Goal: Task Accomplishment & Management: Manage account settings

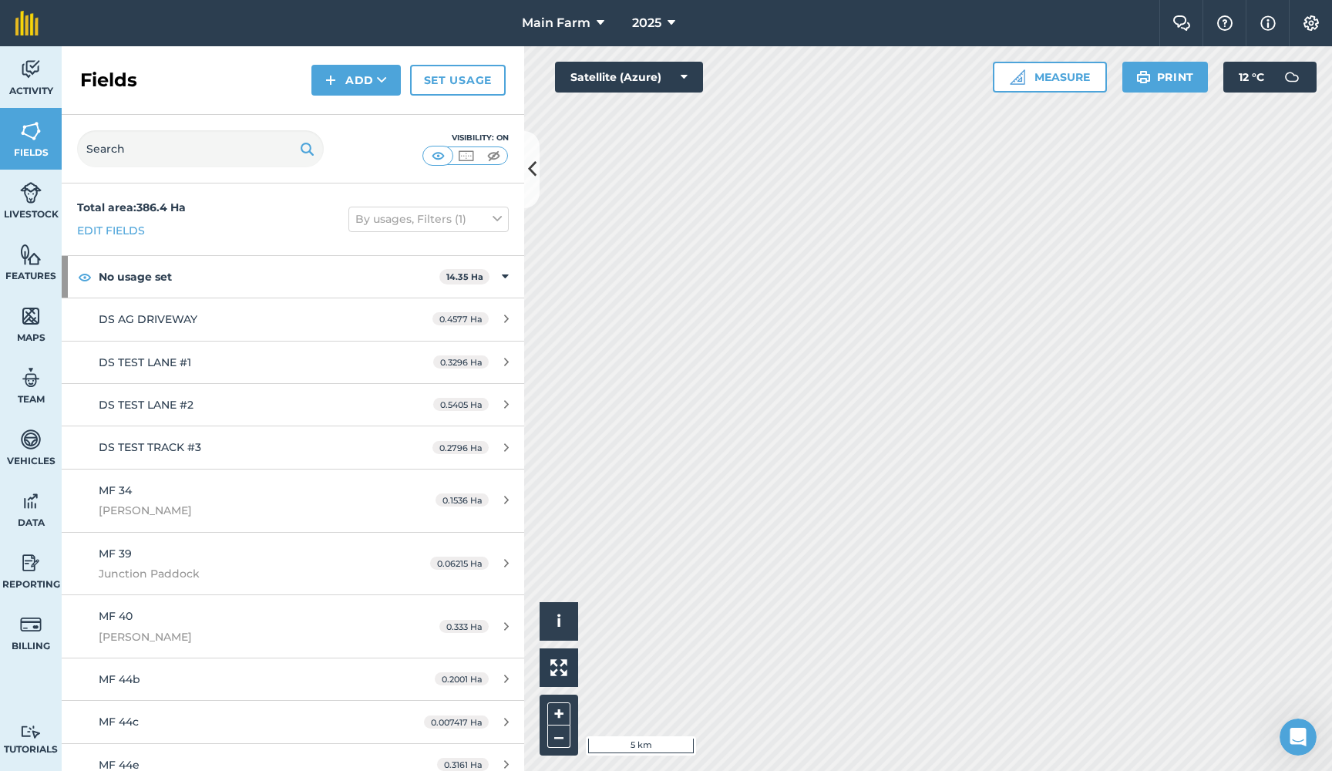
click at [530, 173] on icon at bounding box center [532, 169] width 8 height 27
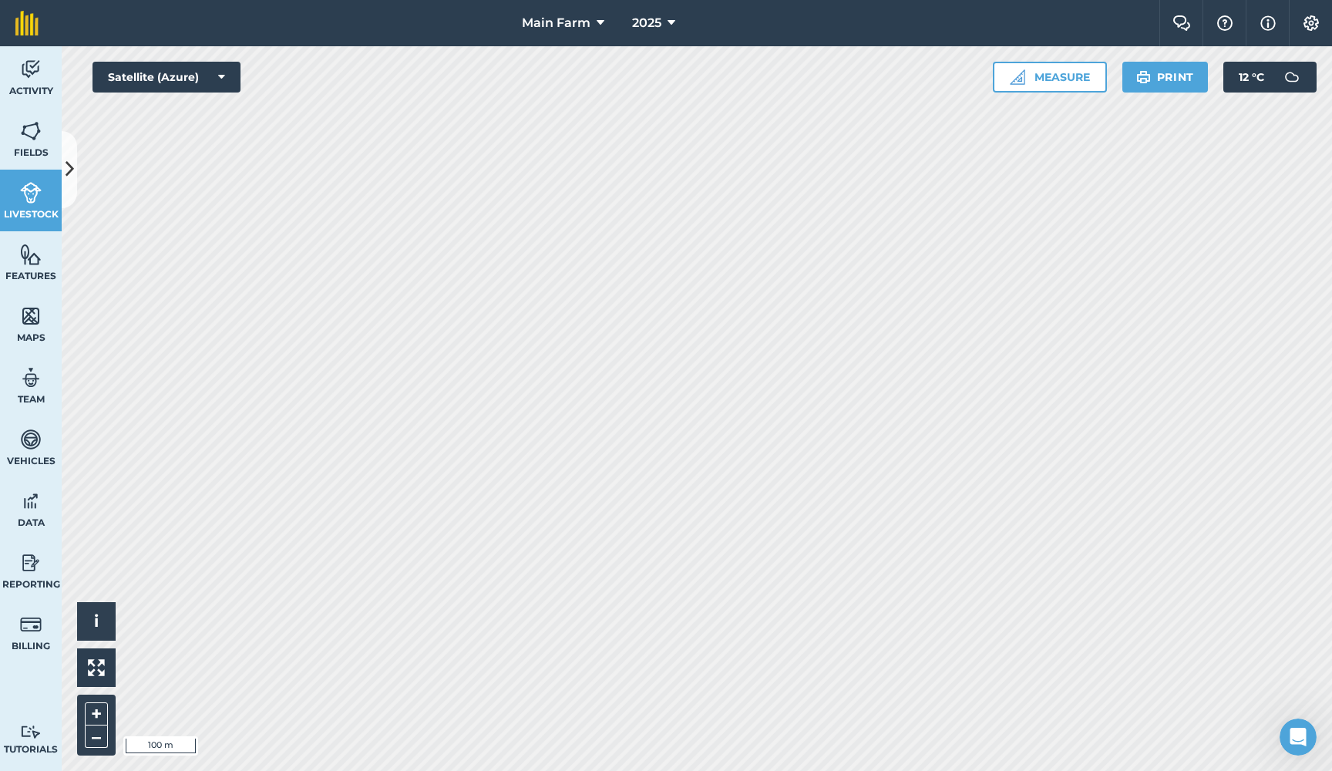
click at [73, 182] on icon at bounding box center [70, 169] width 8 height 27
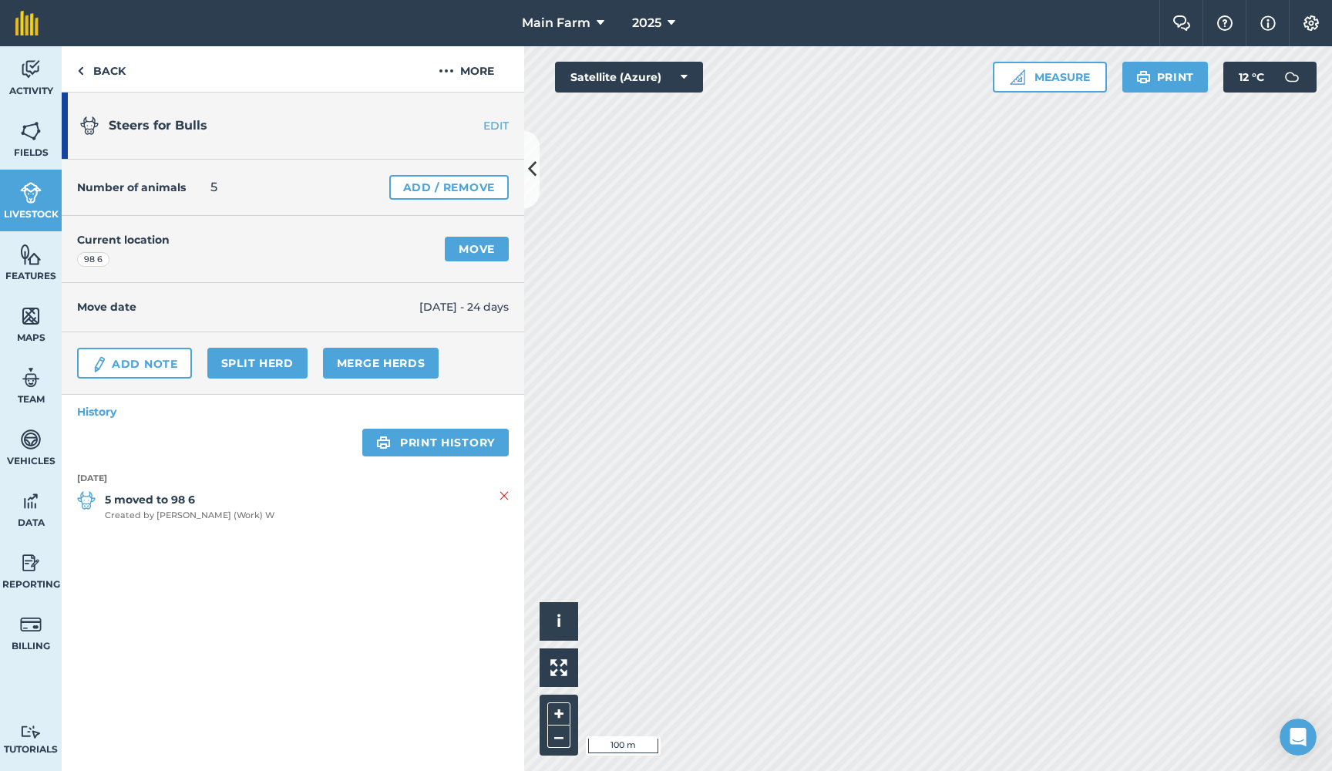
click at [263, 361] on link "Split herd" at bounding box center [257, 363] width 100 height 31
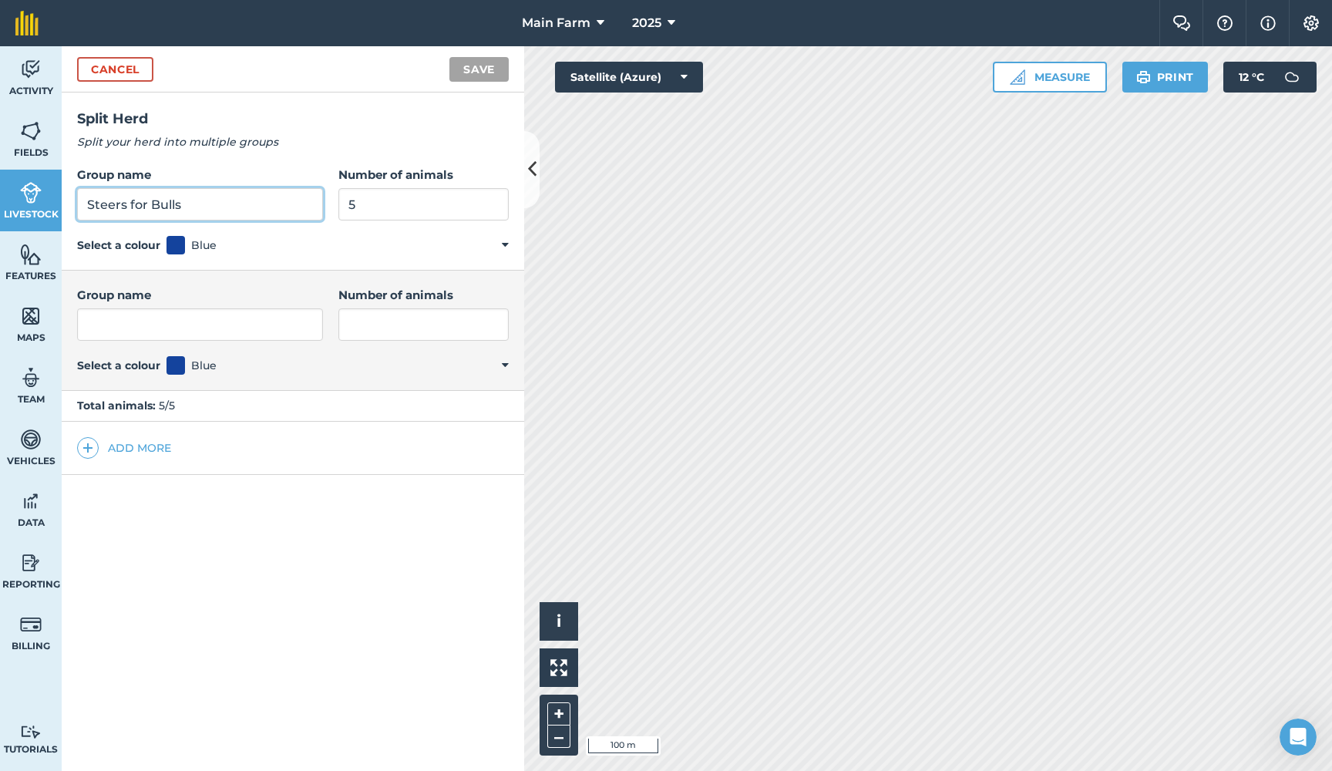
click at [190, 204] on input "Steers for Bulls" at bounding box center [200, 204] width 246 height 32
click at [124, 206] on input "Steers for Bull" at bounding box center [200, 204] width 246 height 32
drag, startPoint x: 173, startPoint y: 203, endPoint x: 0, endPoint y: 195, distance: 172.9
click at [0, 195] on div "Activity Fields Livestock Features Maps Team Vehicles Data Reporting Billing Tu…" at bounding box center [666, 408] width 1332 height 725
type input "Steer for Bull"
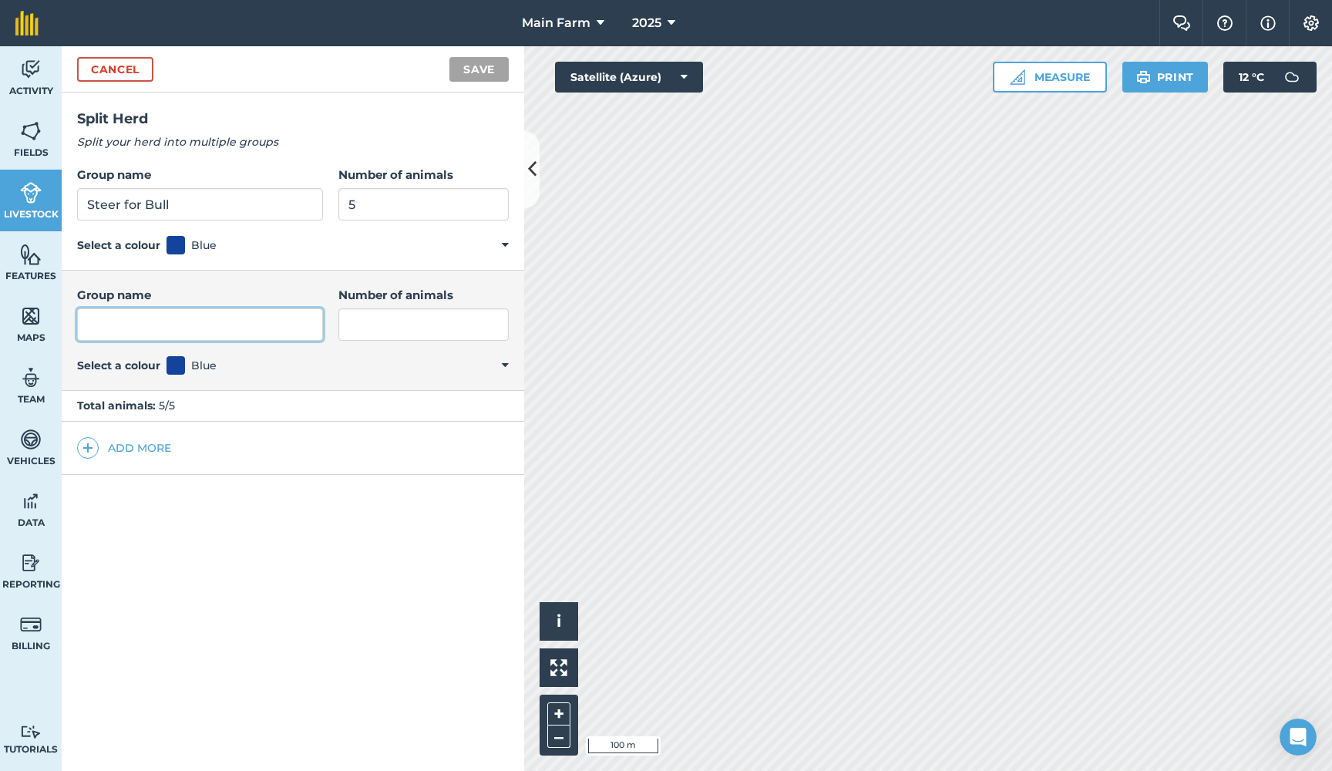
click at [101, 326] on input "Group name" at bounding box center [200, 324] width 246 height 32
paste input "Steer for Bull"
type input "Steer for Bull"
click at [118, 443] on button "Add more" at bounding box center [124, 448] width 94 height 22
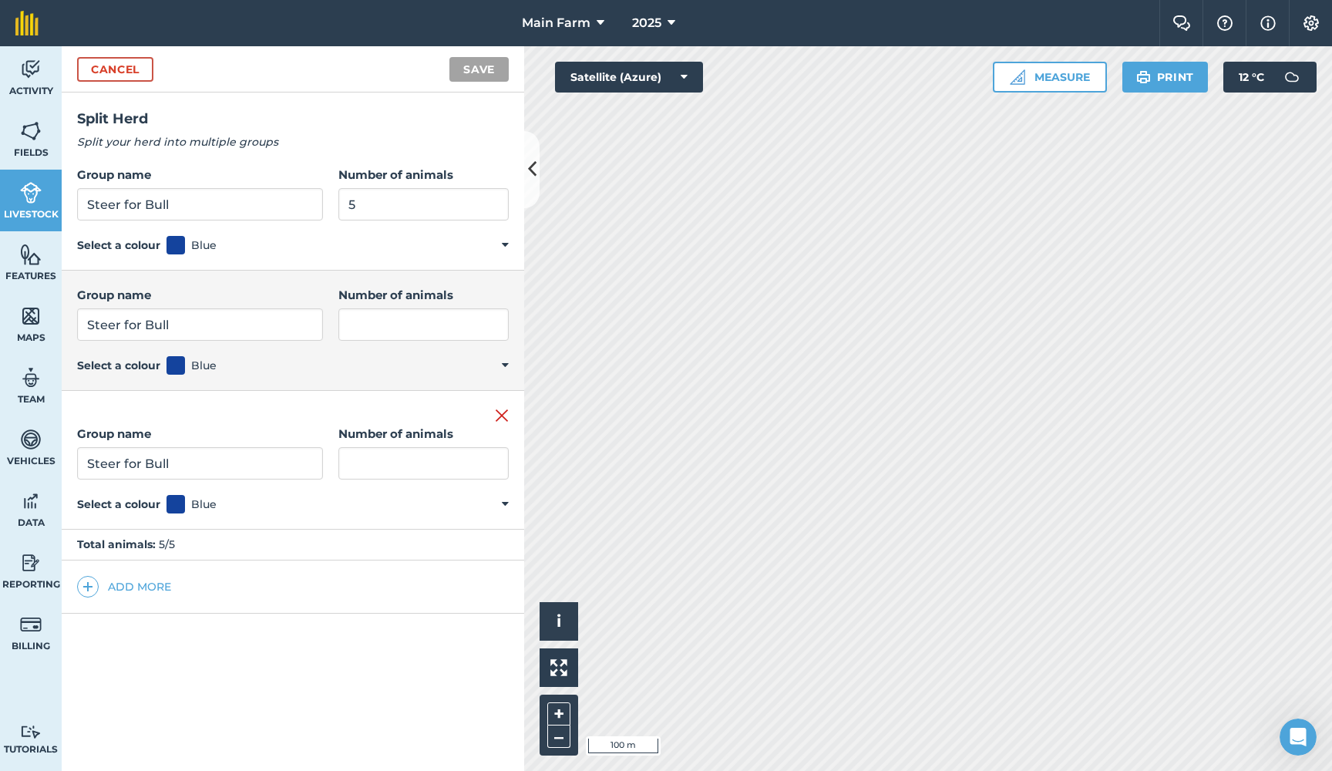
type input "Steer for Bull"
click at [148, 580] on button "Add more" at bounding box center [124, 587] width 94 height 22
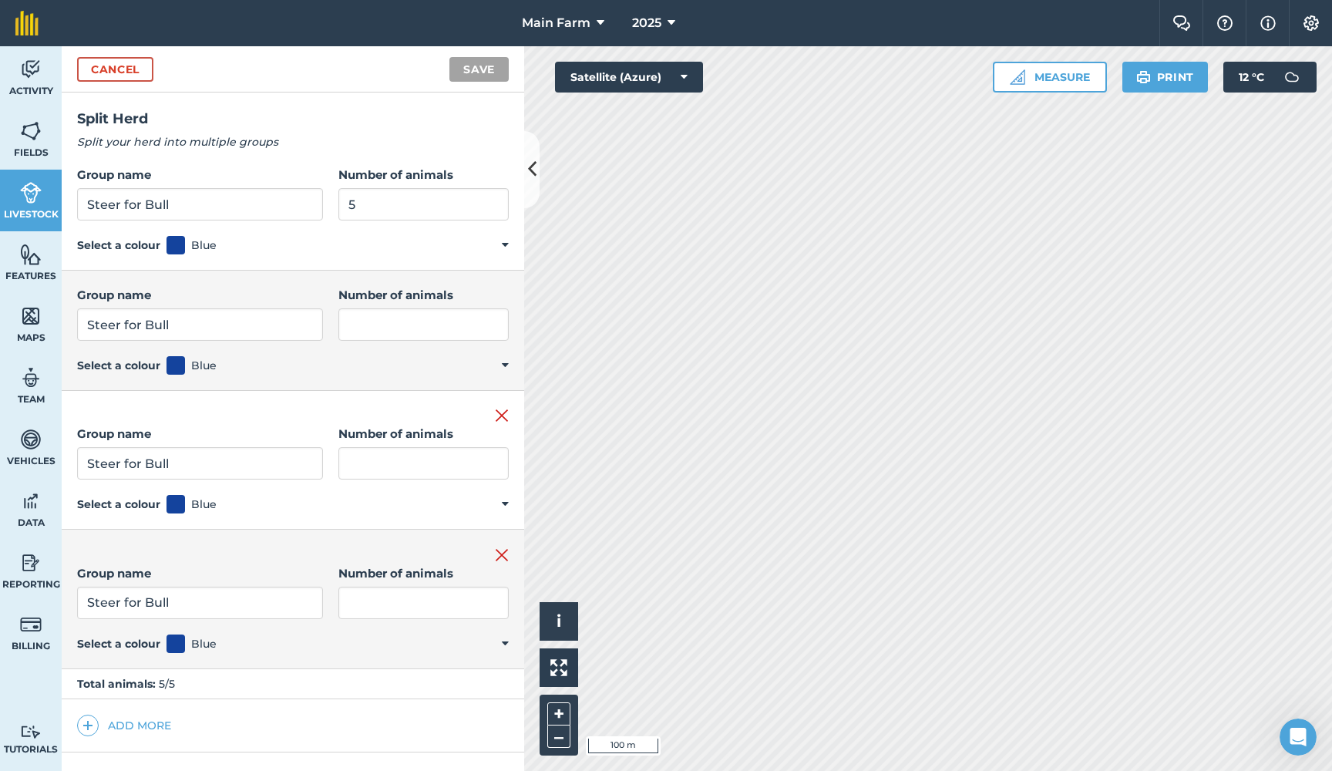
type input "Steer for Bull"
click at [148, 723] on button "Add more" at bounding box center [124, 726] width 94 height 22
type input "Steer for Bull"
drag, startPoint x: 348, startPoint y: 217, endPoint x: 309, endPoint y: 217, distance: 38.6
click at [309, 217] on div "Group name Steer for Bull Number of animals 5" at bounding box center [293, 193] width 432 height 55
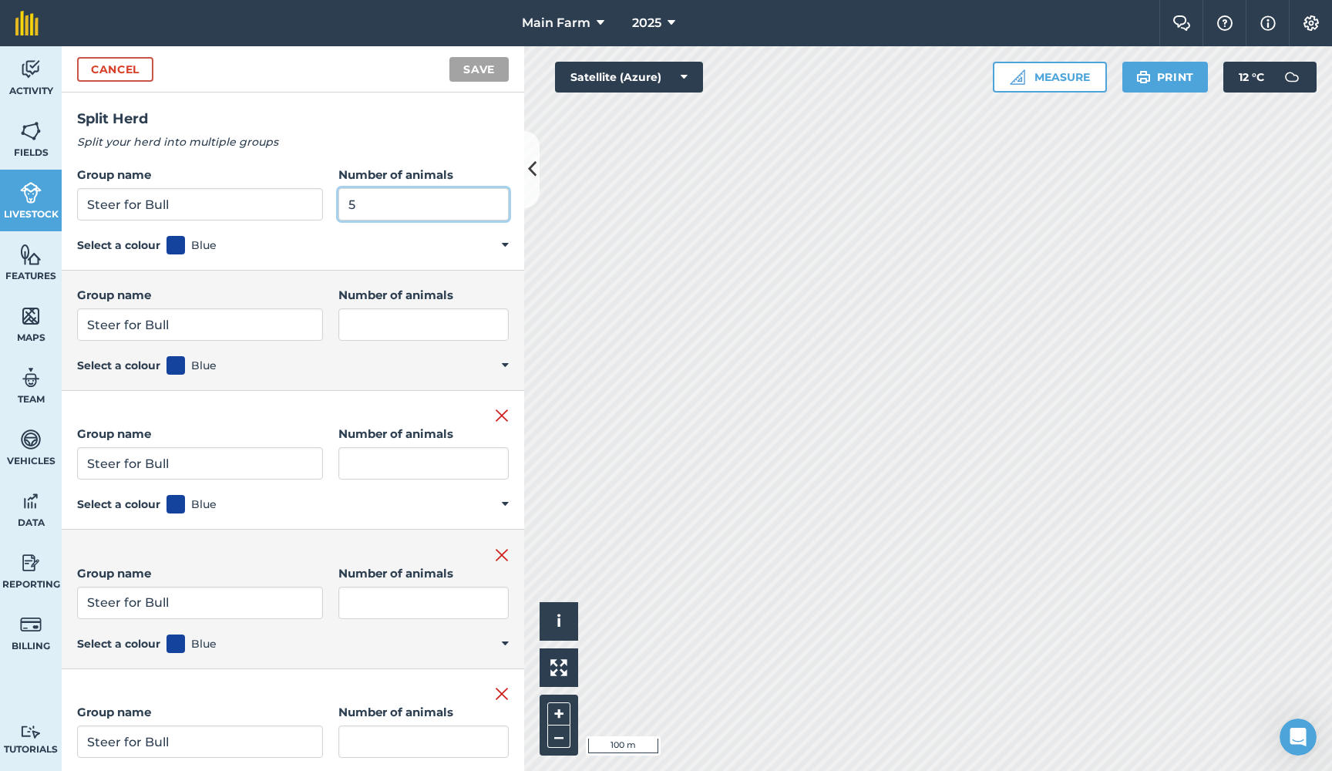
drag, startPoint x: 359, startPoint y: 207, endPoint x: 305, endPoint y: 203, distance: 54.9
click at [305, 203] on div "Group name Steer for Bull Number of animals 5" at bounding box center [293, 193] width 432 height 55
type input "1"
click at [369, 327] on input "Number of animals" at bounding box center [423, 324] width 170 height 32
type input "1"
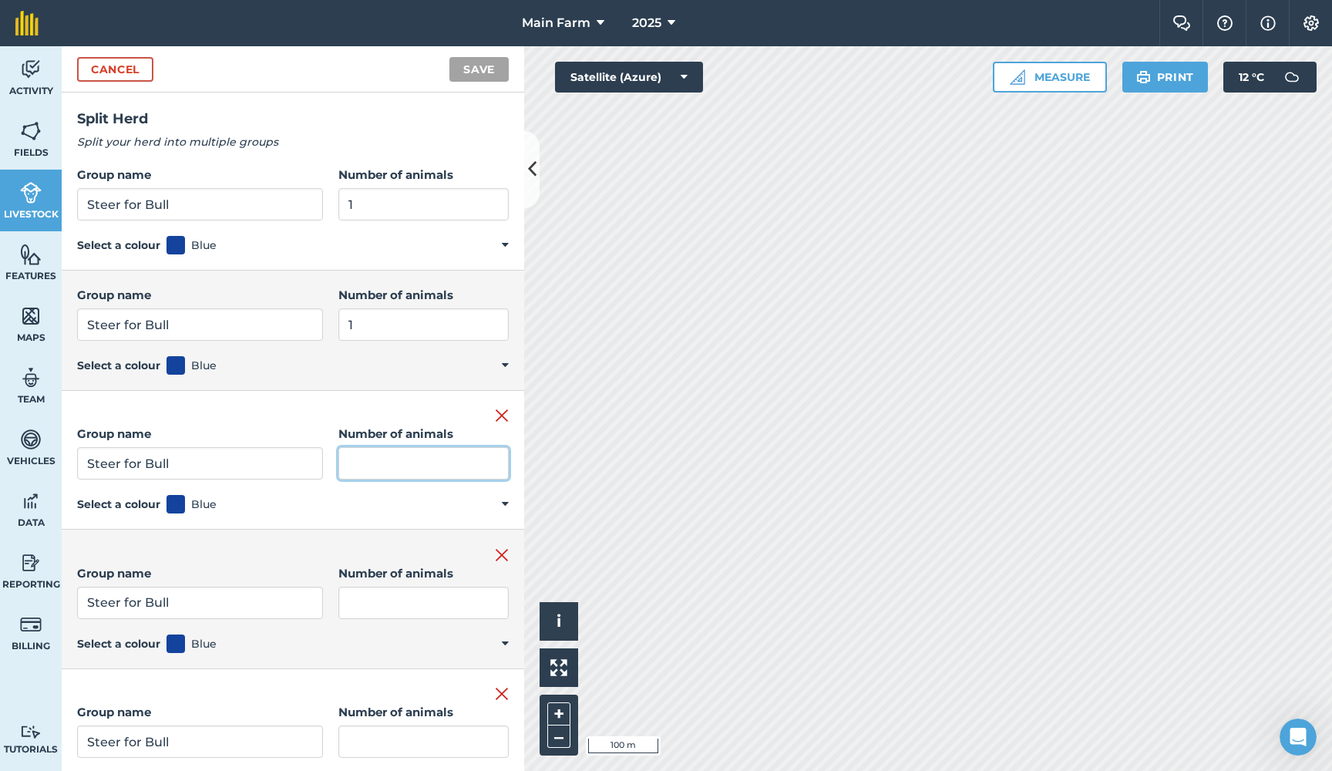
click at [348, 459] on input "Number of animals" at bounding box center [423, 463] width 170 height 32
type input "1"
click at [365, 593] on input "Number of animals" at bounding box center [423, 603] width 170 height 32
type input "1"
click at [370, 740] on input "Number of animals" at bounding box center [423, 741] width 170 height 32
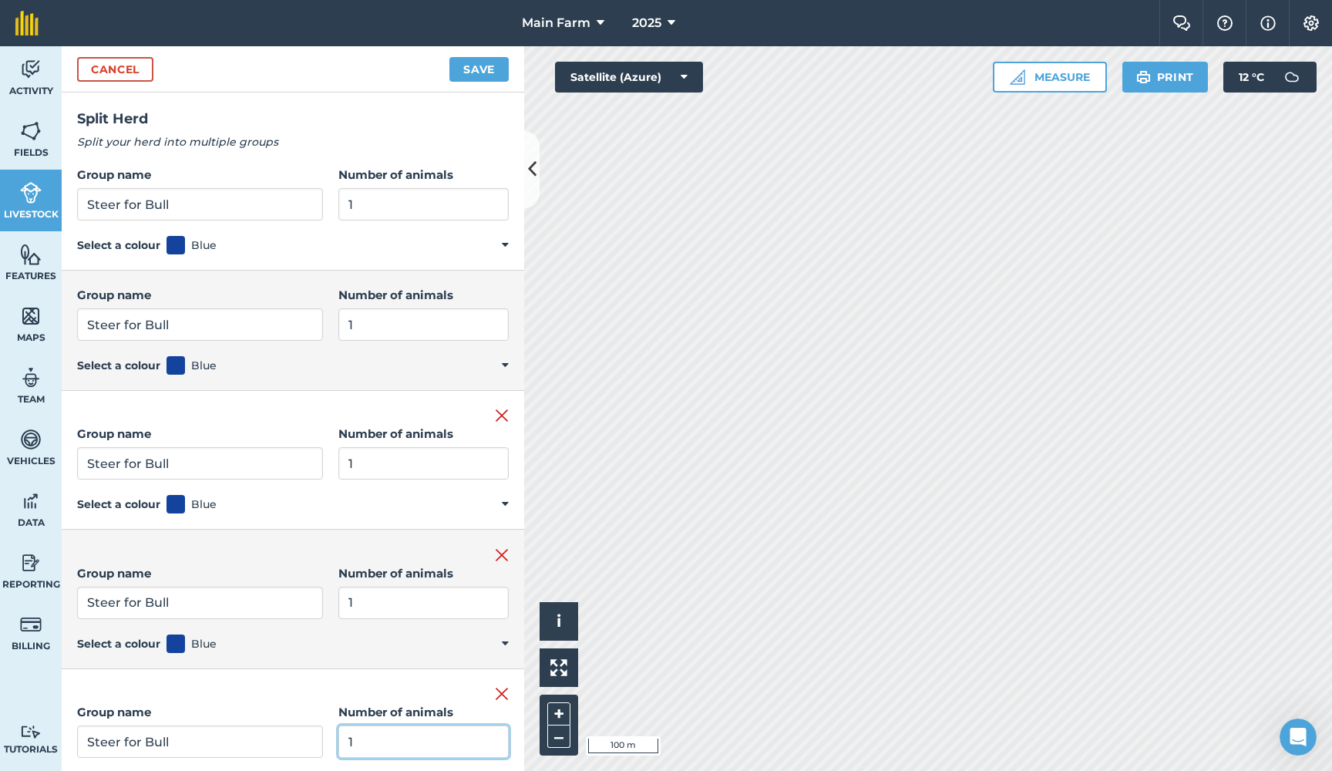
type input "1"
click at [481, 67] on button "Save" at bounding box center [478, 69] width 59 height 25
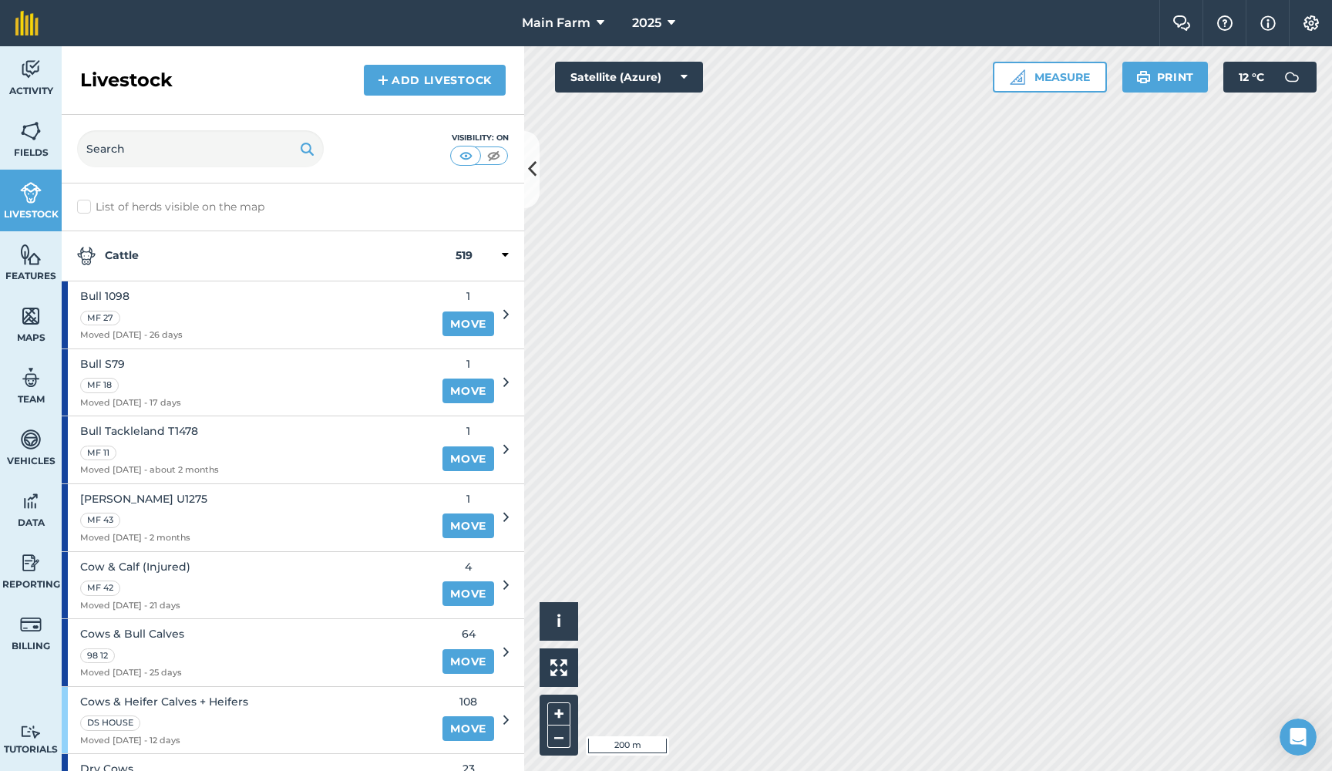
click at [143, 305] on span "Bull 1098" at bounding box center [131, 296] width 103 height 17
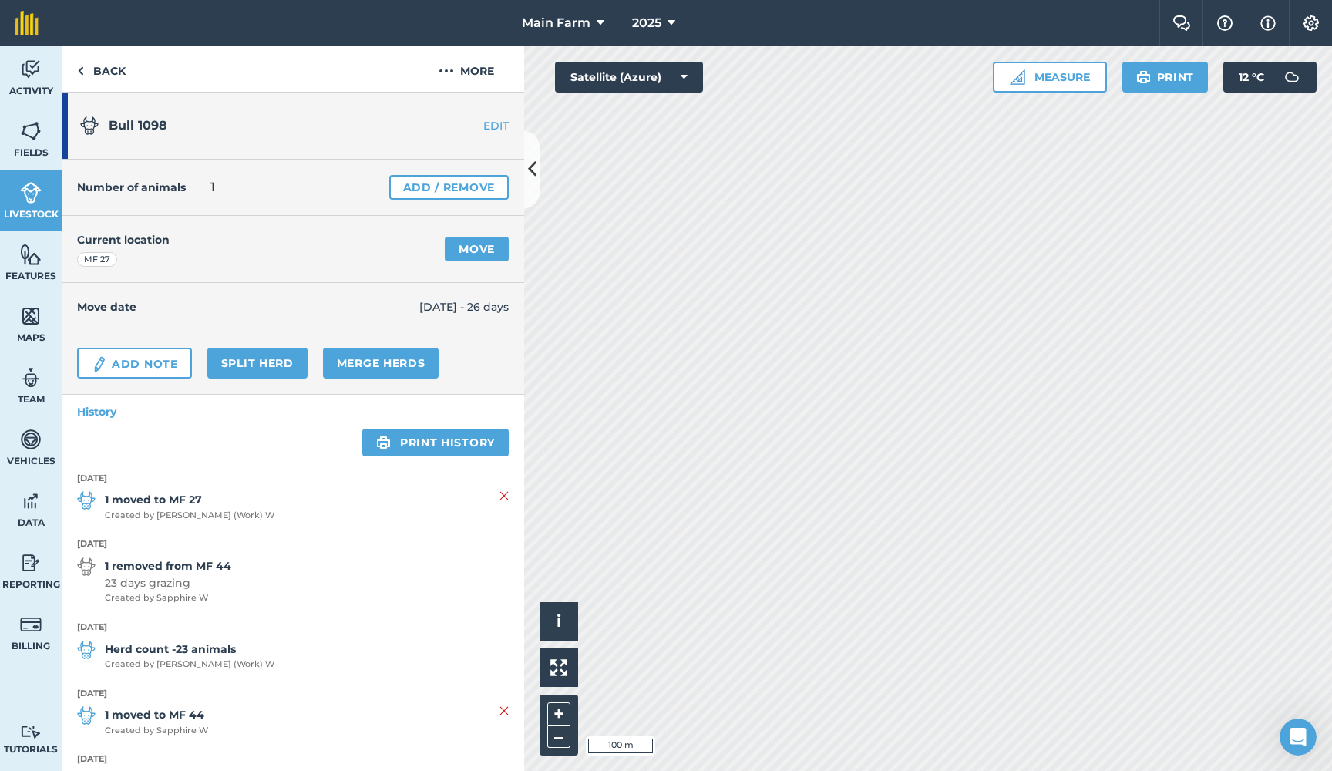
click at [34, 197] on img at bounding box center [31, 192] width 22 height 23
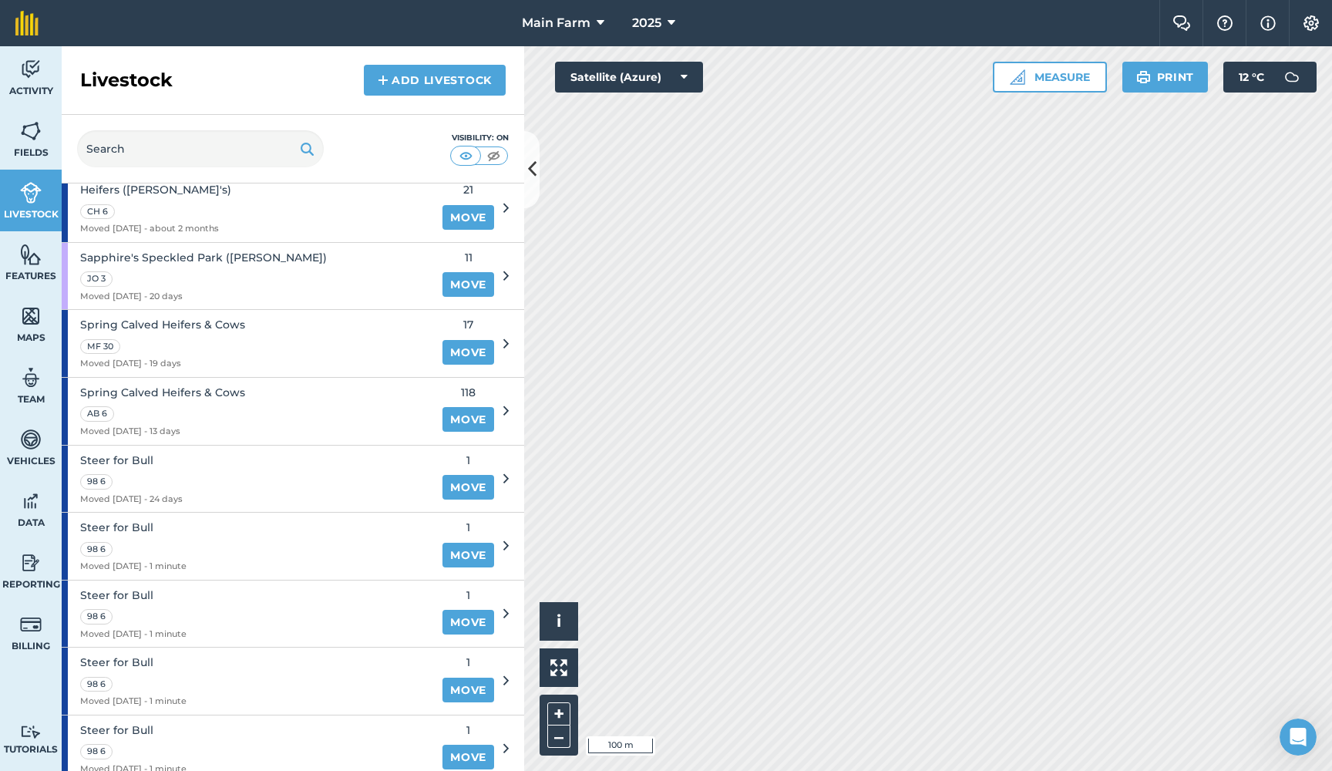
scroll to position [1071, 0]
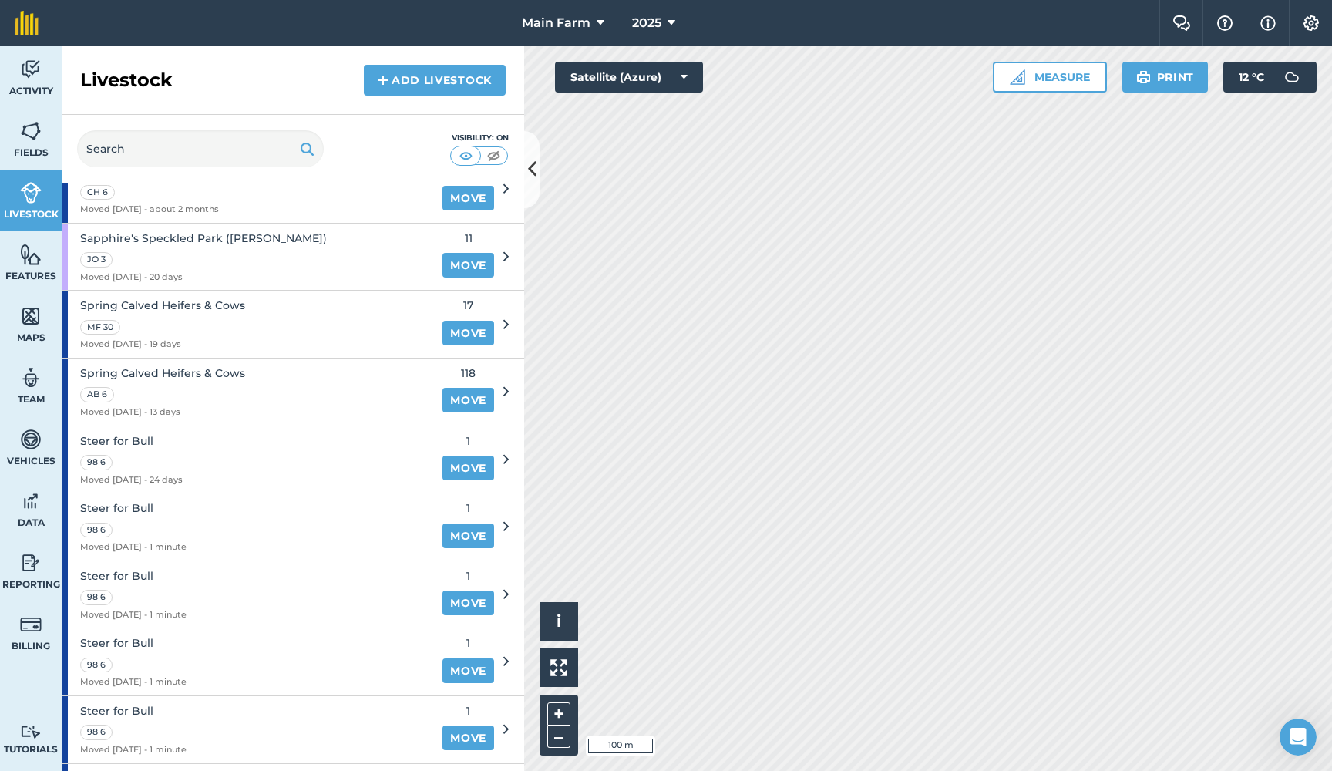
click at [472, 456] on link "Move" at bounding box center [468, 468] width 52 height 25
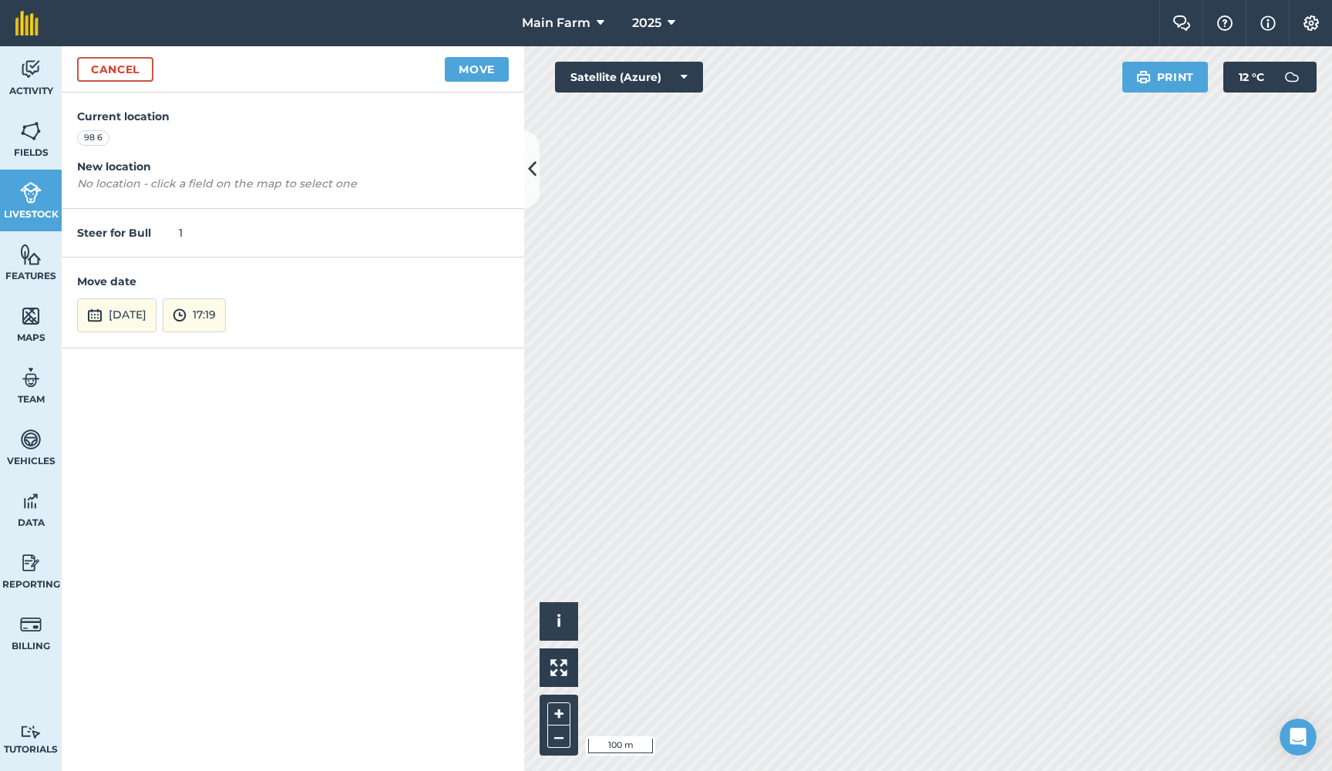
click at [141, 301] on button "6th Oct 2025" at bounding box center [116, 315] width 79 height 34
click at [130, 104] on button "‹" at bounding box center [129, 108] width 34 height 34
click at [207, 225] on abbr "25" at bounding box center [204, 230] width 10 height 10
click at [226, 306] on button "17:19" at bounding box center [194, 315] width 63 height 34
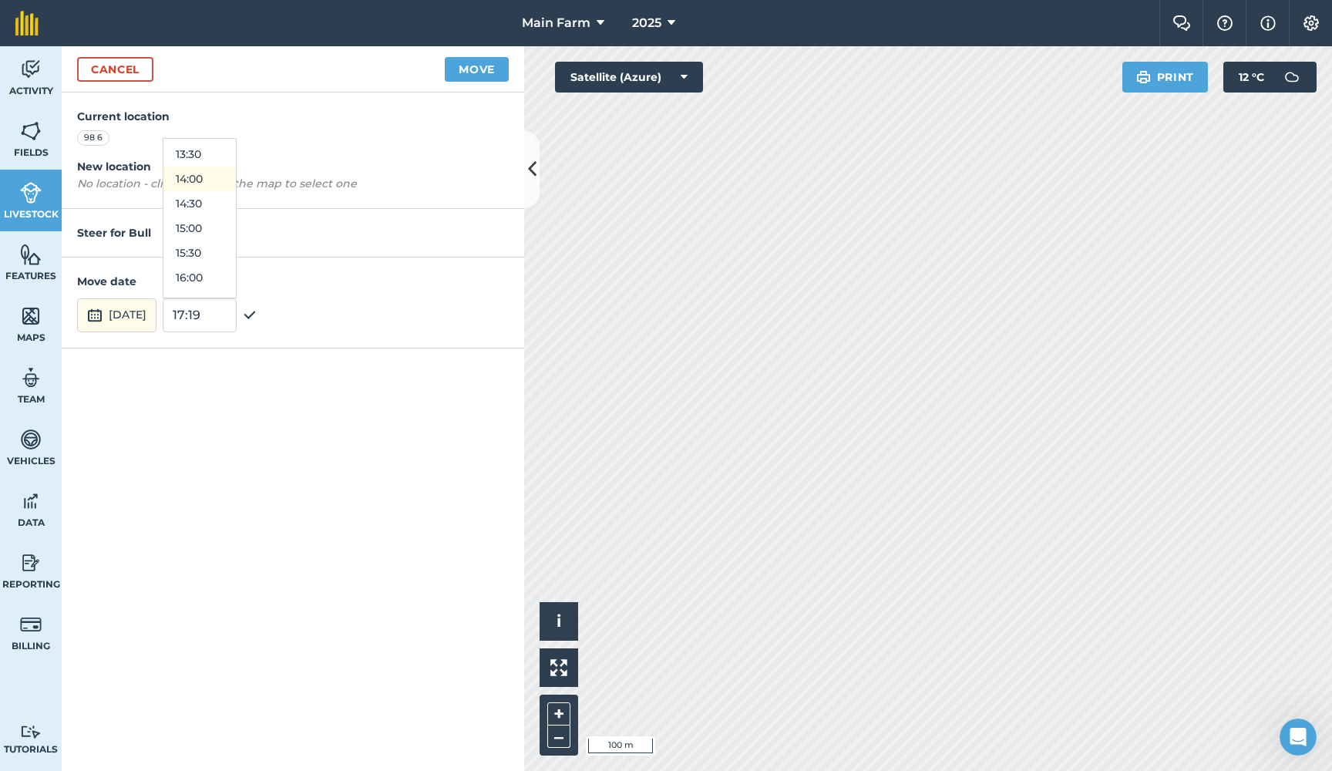
click at [236, 174] on button "14:00" at bounding box center [199, 179] width 72 height 25
click at [465, 72] on button "Move" at bounding box center [477, 69] width 64 height 25
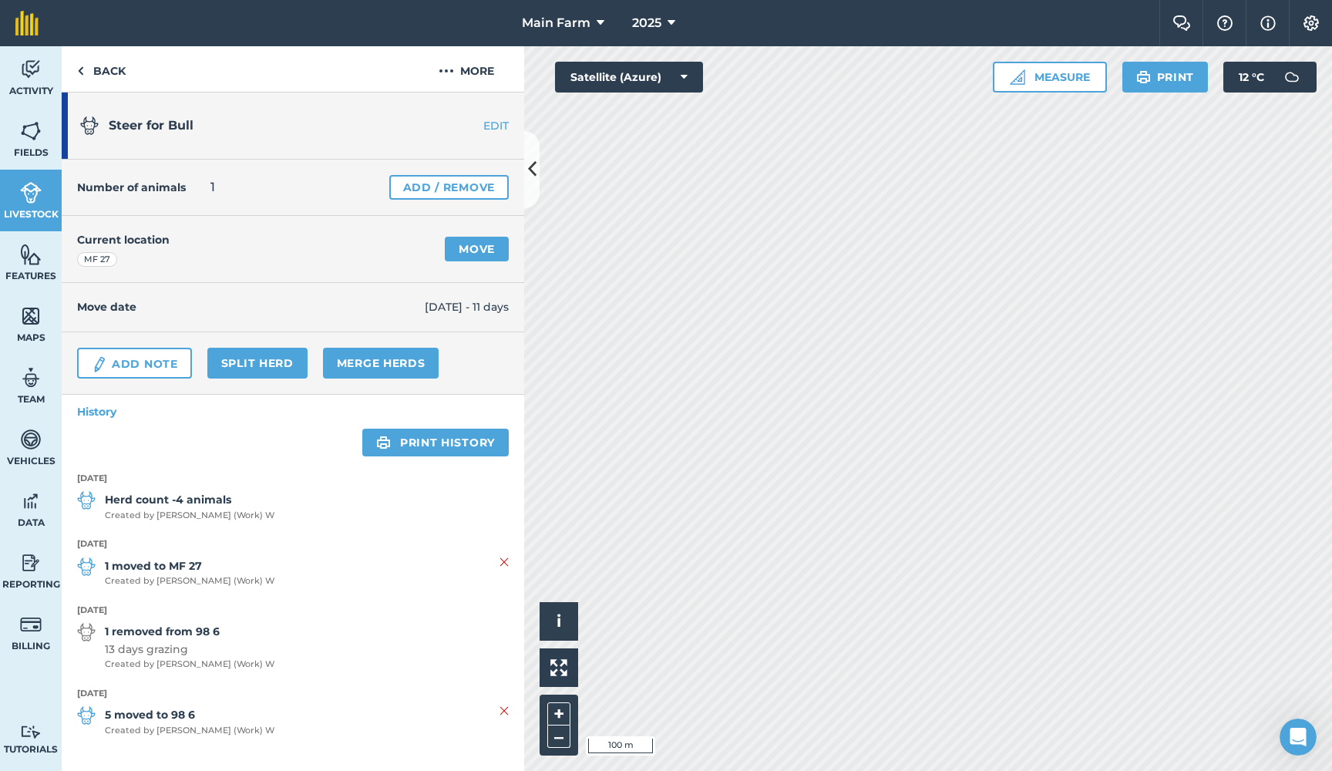
click at [25, 222] on link "Livestock" at bounding box center [31, 201] width 62 height 62
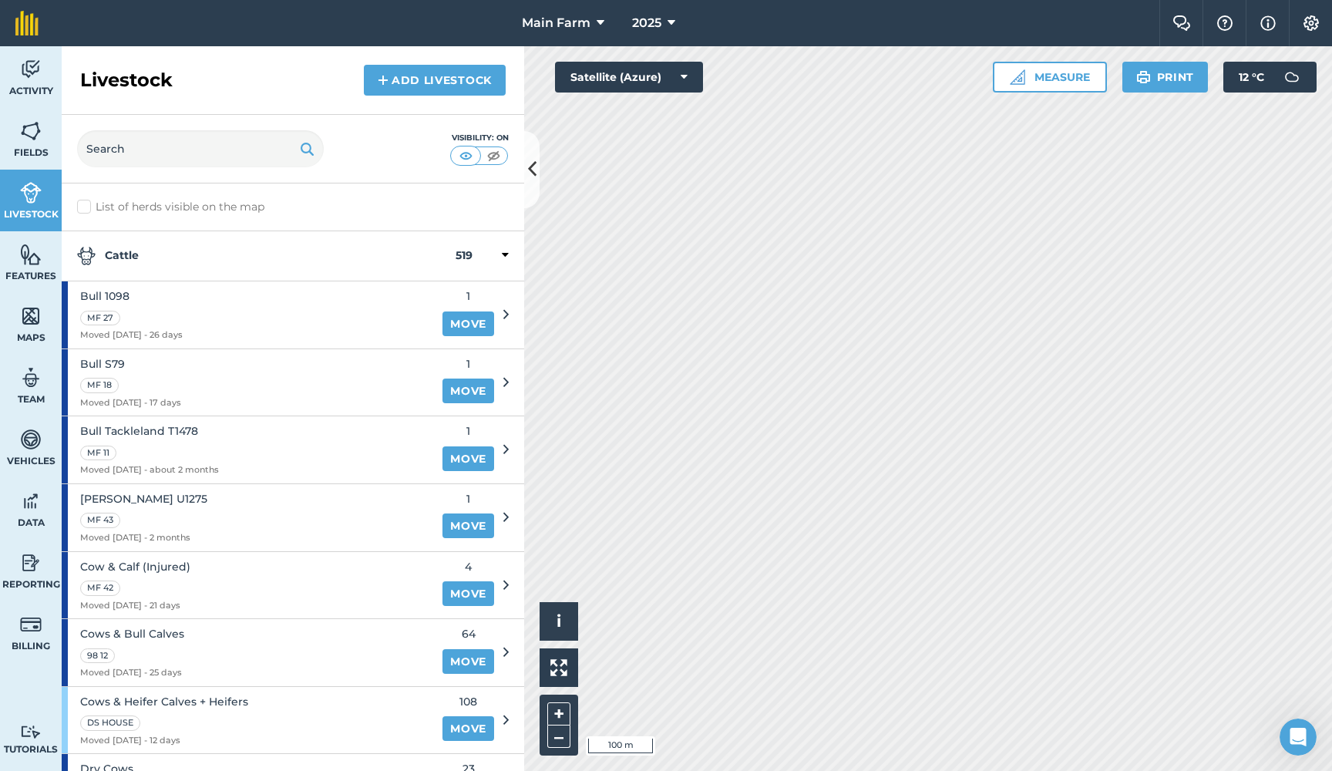
click at [124, 380] on div "MF 18" at bounding box center [130, 384] width 101 height 18
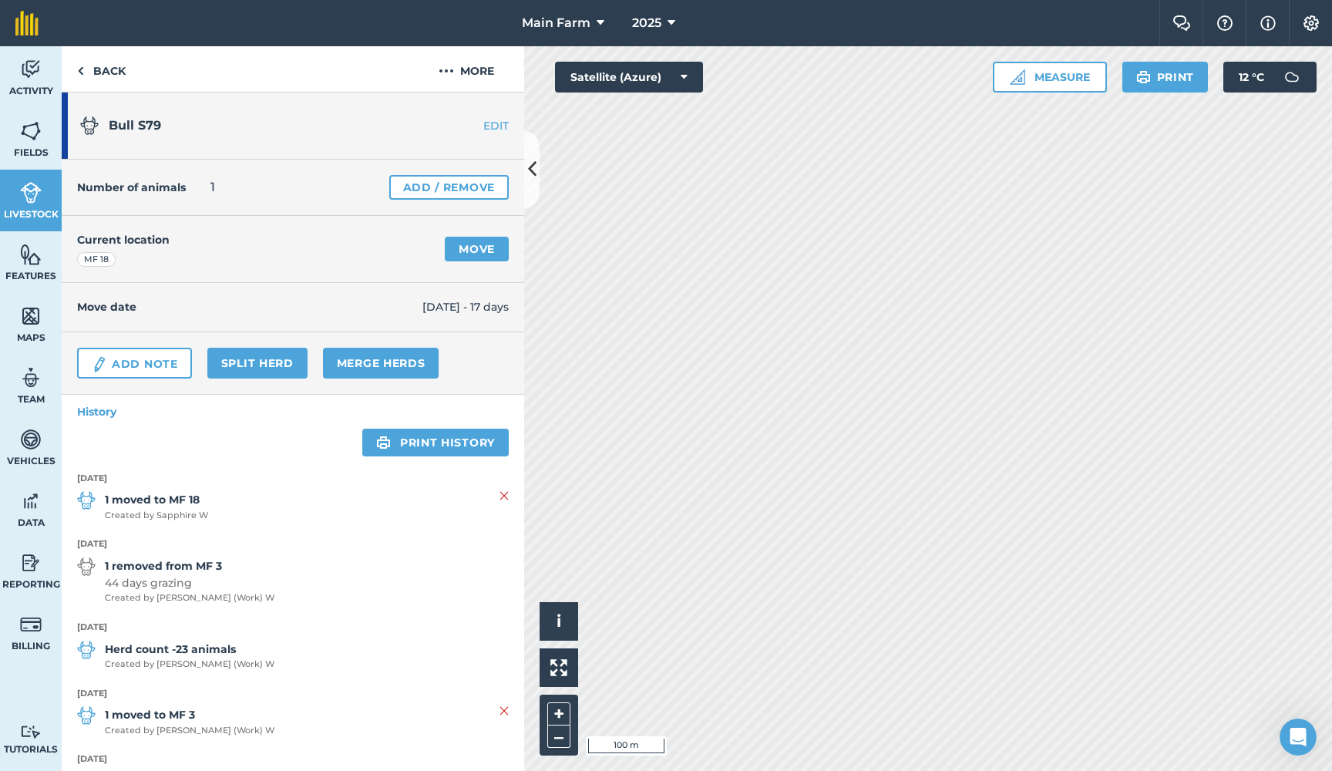
click at [459, 250] on link "Move" at bounding box center [477, 249] width 64 height 25
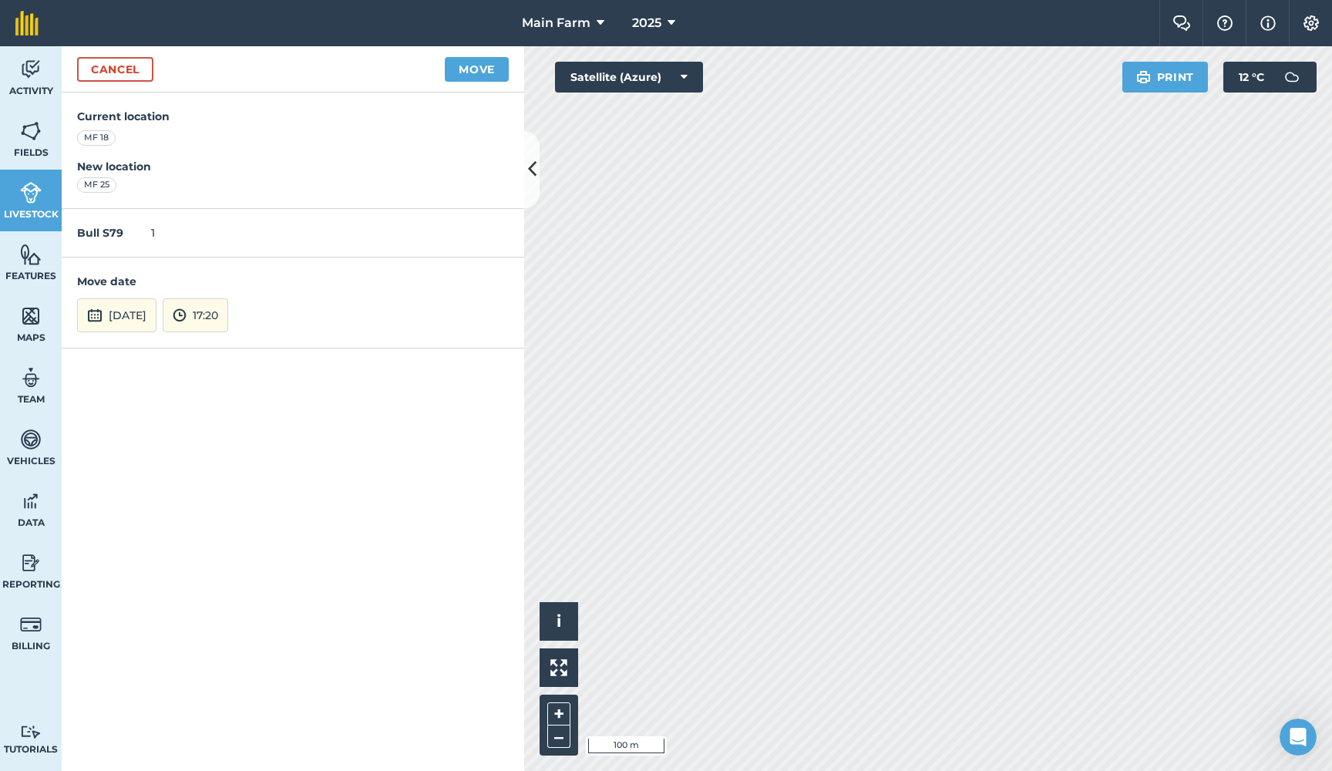
click at [129, 305] on button "6th Oct 2025" at bounding box center [116, 315] width 79 height 34
click at [131, 109] on button "‹" at bounding box center [129, 108] width 34 height 34
click at [208, 227] on abbr "25" at bounding box center [204, 230] width 10 height 10
click at [228, 305] on button "17:20" at bounding box center [196, 315] width 66 height 34
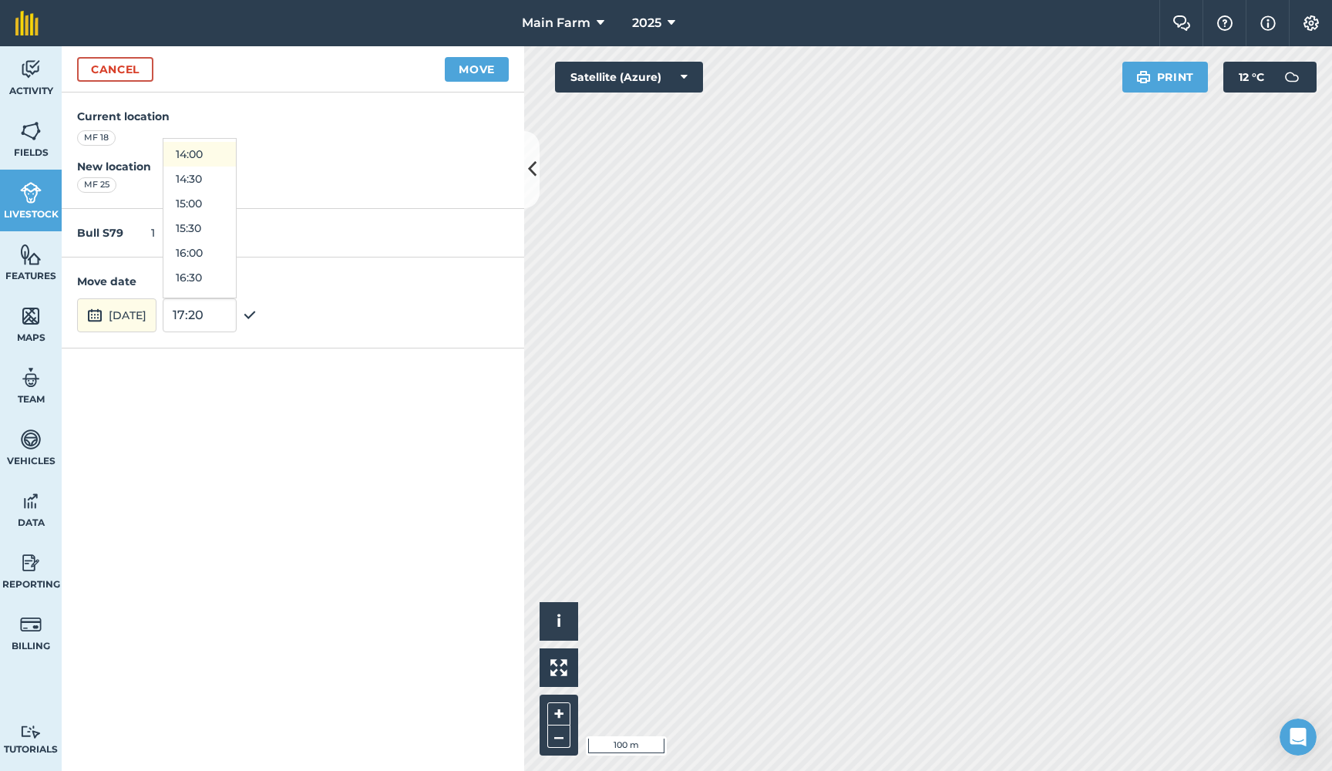
click at [235, 153] on button "14:00" at bounding box center [199, 154] width 72 height 25
click at [476, 67] on button "Move" at bounding box center [477, 69] width 64 height 25
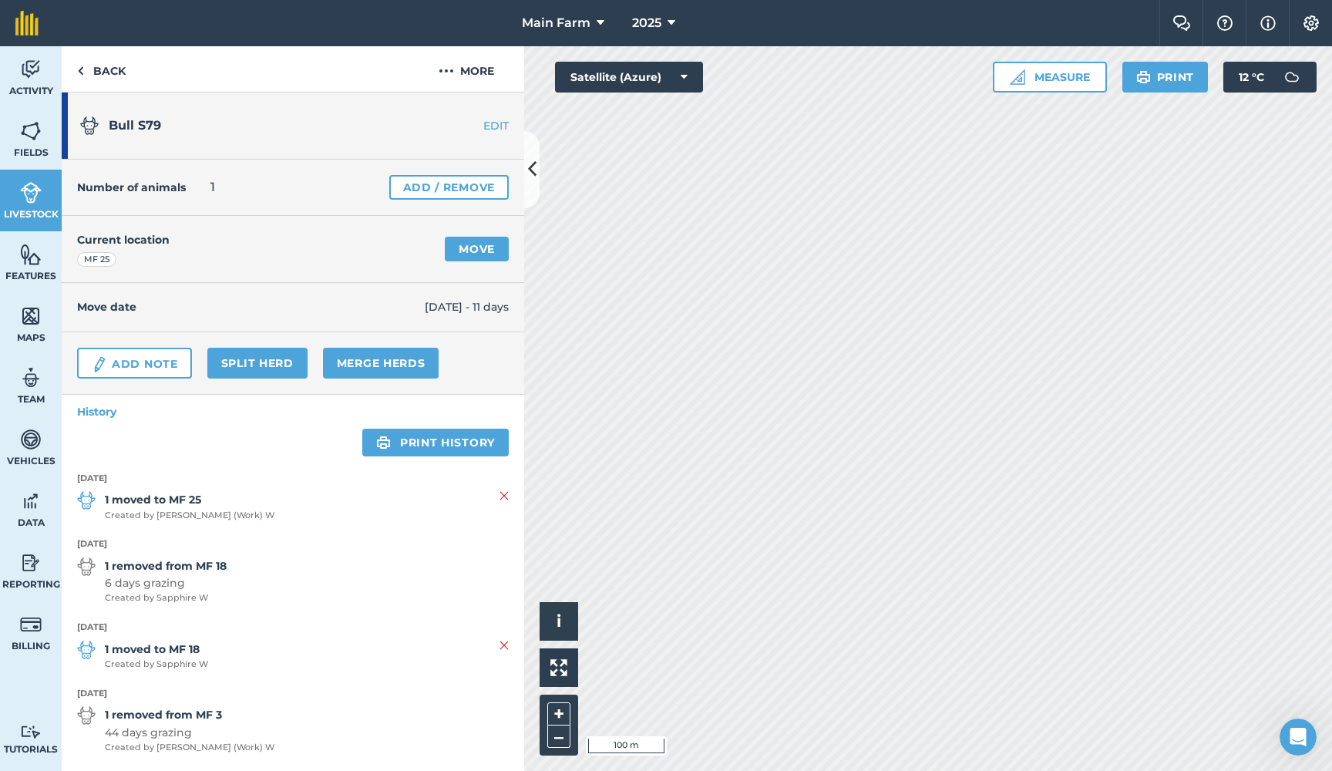
click at [37, 202] on img at bounding box center [31, 192] width 22 height 23
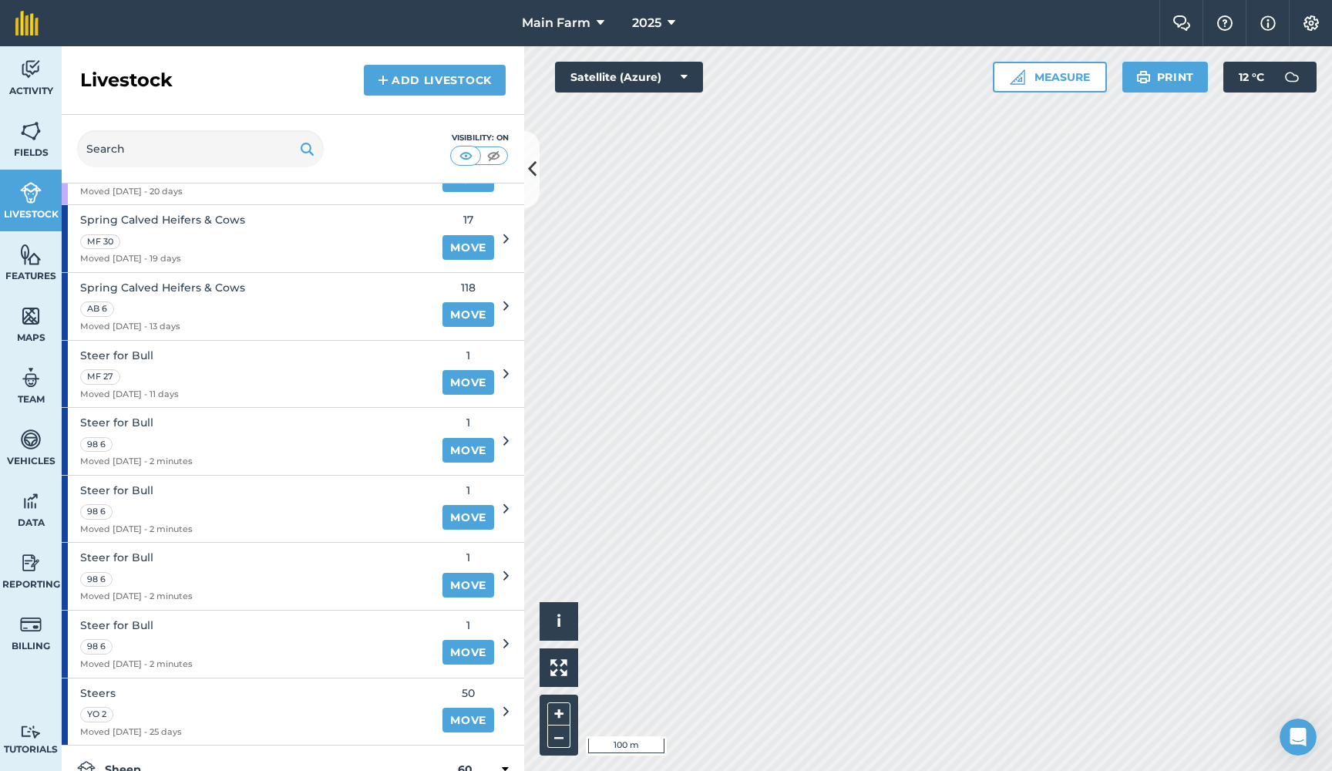
scroll to position [1155, 0]
click at [458, 439] on link "Move" at bounding box center [468, 451] width 52 height 25
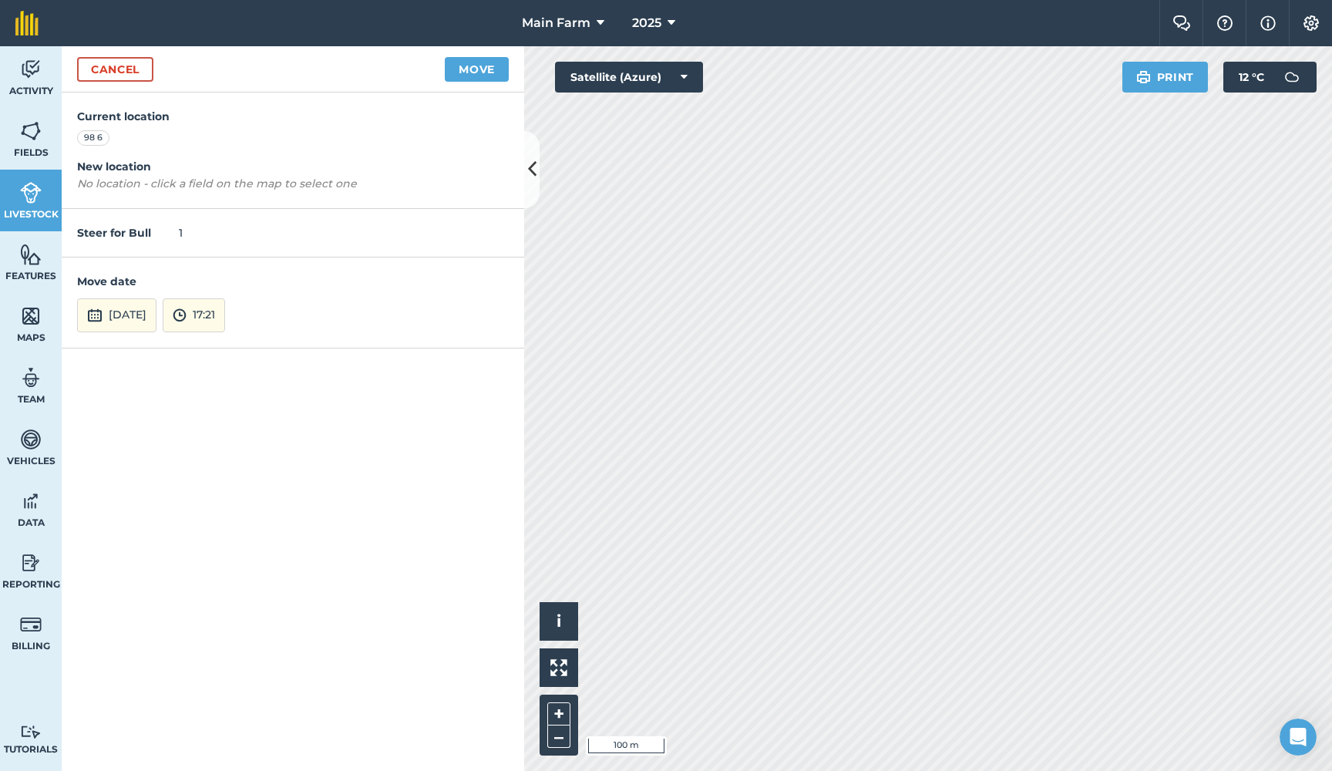
click at [134, 317] on button "6th Oct 2025" at bounding box center [116, 315] width 79 height 34
click at [130, 109] on button "‹" at bounding box center [129, 108] width 34 height 34
click at [200, 219] on button "25" at bounding box center [205, 230] width 36 height 25
click at [187, 321] on img at bounding box center [180, 315] width 14 height 19
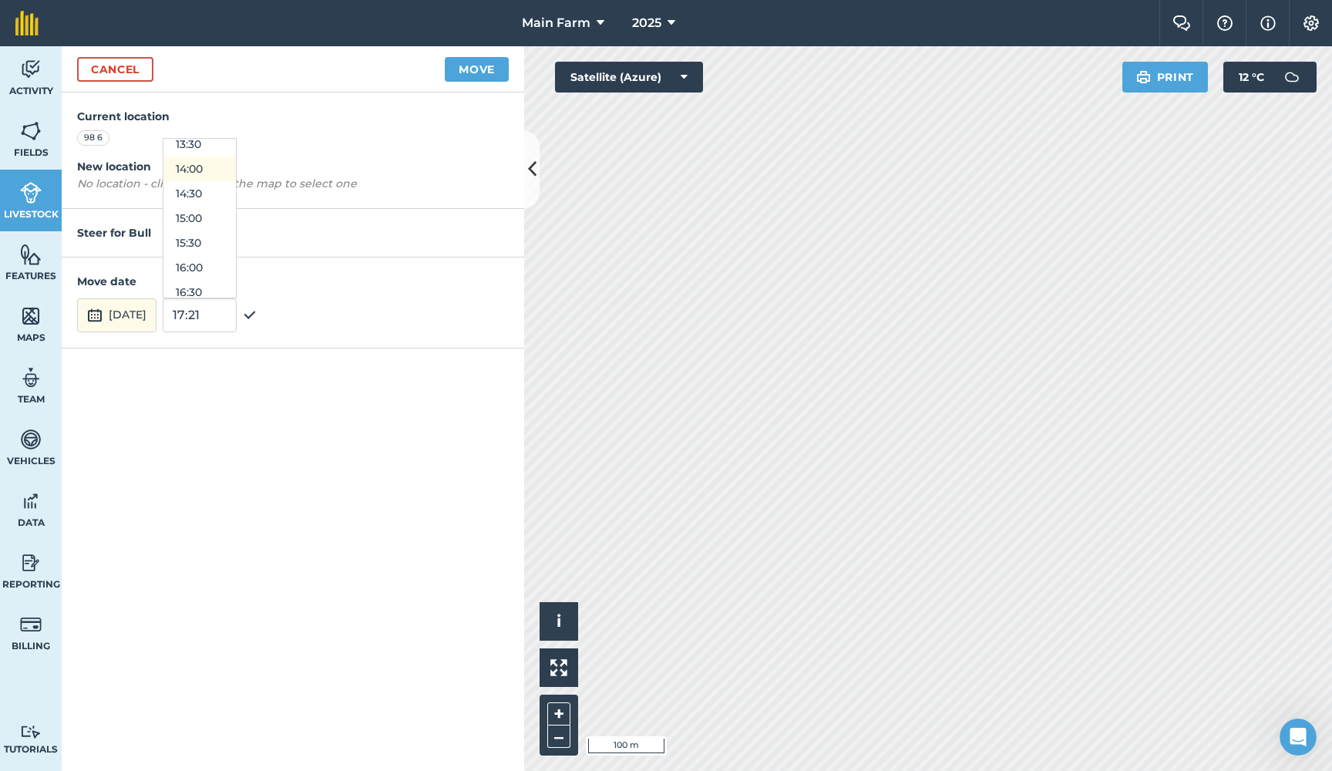
click at [236, 167] on button "14:00" at bounding box center [199, 168] width 72 height 25
click at [478, 66] on button "Move" at bounding box center [477, 69] width 64 height 25
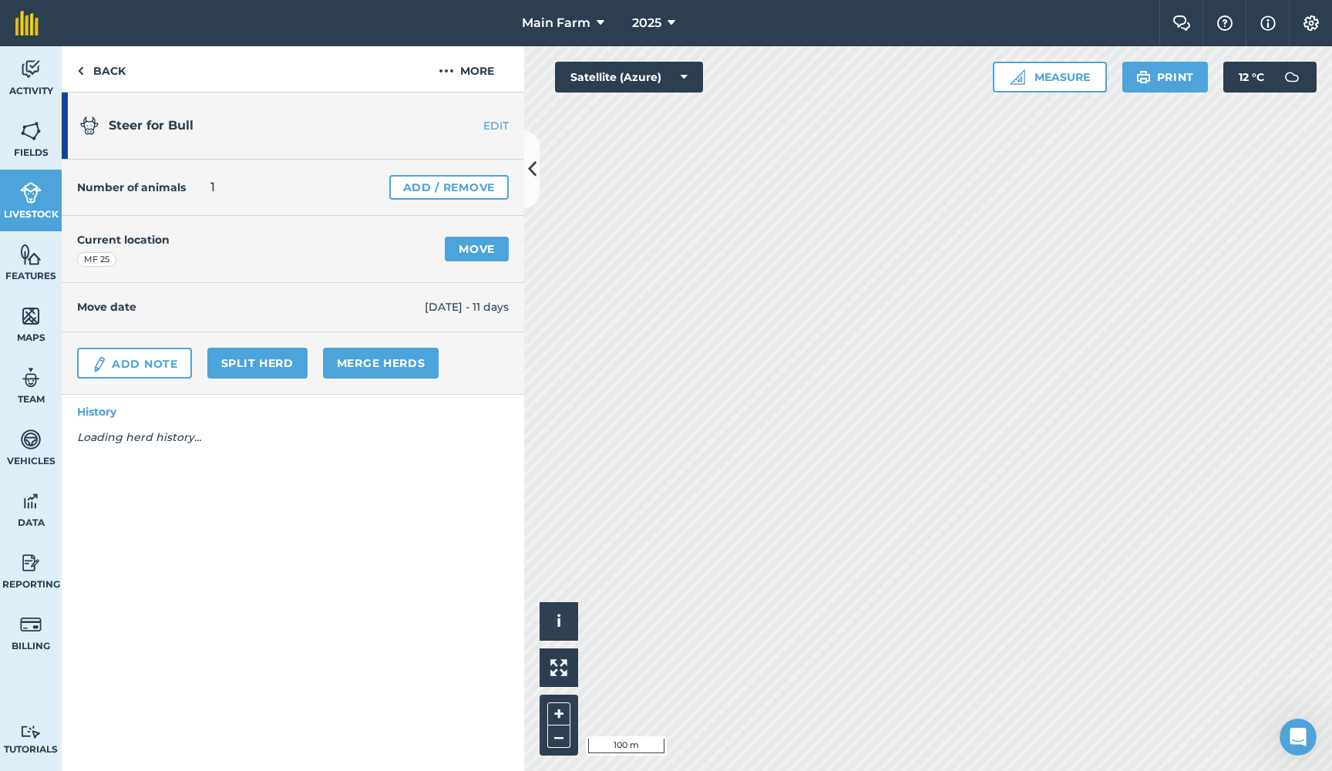
click at [25, 204] on img at bounding box center [31, 192] width 22 height 23
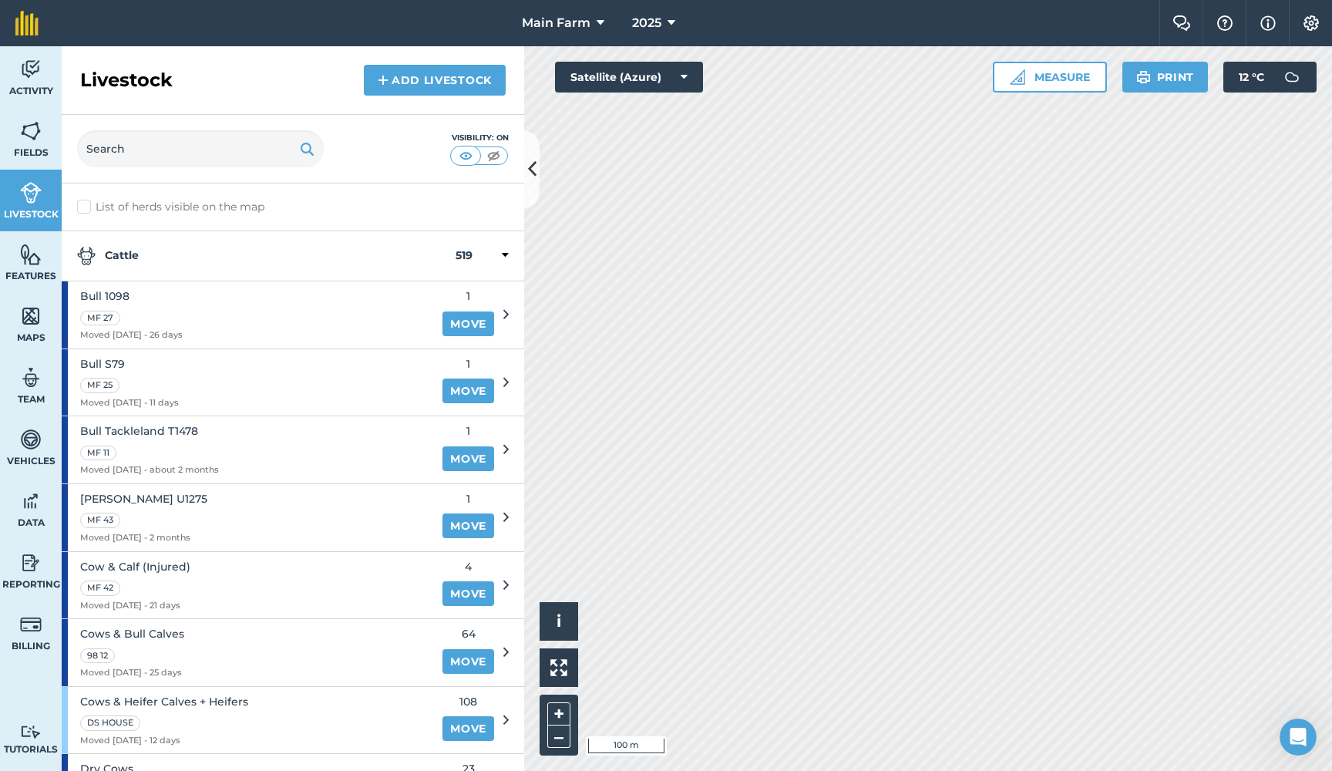
click at [155, 430] on span "Bull Tackleland T1478" at bounding box center [149, 430] width 139 height 17
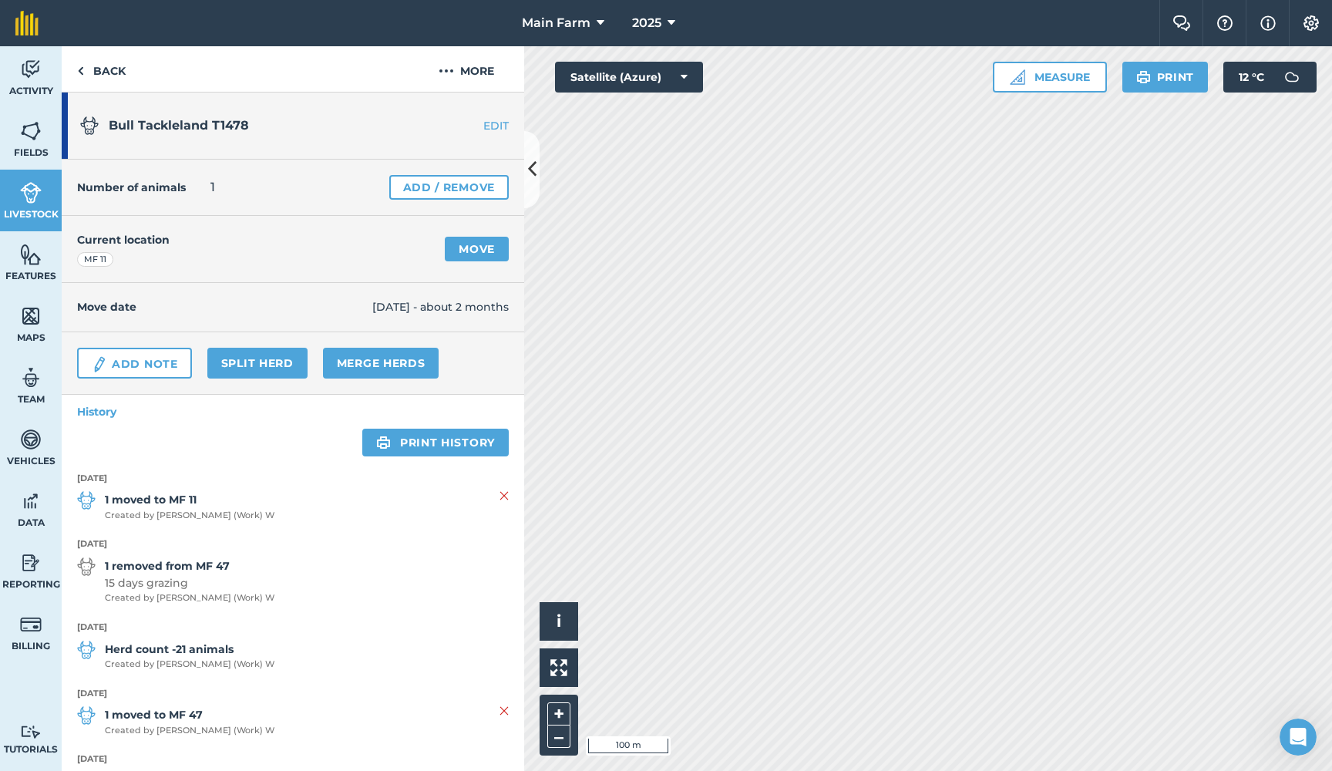
click at [474, 247] on link "Move" at bounding box center [477, 249] width 64 height 25
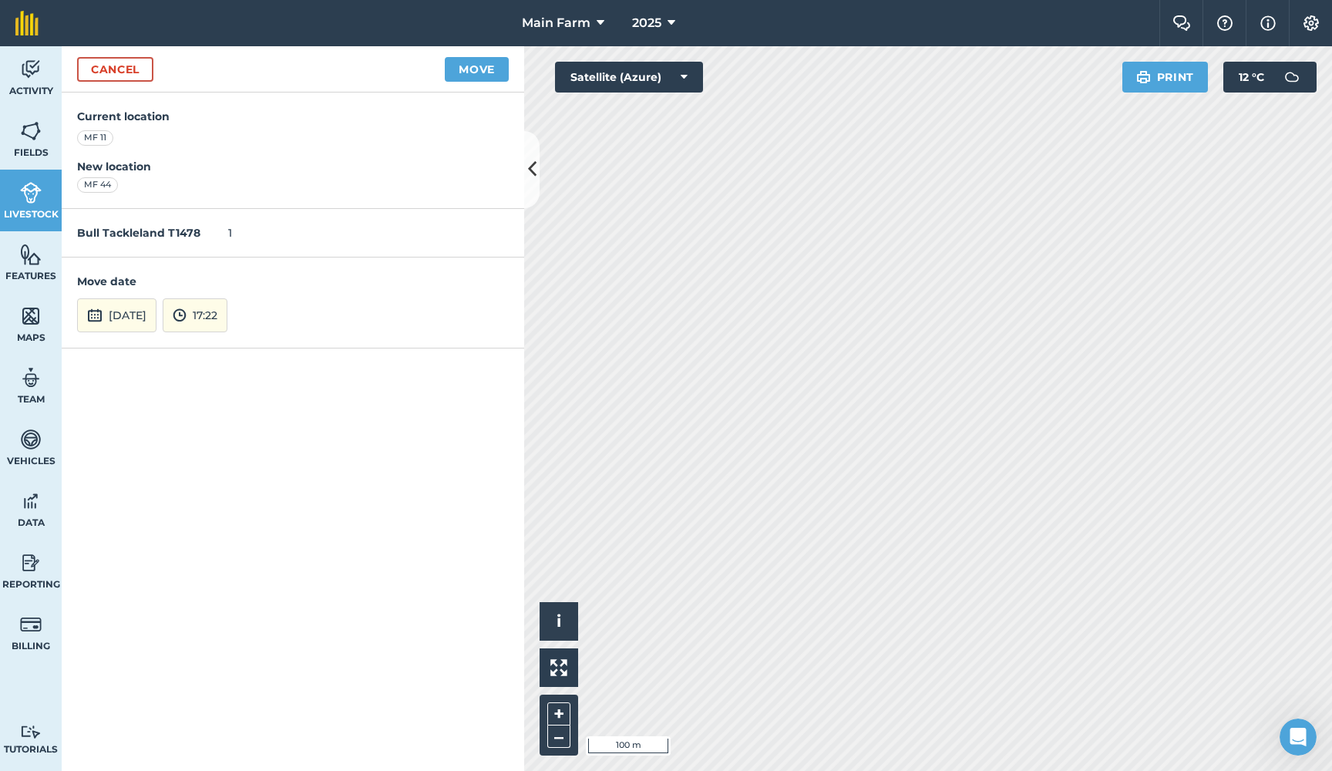
click at [133, 315] on button "6th Oct 2025" at bounding box center [116, 315] width 79 height 34
click at [126, 107] on button "‹" at bounding box center [129, 108] width 34 height 34
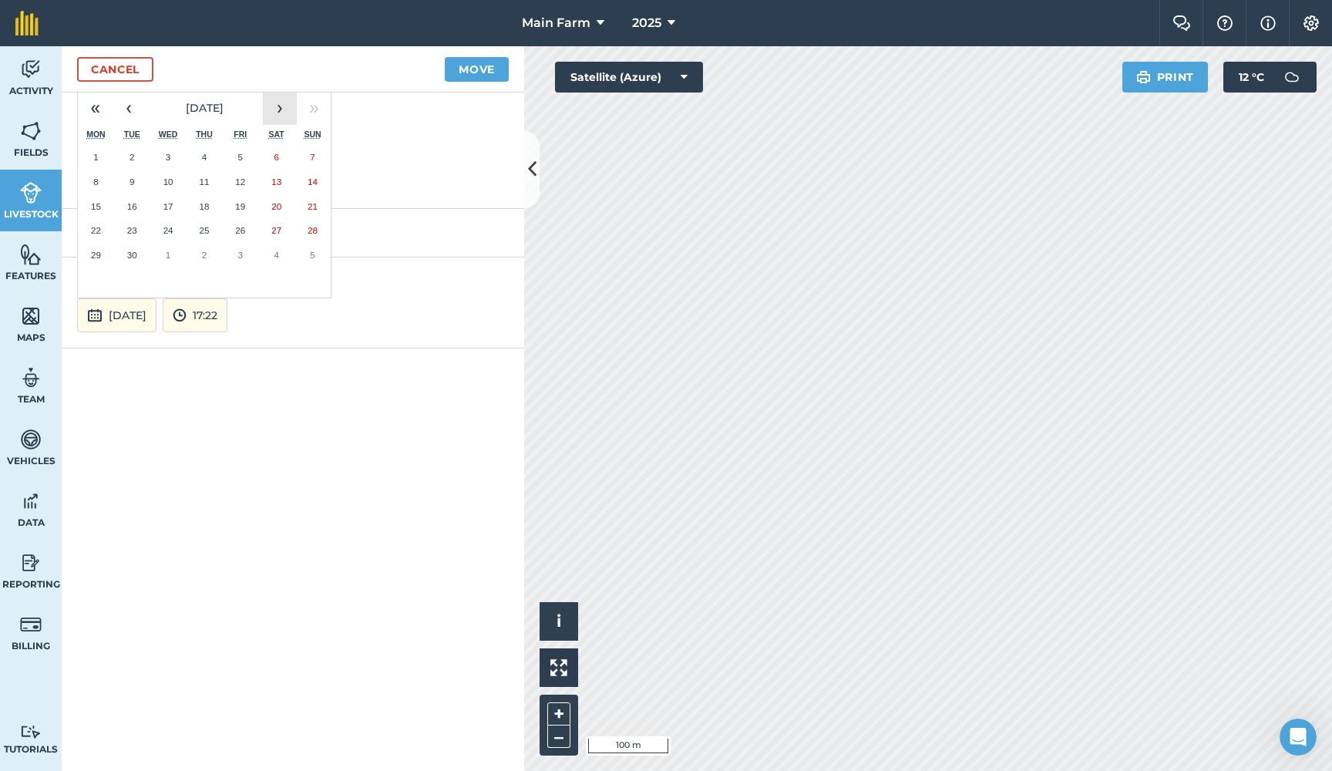
click at [278, 106] on button "›" at bounding box center [280, 108] width 34 height 34
click at [241, 152] on abbr "3" at bounding box center [240, 157] width 5 height 10
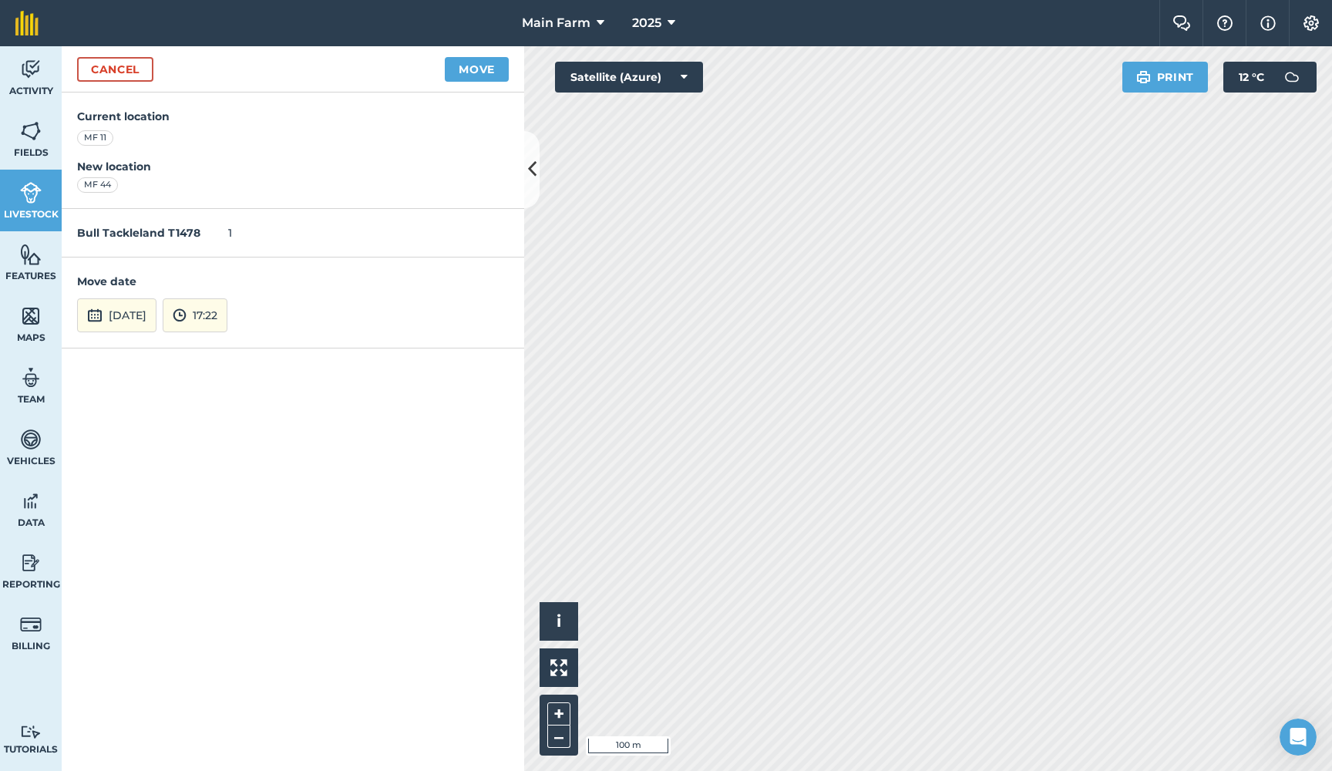
click at [227, 315] on button "17:22" at bounding box center [195, 315] width 65 height 34
click at [227, 175] on button "15:00" at bounding box center [199, 176] width 72 height 25
click at [475, 71] on button "Move" at bounding box center [477, 69] width 64 height 25
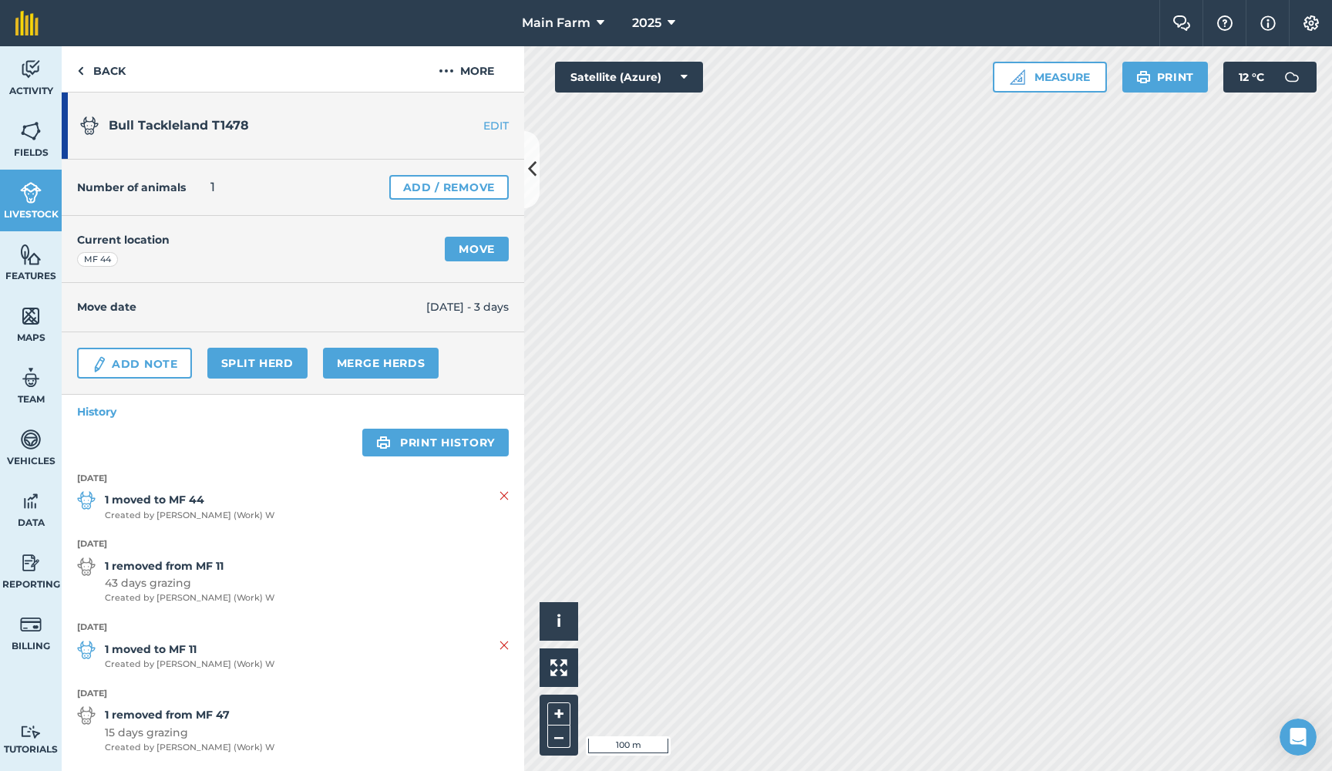
click at [29, 198] on img at bounding box center [31, 192] width 22 height 23
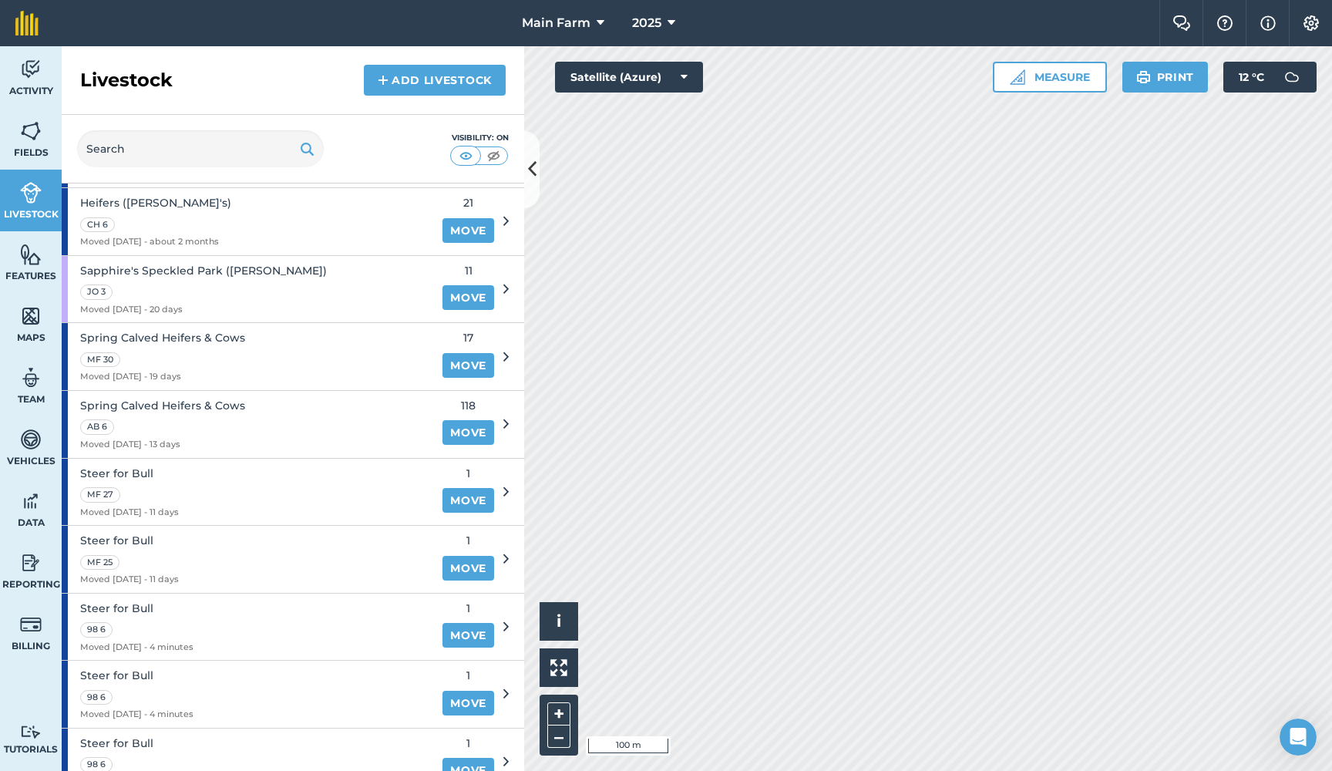
scroll to position [1043, 0]
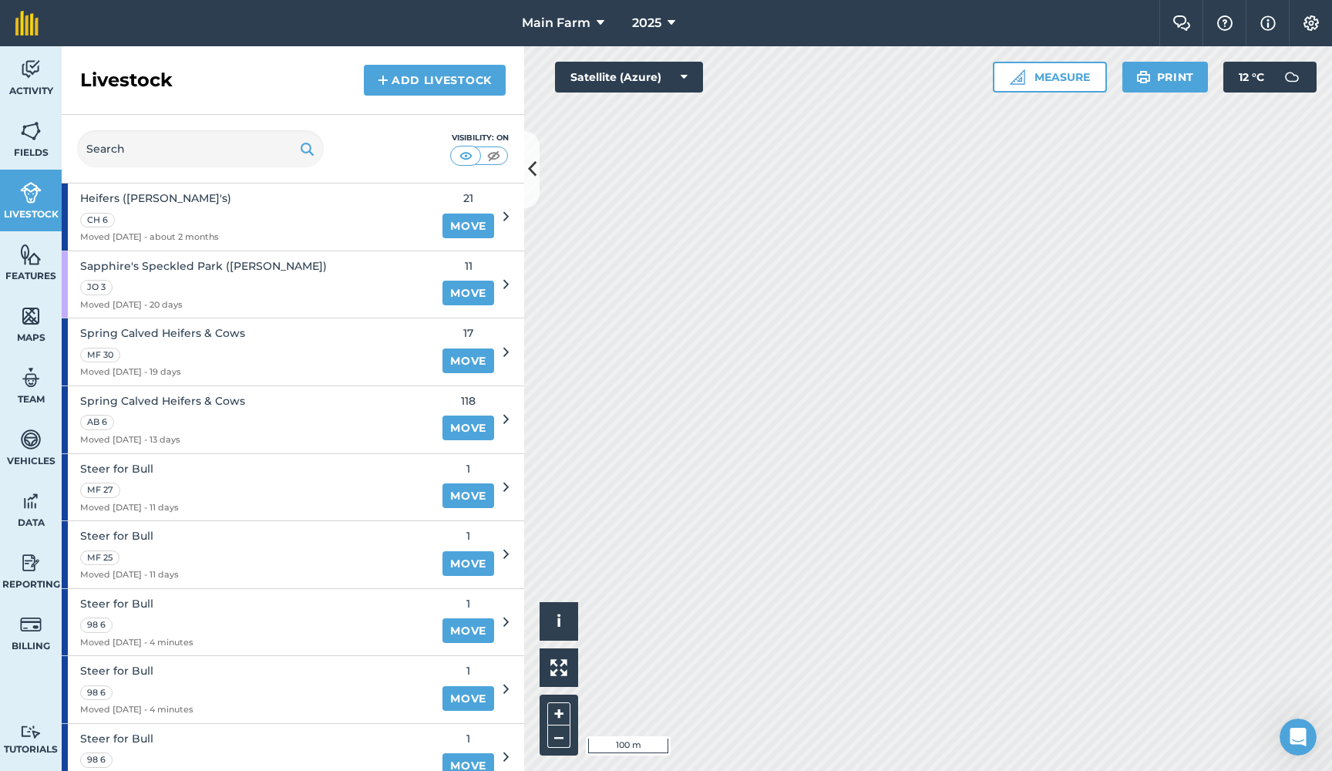
click at [468, 618] on link "Move" at bounding box center [468, 630] width 52 height 25
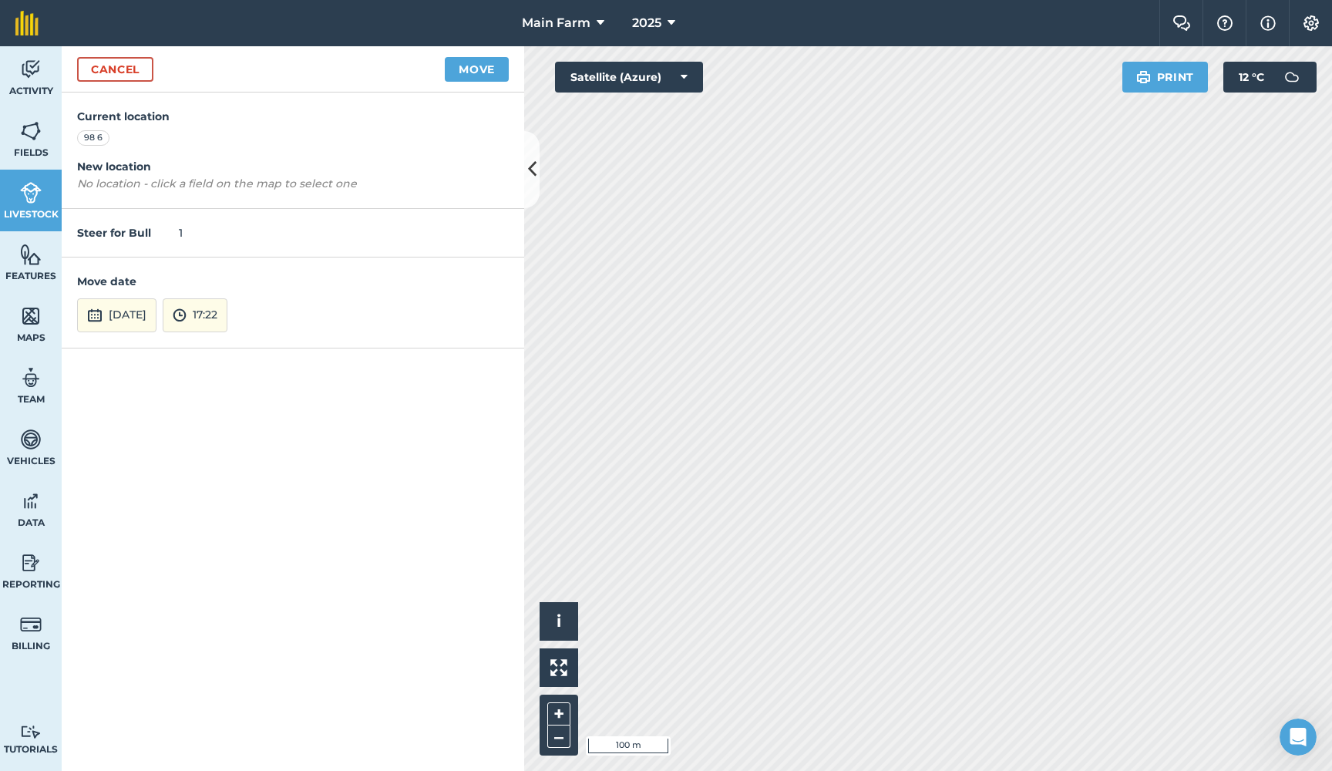
click at [125, 310] on button "6th Oct 2025" at bounding box center [116, 315] width 79 height 34
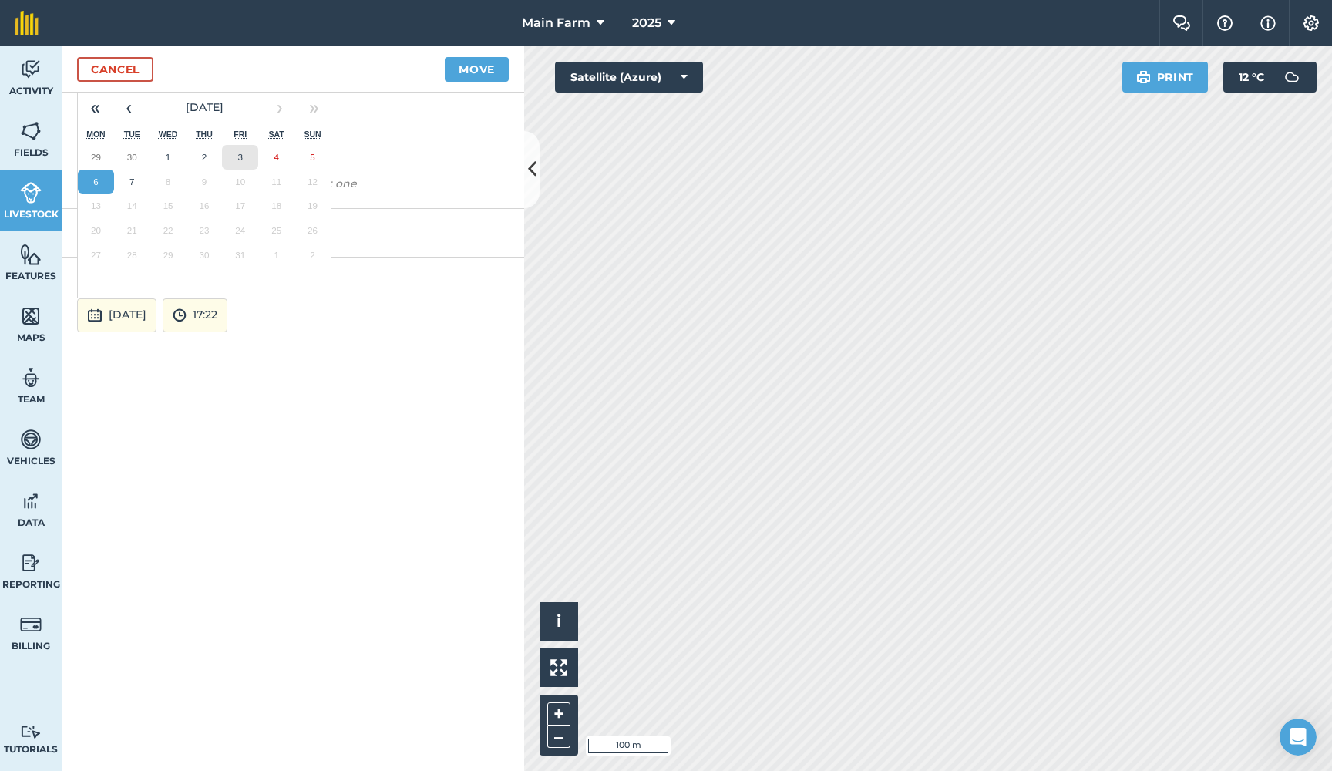
click at [243, 156] on abbr "3" at bounding box center [240, 157] width 5 height 10
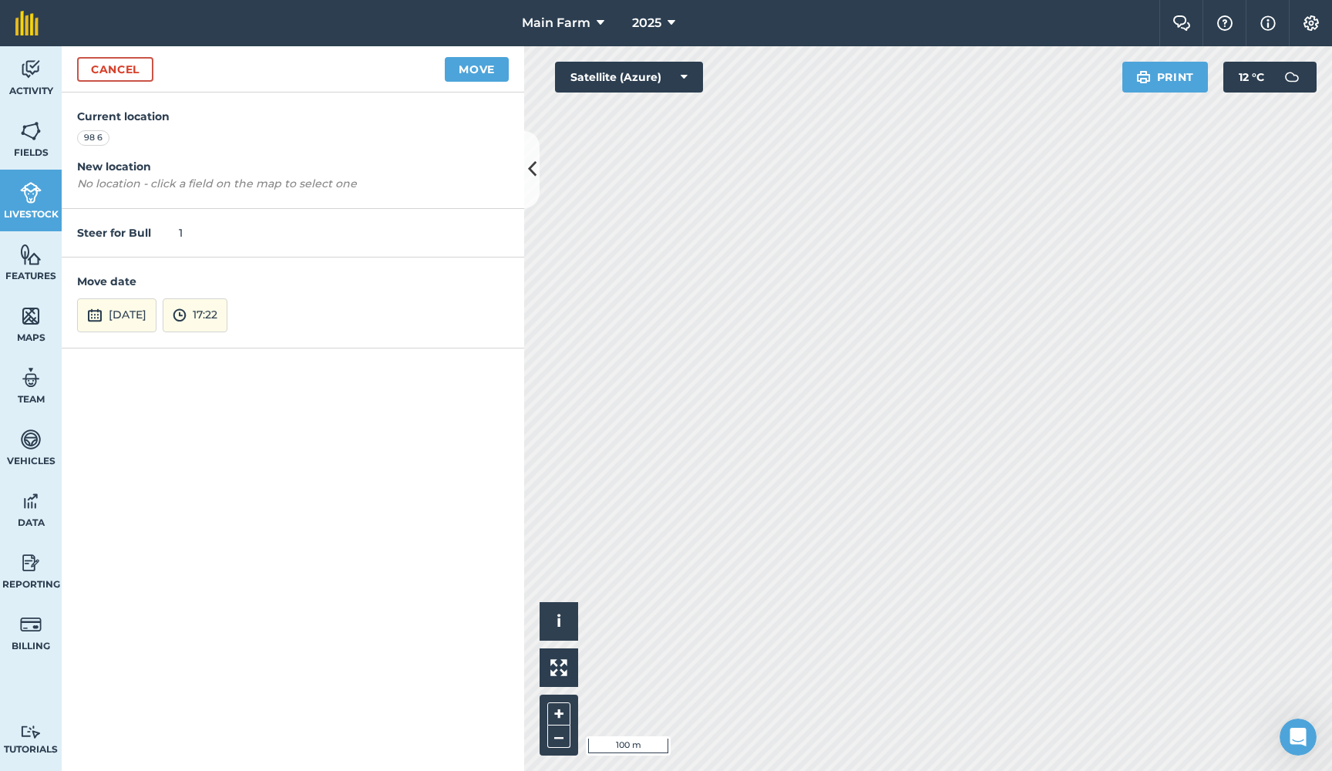
click at [227, 317] on button "17:22" at bounding box center [195, 315] width 65 height 34
click at [226, 192] on button "15:00" at bounding box center [199, 192] width 72 height 25
click at [488, 69] on button "Move" at bounding box center [477, 69] width 64 height 25
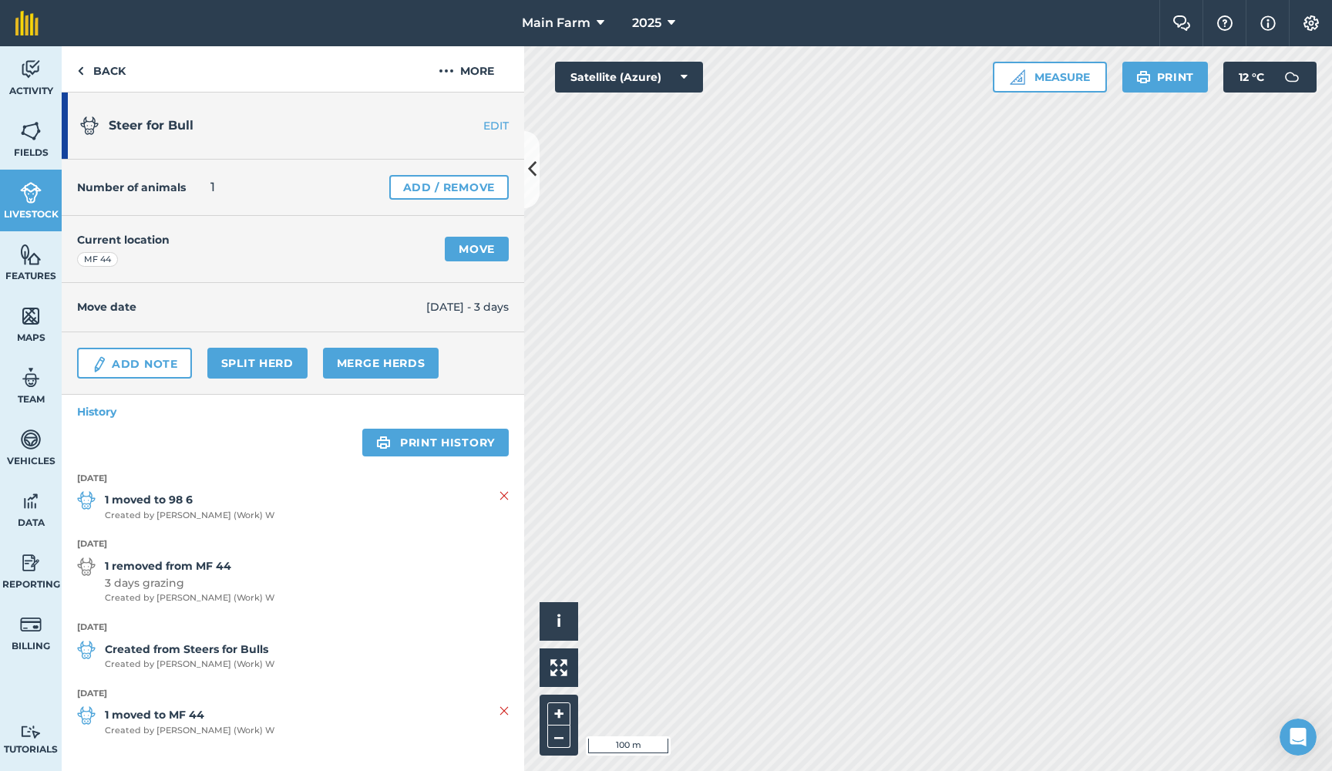
click at [32, 208] on span "Livestock" at bounding box center [31, 214] width 62 height 12
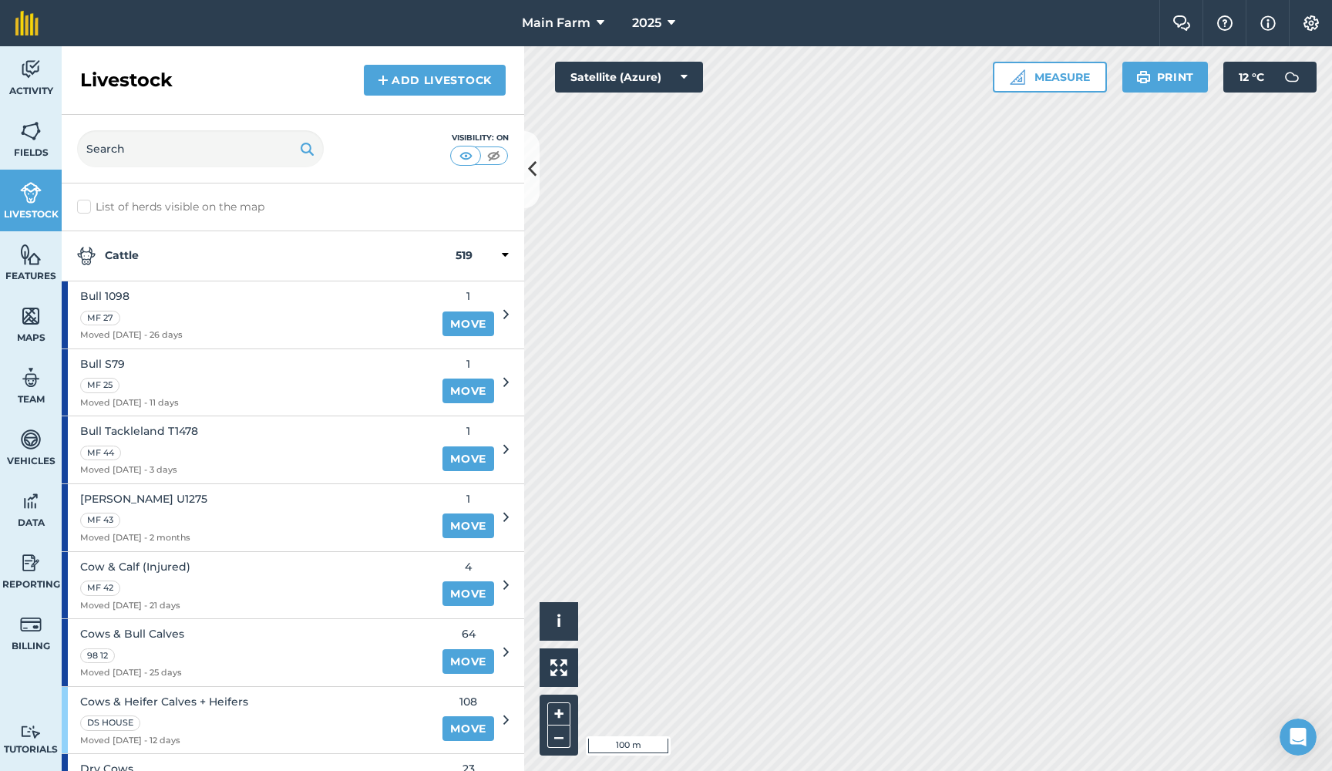
click at [195, 510] on div "MF 43" at bounding box center [143, 519] width 127 height 18
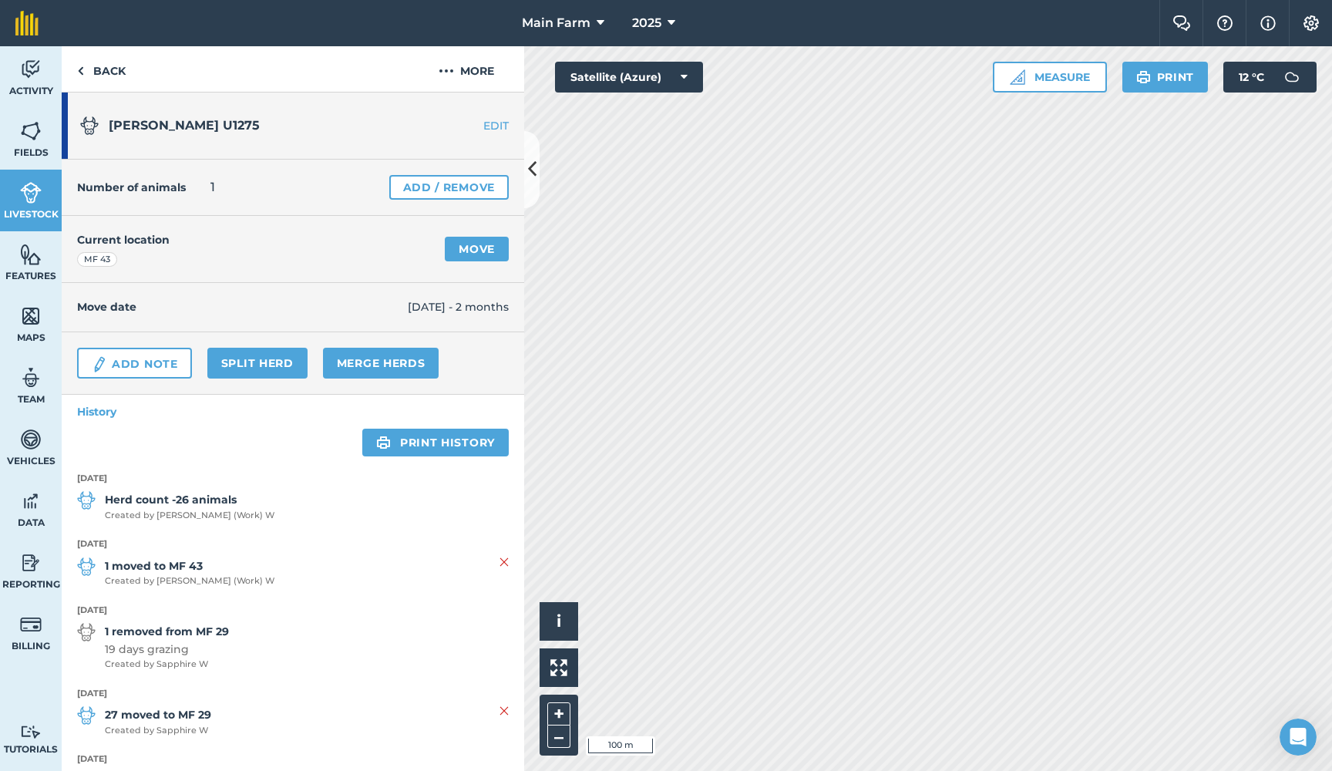
click at [473, 255] on link "Move" at bounding box center [477, 249] width 64 height 25
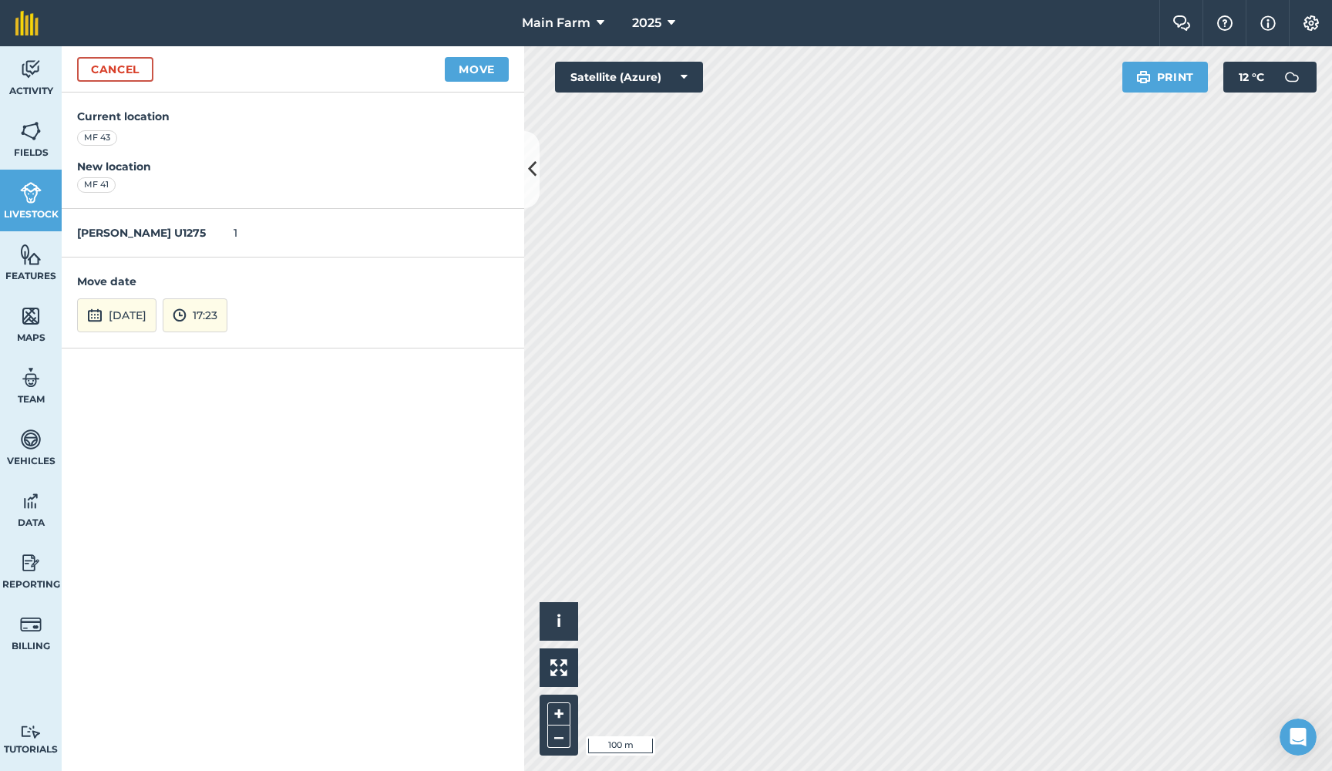
click at [127, 311] on button "6th Oct 2025" at bounding box center [116, 315] width 79 height 34
click at [128, 112] on button "‹" at bounding box center [129, 108] width 34 height 34
click at [203, 235] on button "25" at bounding box center [205, 230] width 36 height 25
click at [227, 308] on button "17:23" at bounding box center [195, 315] width 65 height 34
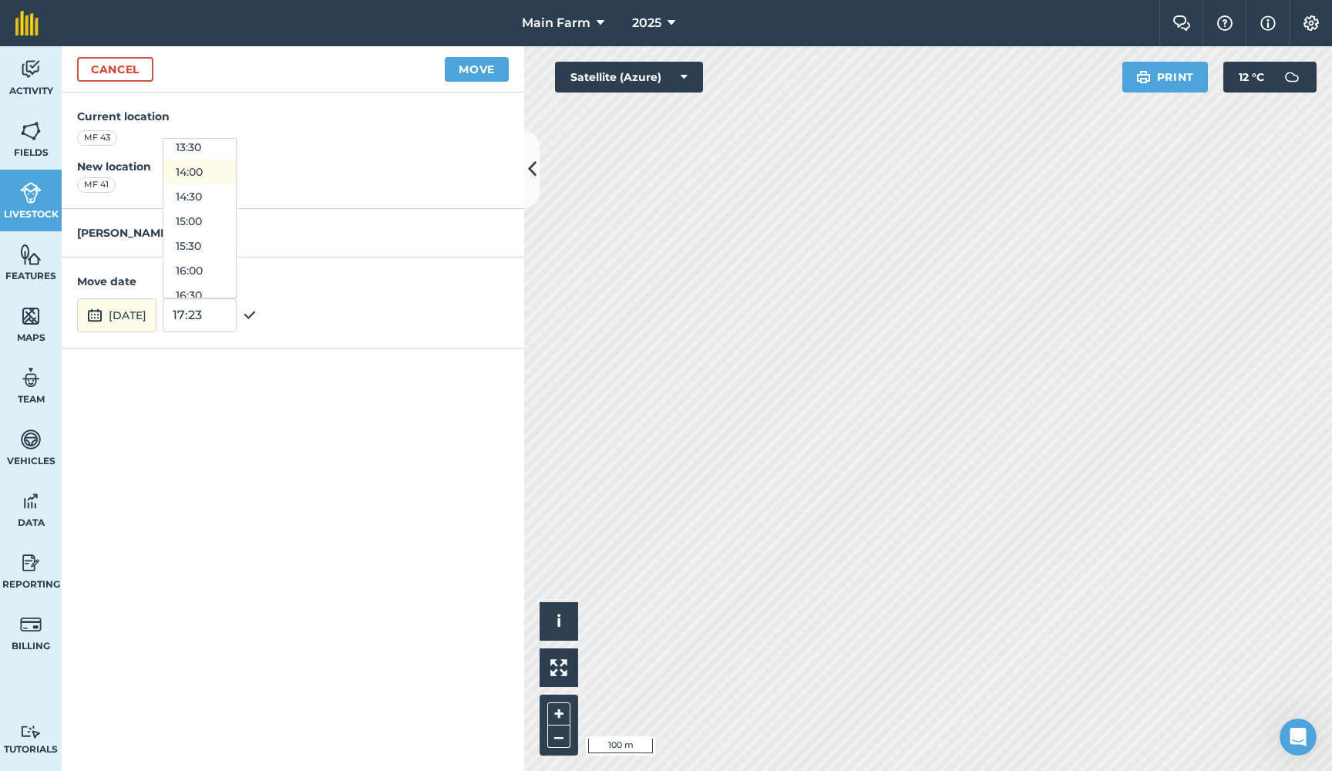
click at [231, 166] on button "14:00" at bounding box center [199, 172] width 72 height 25
click at [483, 74] on button "Move" at bounding box center [477, 69] width 64 height 25
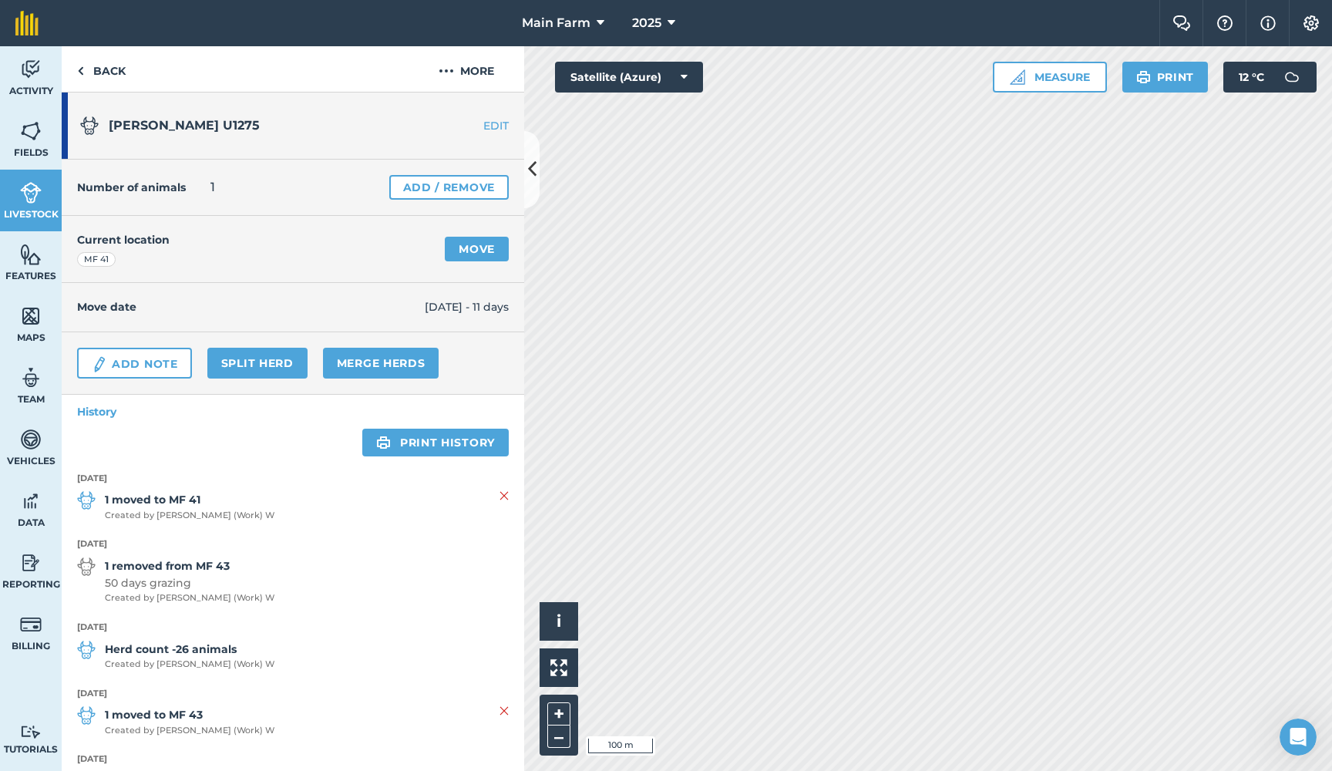
click at [30, 202] on img at bounding box center [31, 192] width 22 height 23
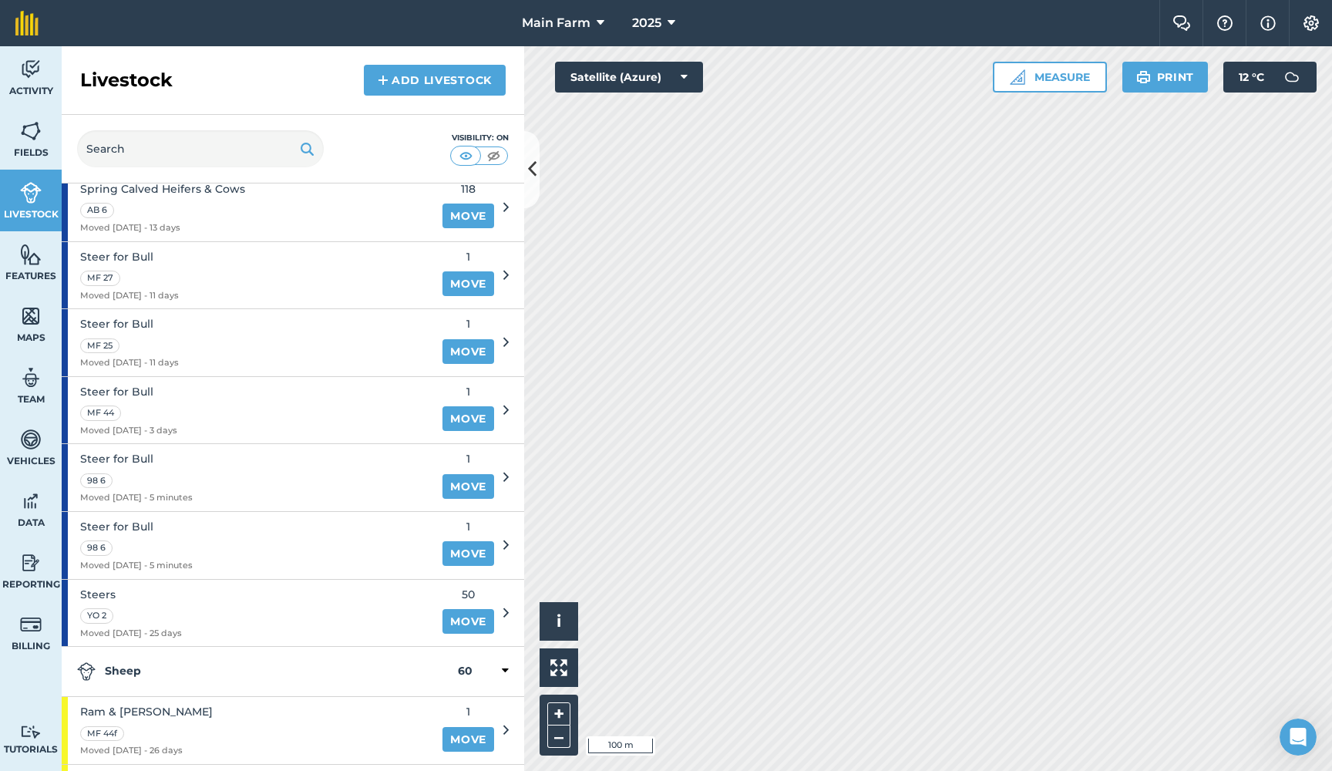
scroll to position [1256, 0]
click at [473, 473] on link "Move" at bounding box center [468, 485] width 52 height 25
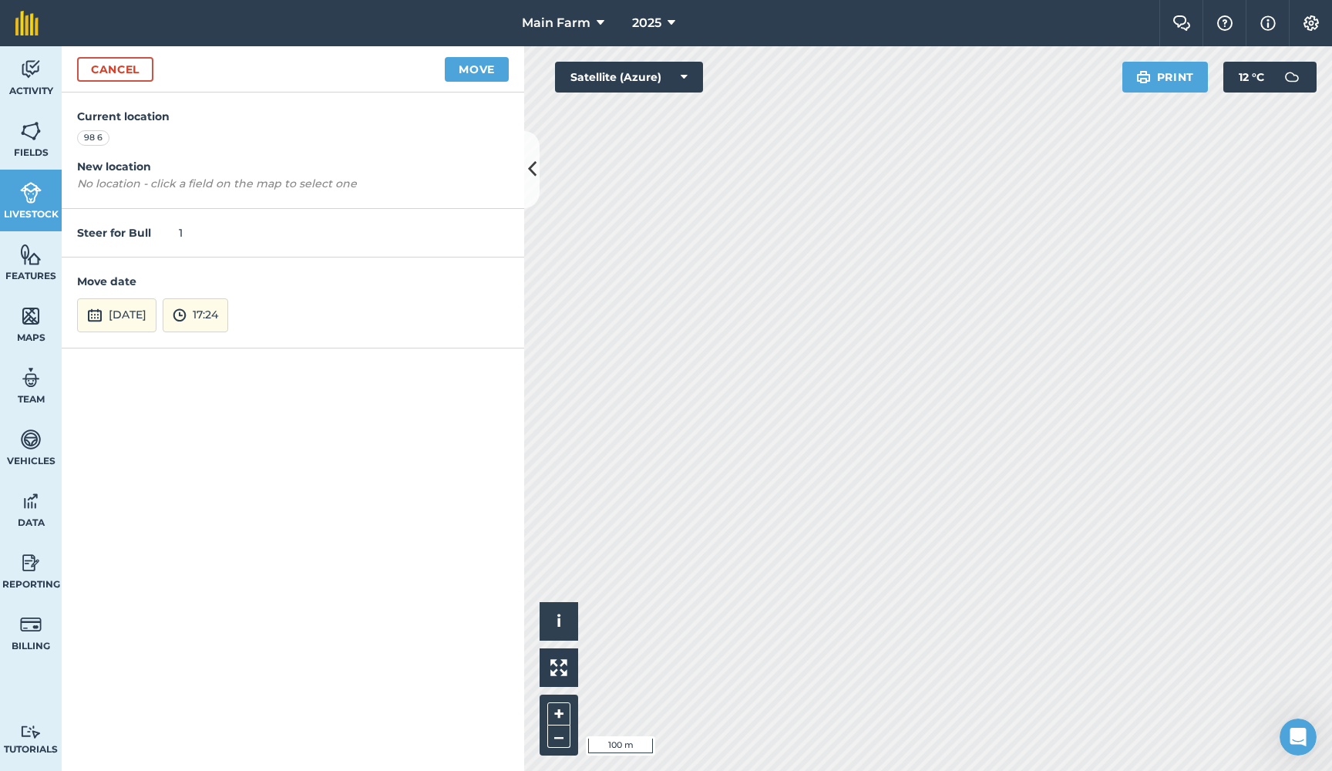
click at [155, 312] on button "6th Oct 2025" at bounding box center [116, 315] width 79 height 34
click at [128, 106] on button "‹" at bounding box center [129, 108] width 34 height 34
click at [198, 225] on button "25" at bounding box center [205, 230] width 36 height 25
click at [228, 313] on button "17:24" at bounding box center [196, 315] width 66 height 34
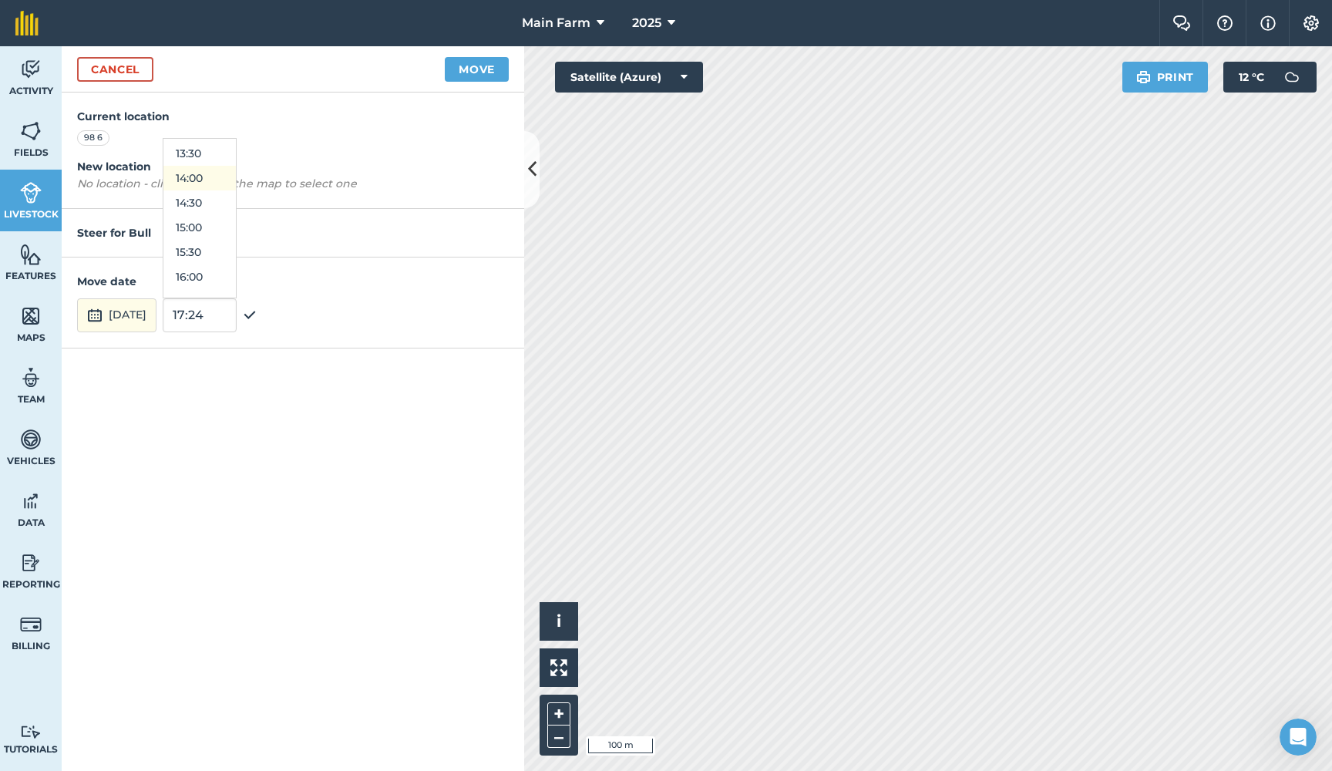
click at [234, 176] on button "14:00" at bounding box center [199, 178] width 72 height 25
click at [477, 72] on button "Move" at bounding box center [477, 69] width 64 height 25
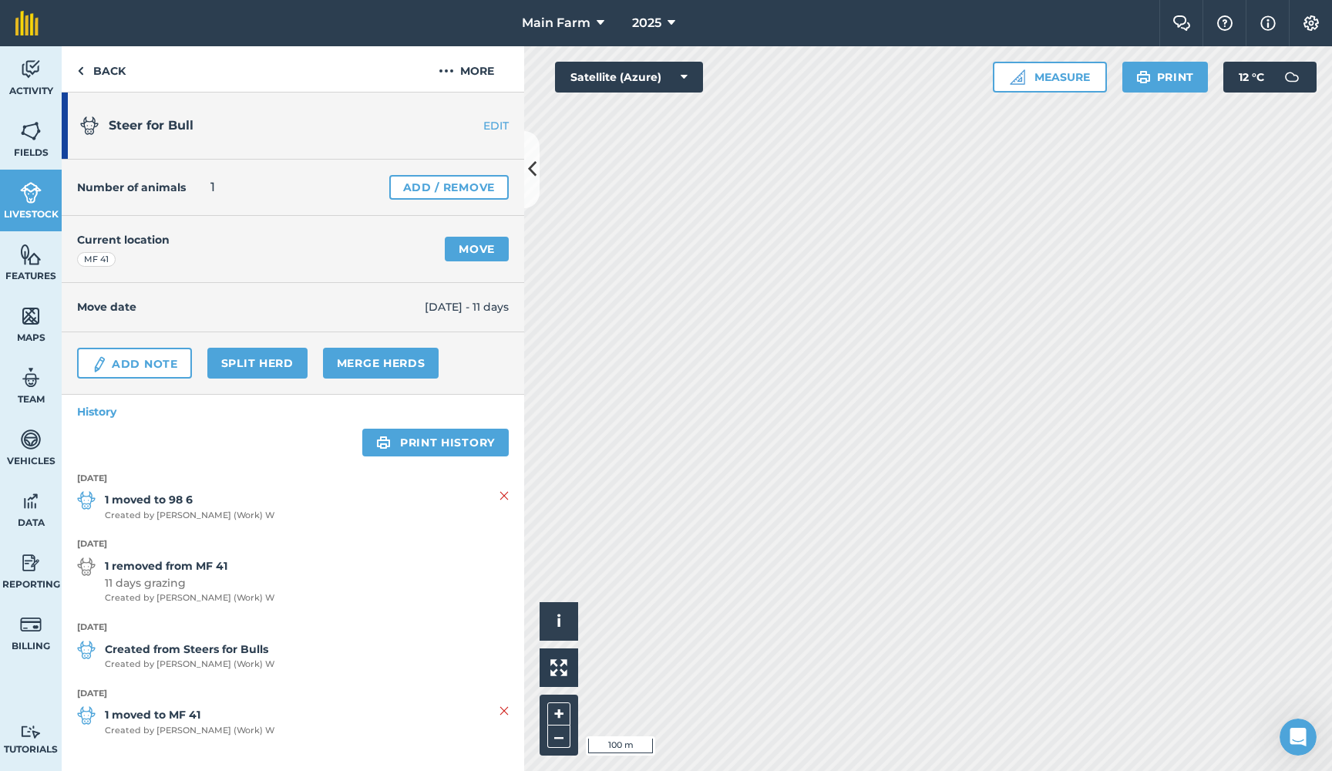
click at [39, 203] on img at bounding box center [31, 192] width 22 height 23
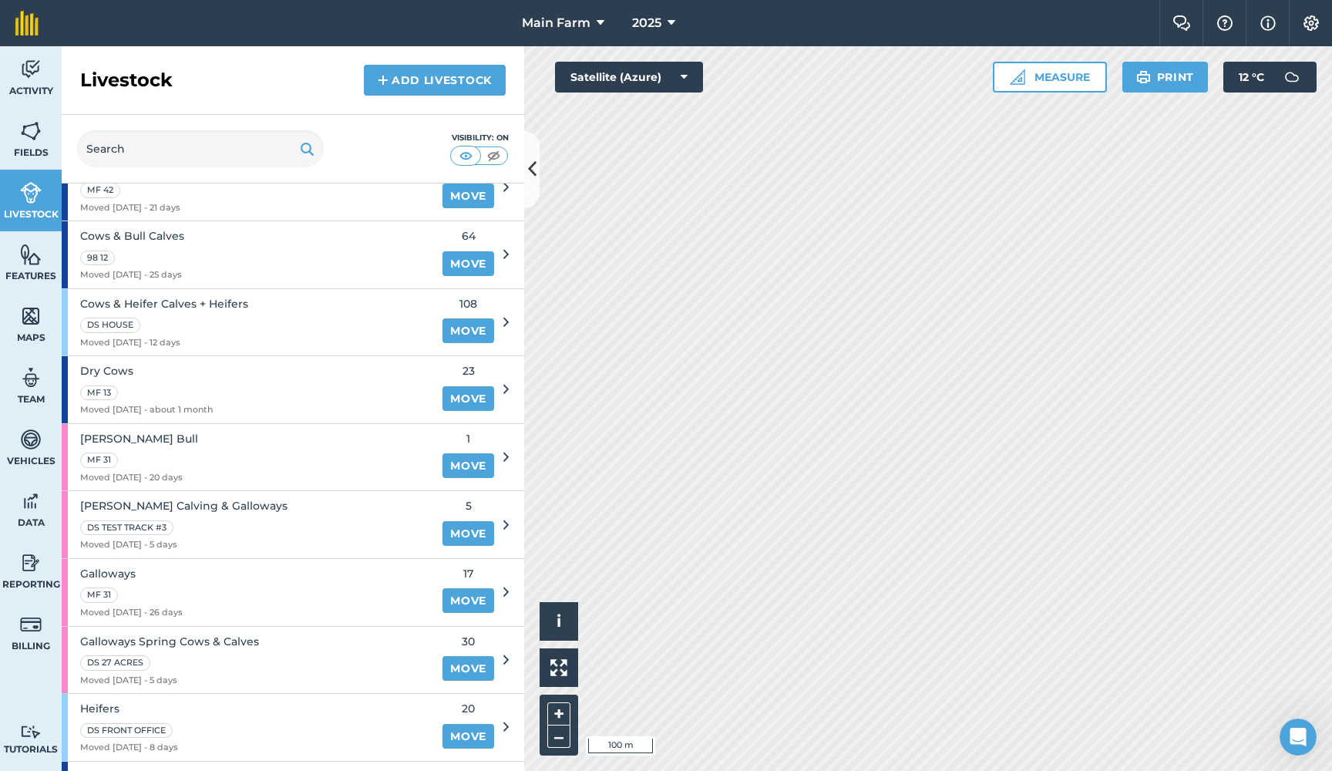
scroll to position [401, 0]
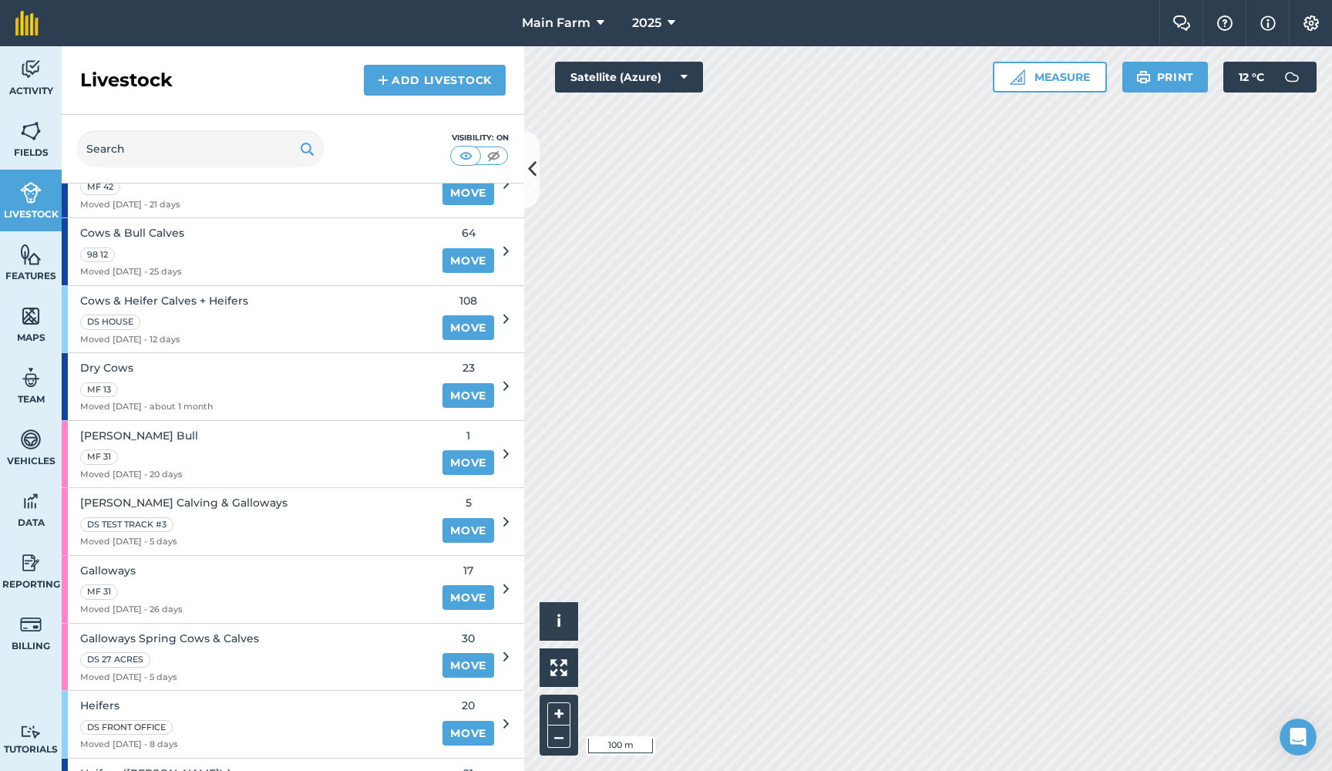
click at [217, 436] on div "Galloway Bull MF 31 Moved 16/09/25 - 20 days" at bounding box center [248, 454] width 372 height 67
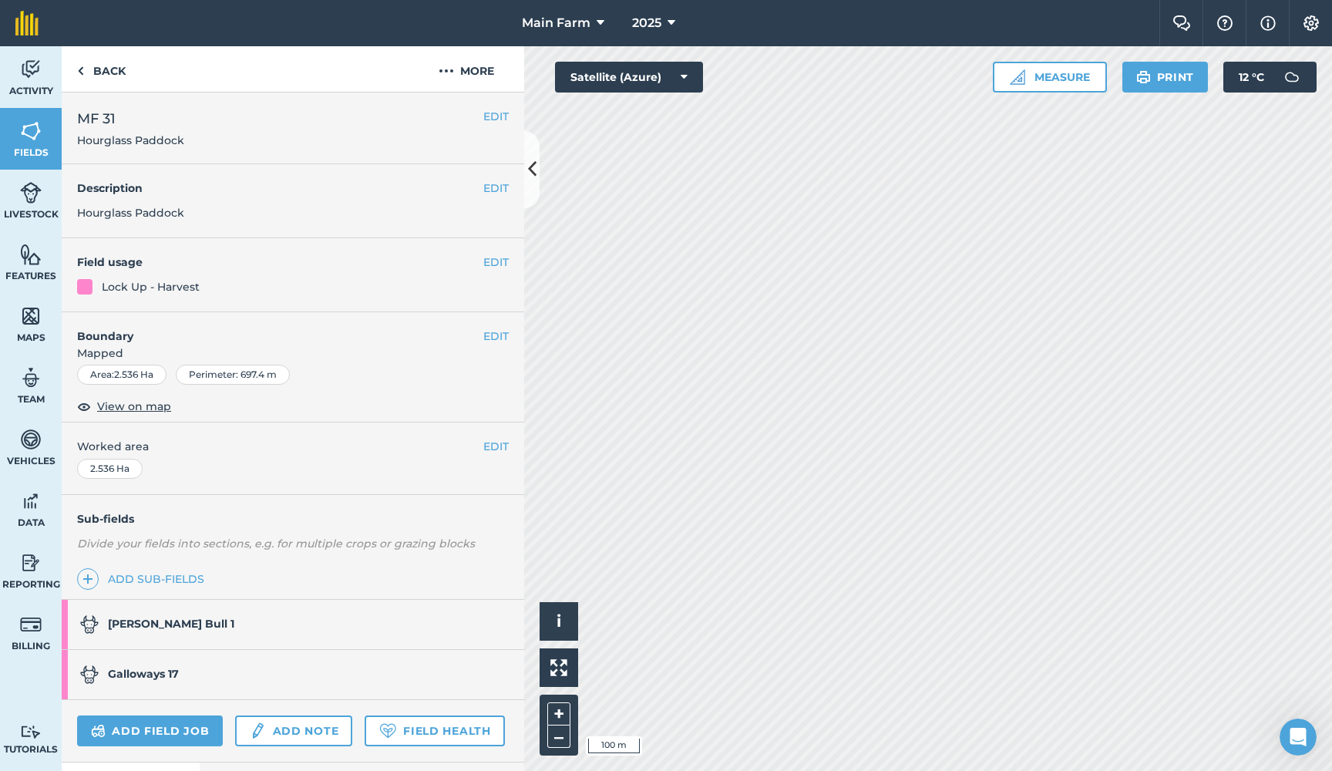
click at [31, 201] on img at bounding box center [31, 192] width 22 height 23
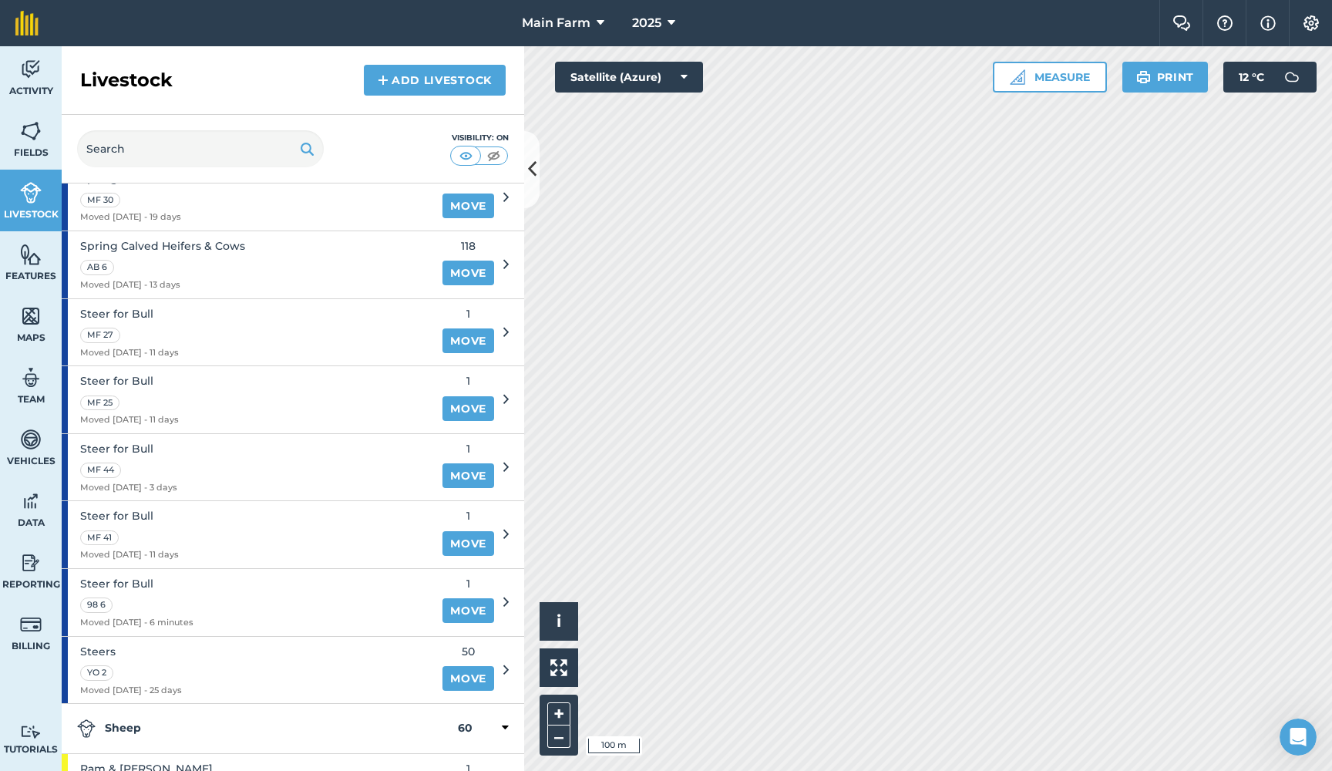
scroll to position [1203, 0]
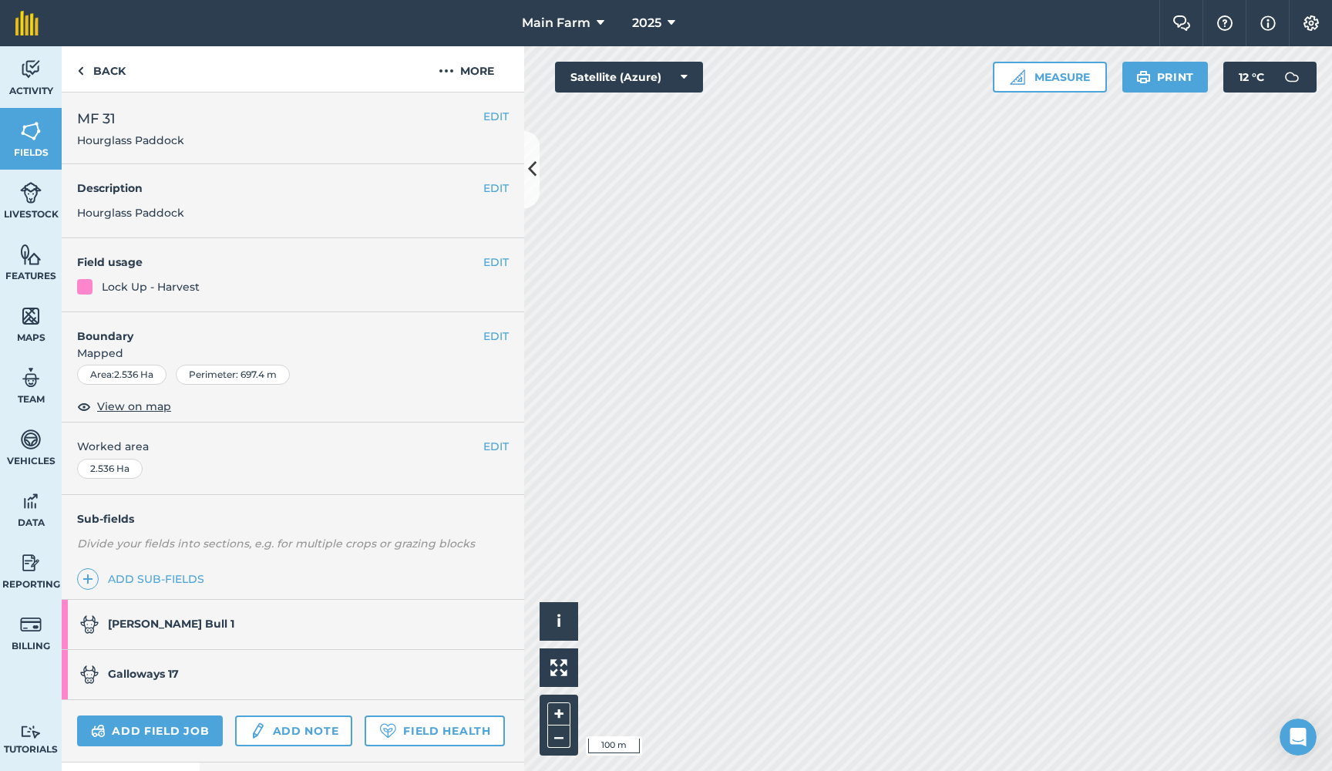
click at [23, 197] on img at bounding box center [31, 192] width 22 height 23
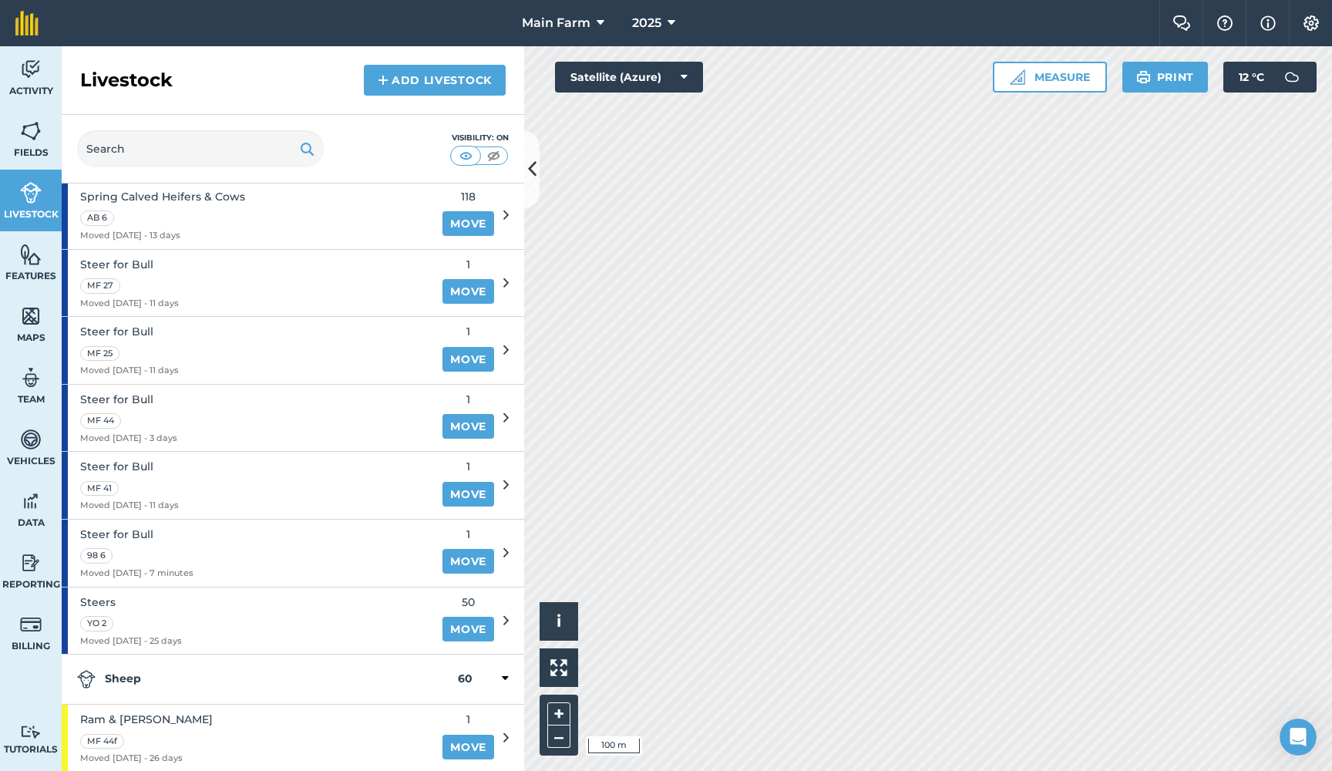
scroll to position [1258, 0]
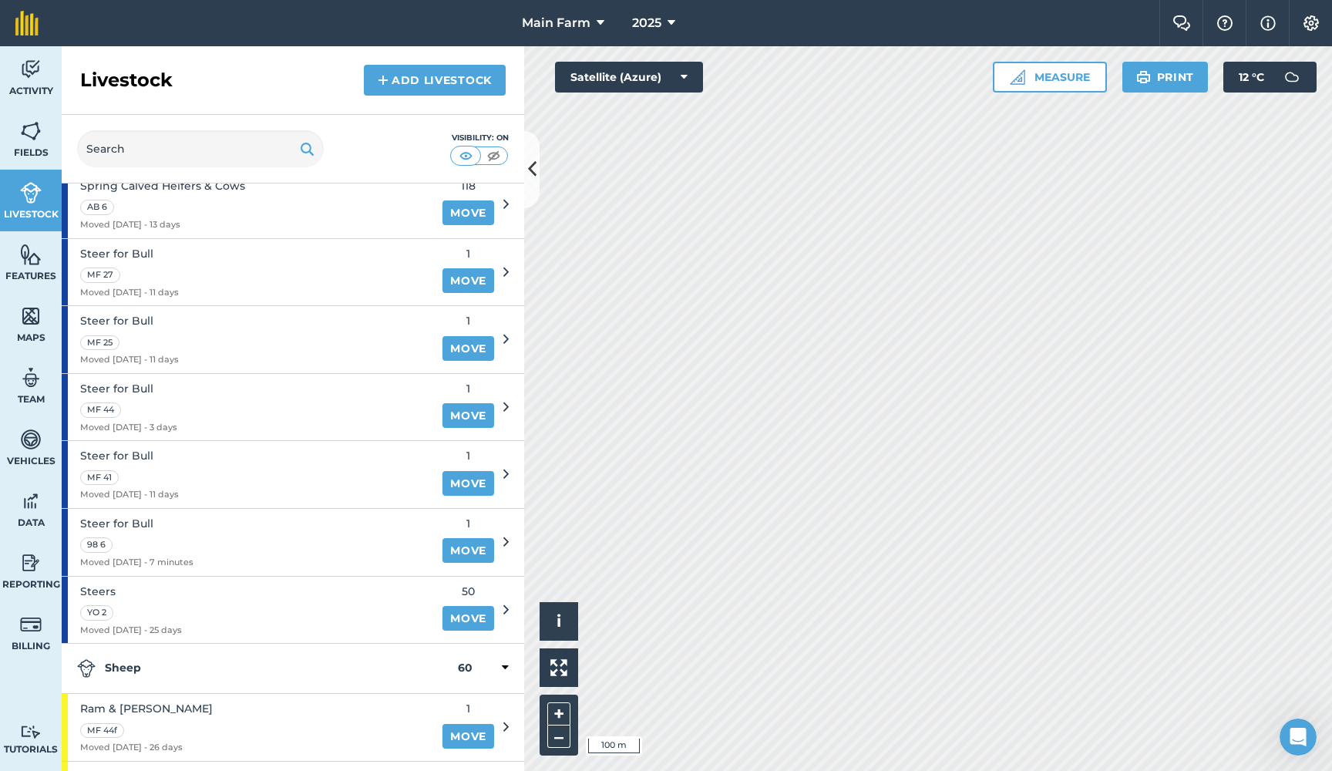
click at [463, 538] on link "Move" at bounding box center [468, 550] width 52 height 25
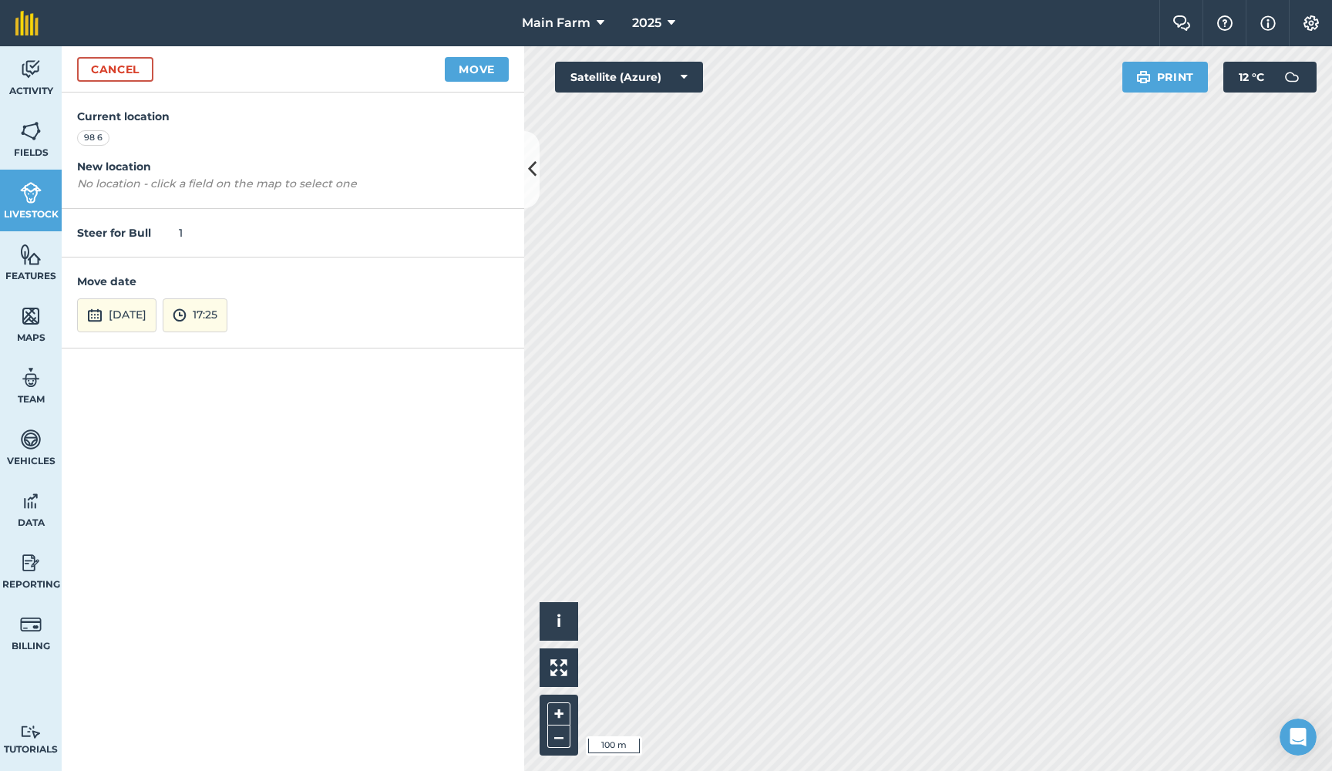
click at [473, 72] on button "Move" at bounding box center [477, 69] width 64 height 25
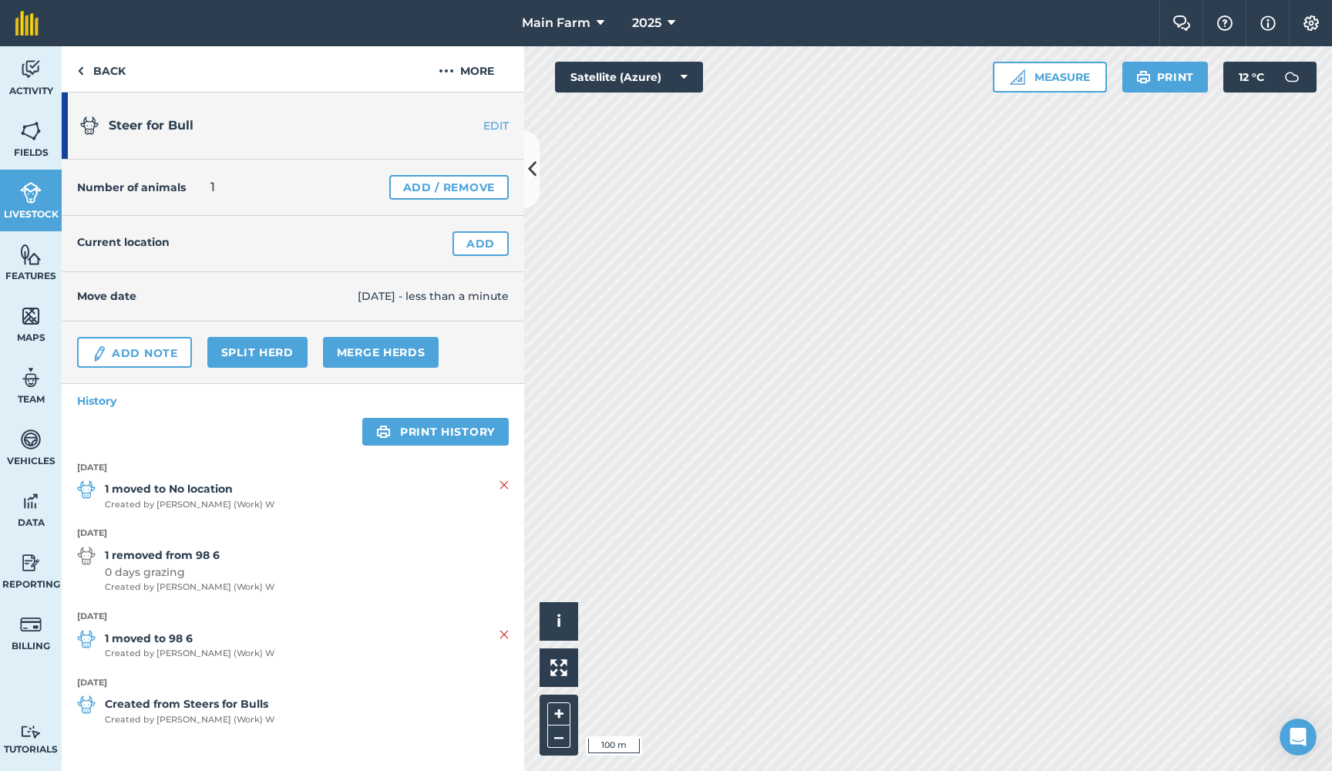
click at [32, 204] on link "Livestock" at bounding box center [31, 201] width 62 height 62
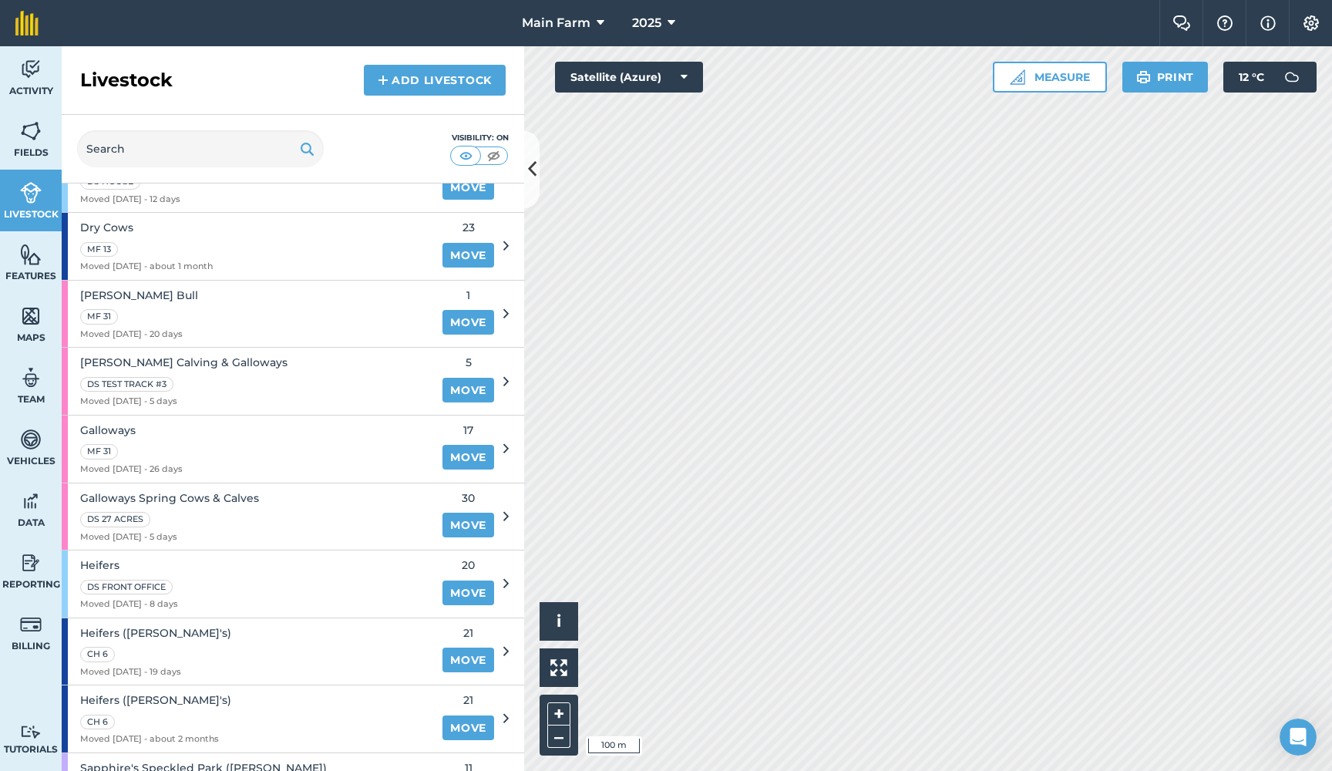
scroll to position [531, 0]
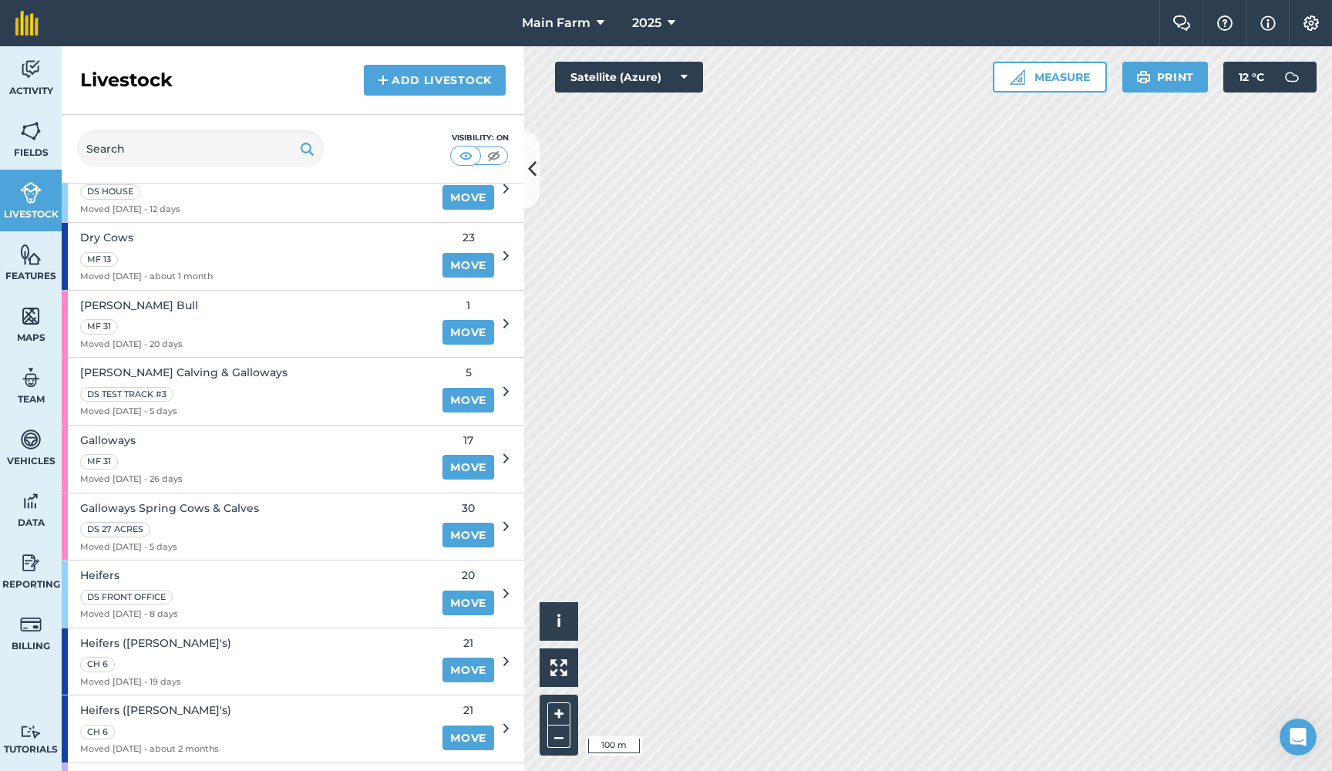
click at [156, 297] on span "[PERSON_NAME] Bull" at bounding box center [139, 305] width 118 height 17
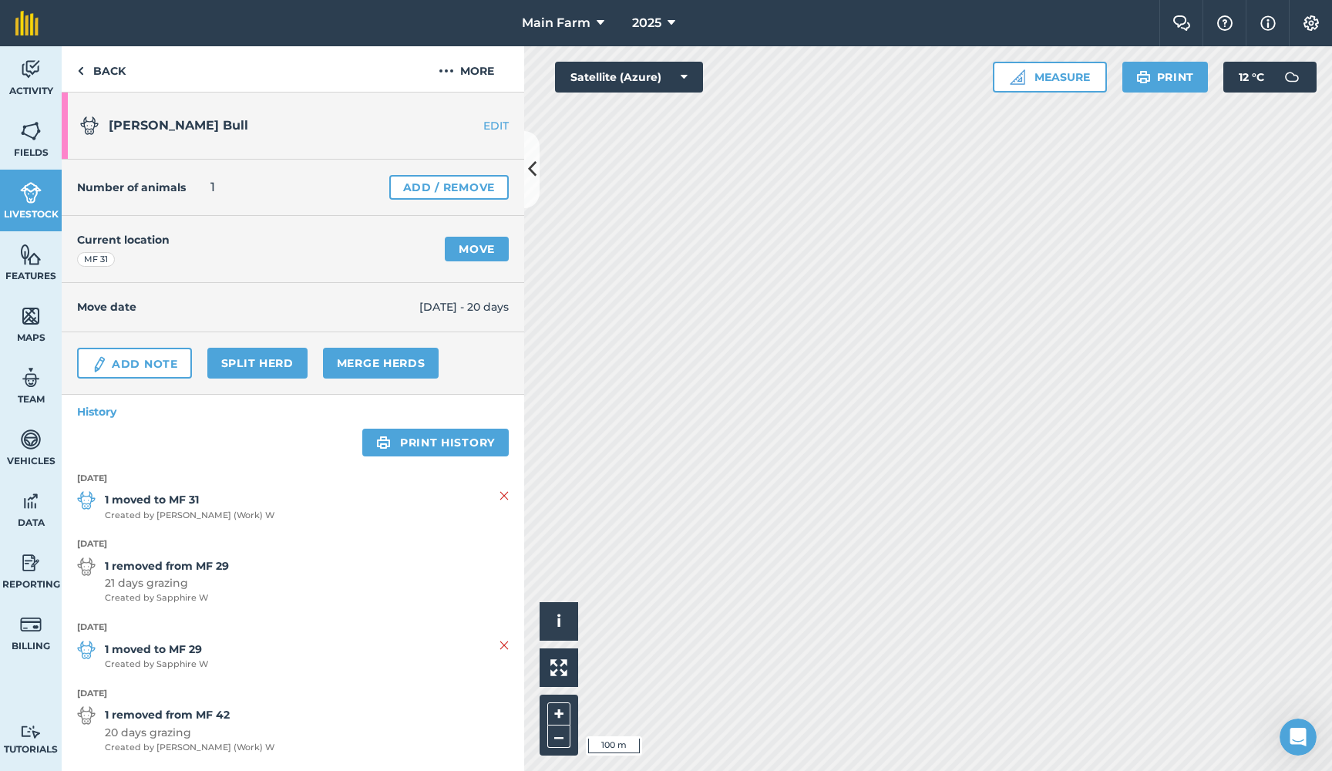
click at [28, 200] on img at bounding box center [31, 192] width 22 height 23
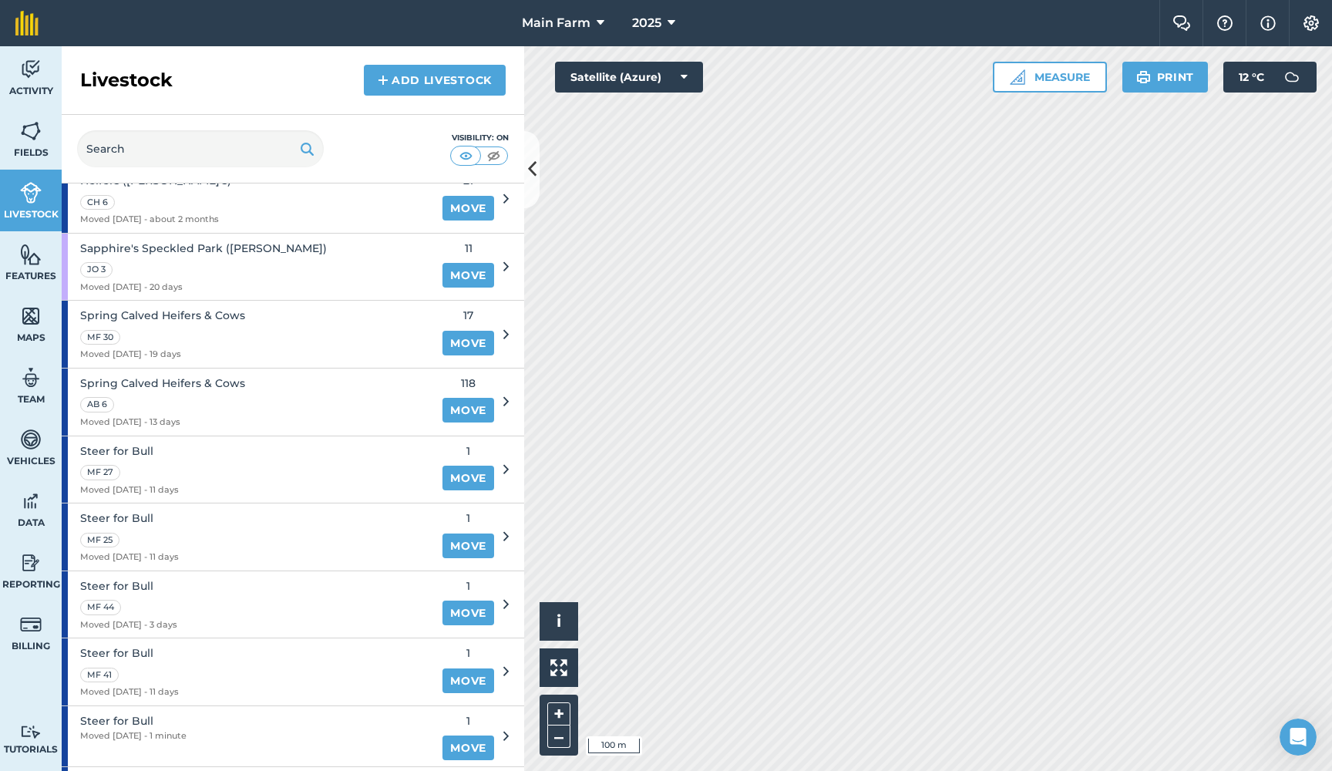
scroll to position [1089, 0]
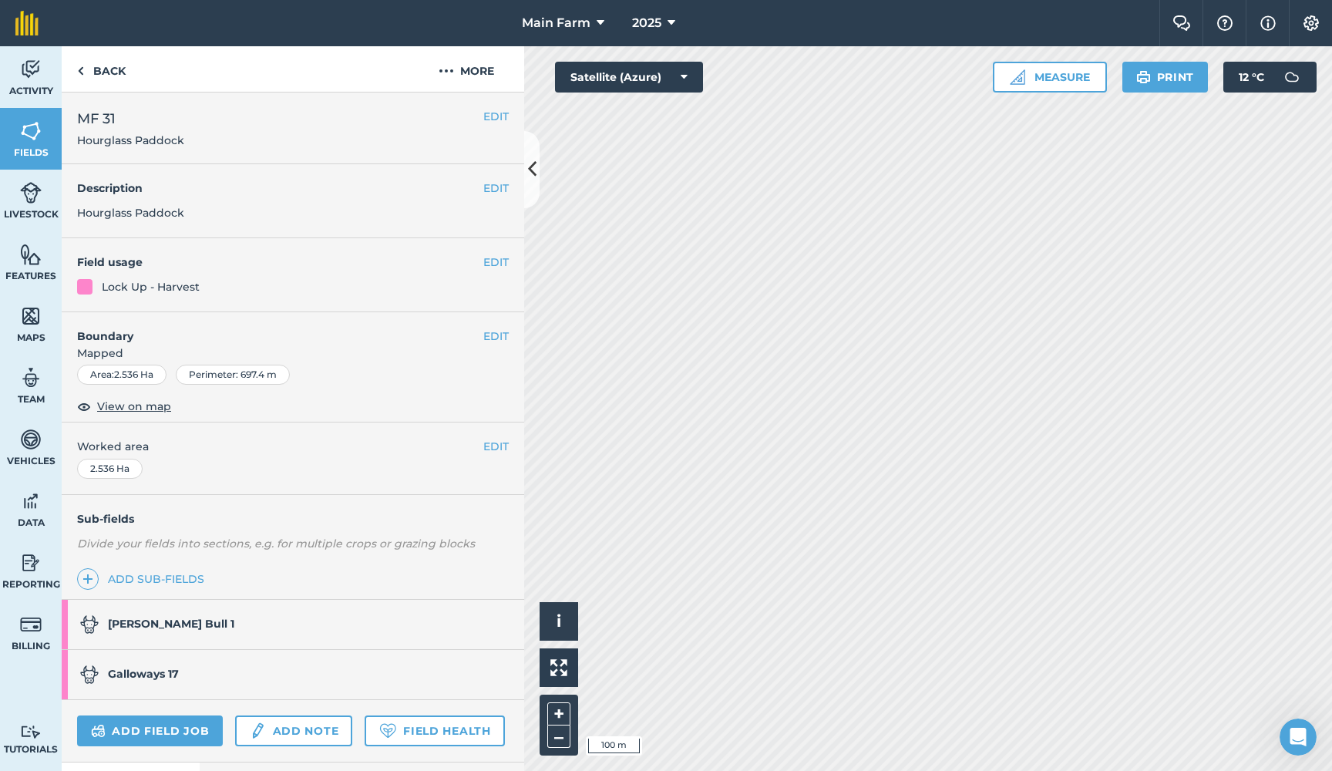
click at [35, 193] on img at bounding box center [31, 192] width 22 height 23
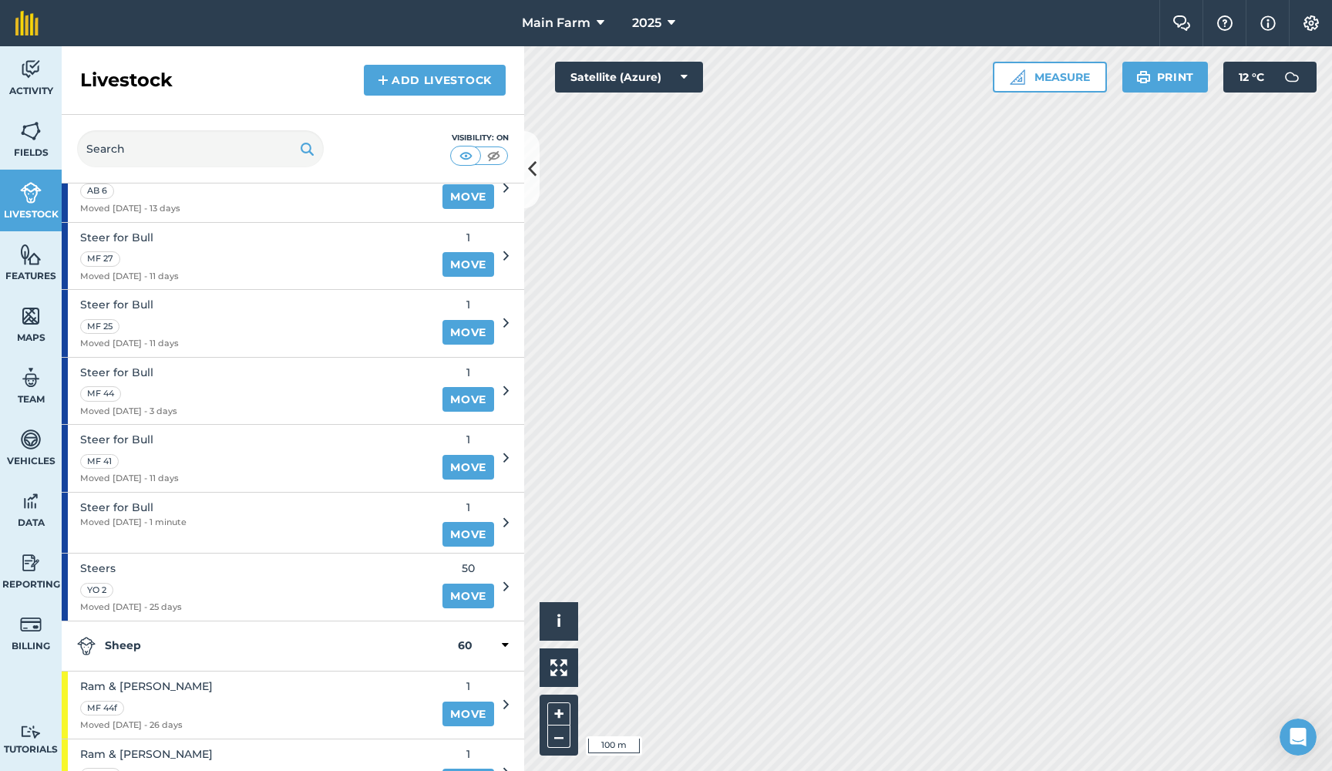
scroll to position [1333, 0]
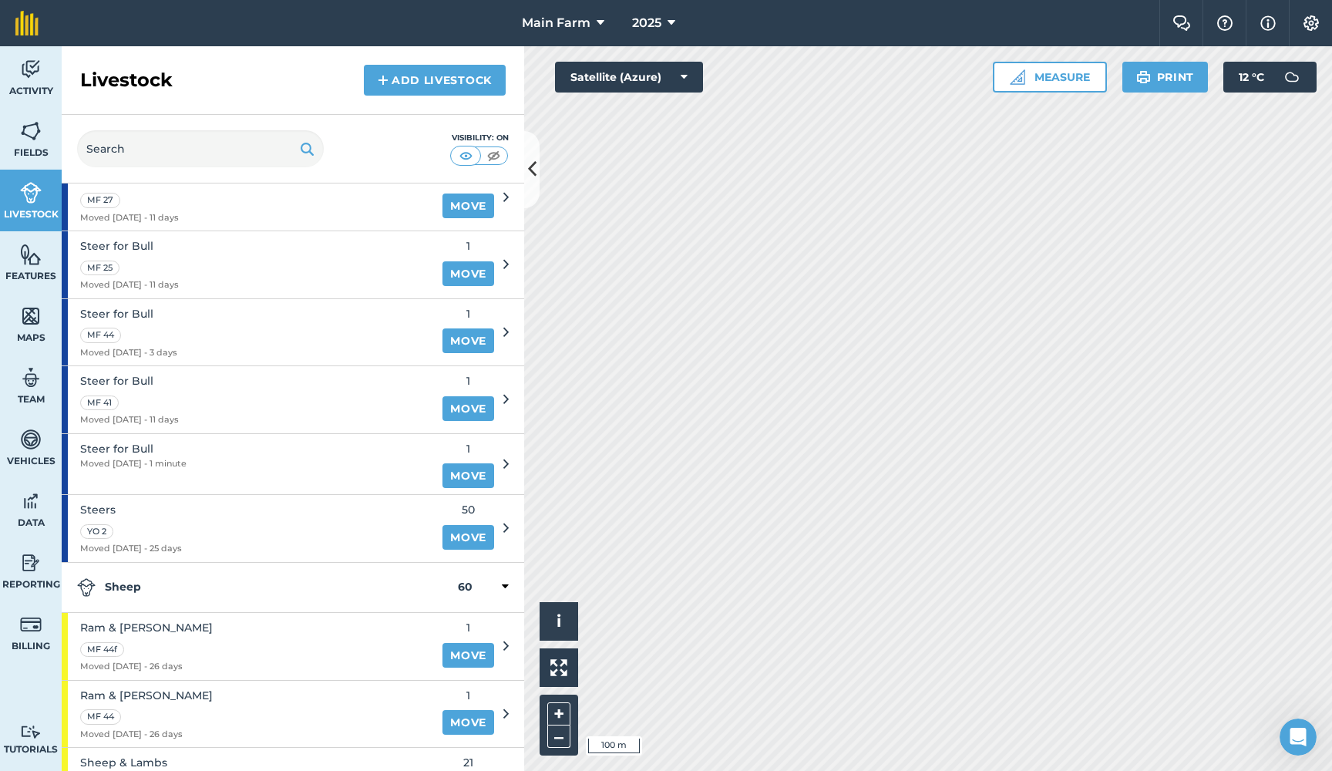
click at [136, 440] on span "Steer for Bull" at bounding box center [133, 448] width 106 height 17
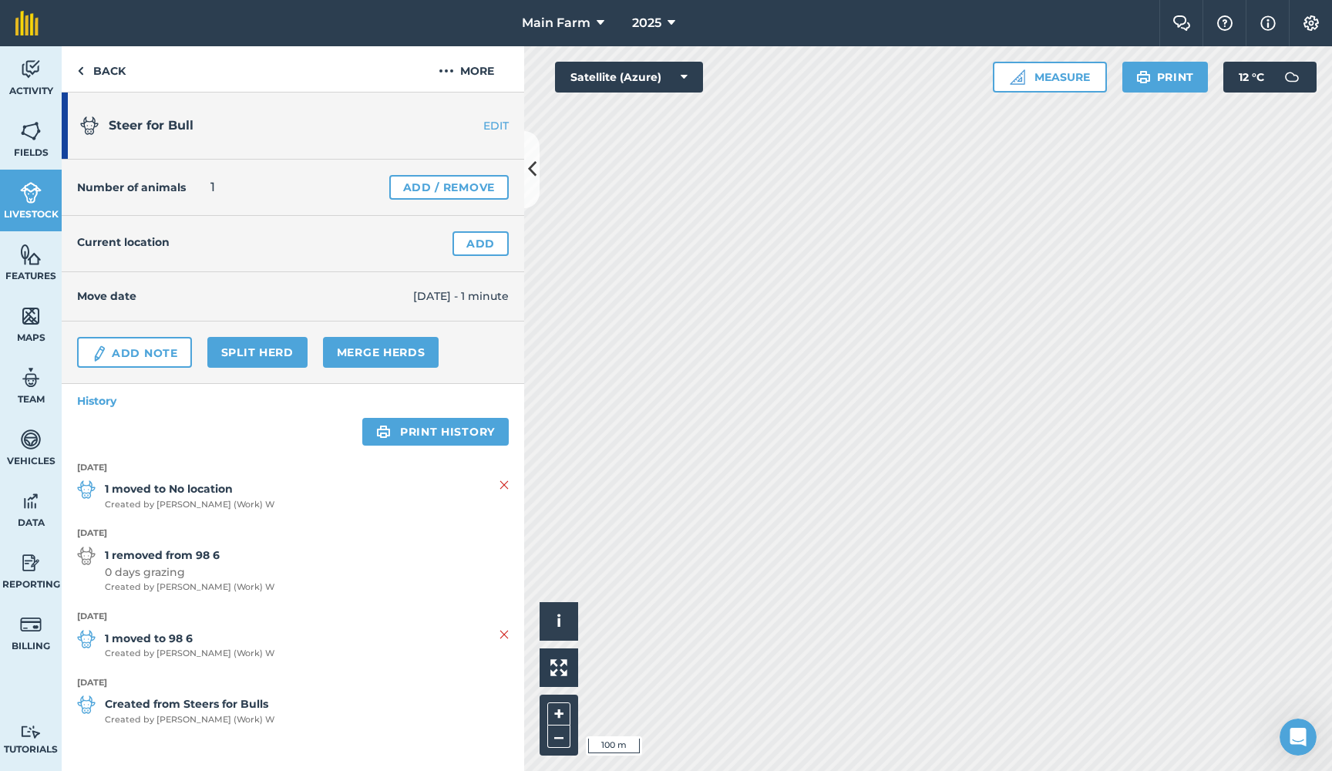
click at [503, 485] on img at bounding box center [504, 485] width 9 height 19
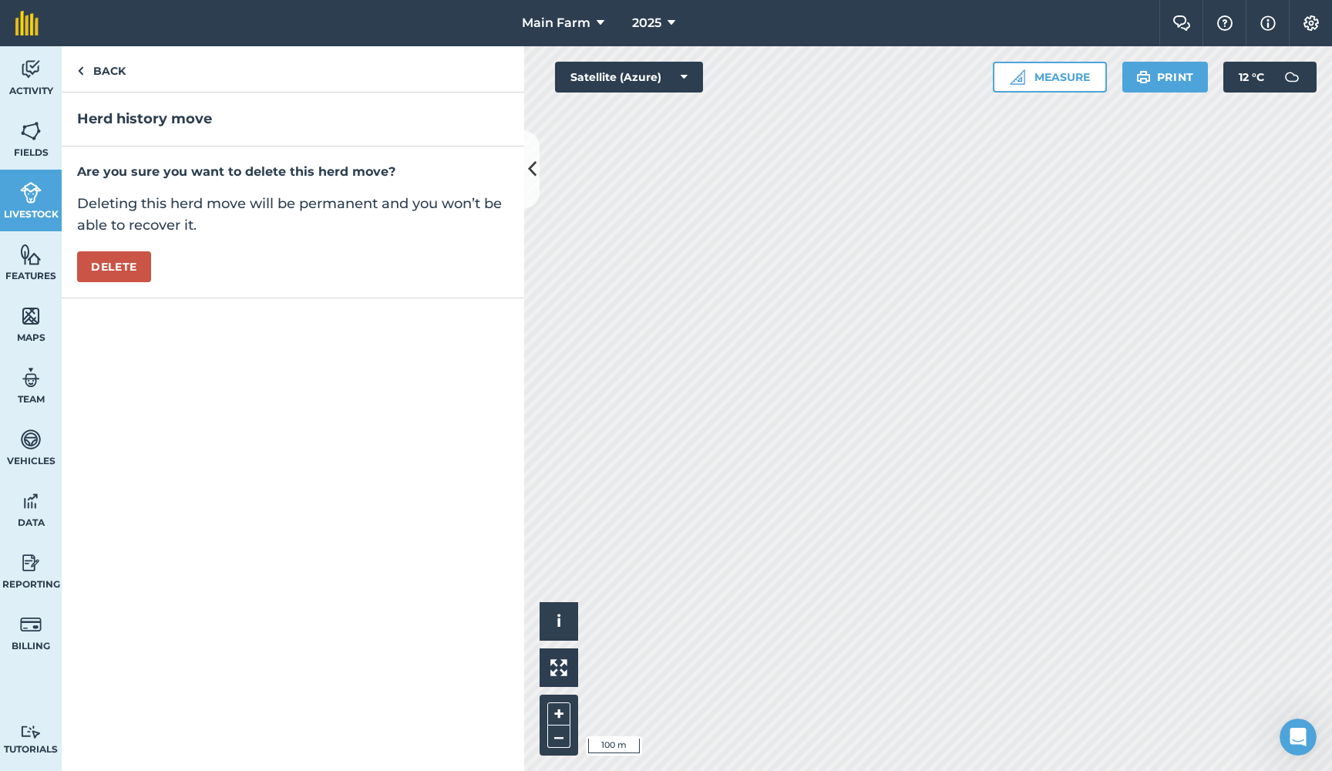
click at [131, 262] on button "Delete" at bounding box center [114, 266] width 74 height 31
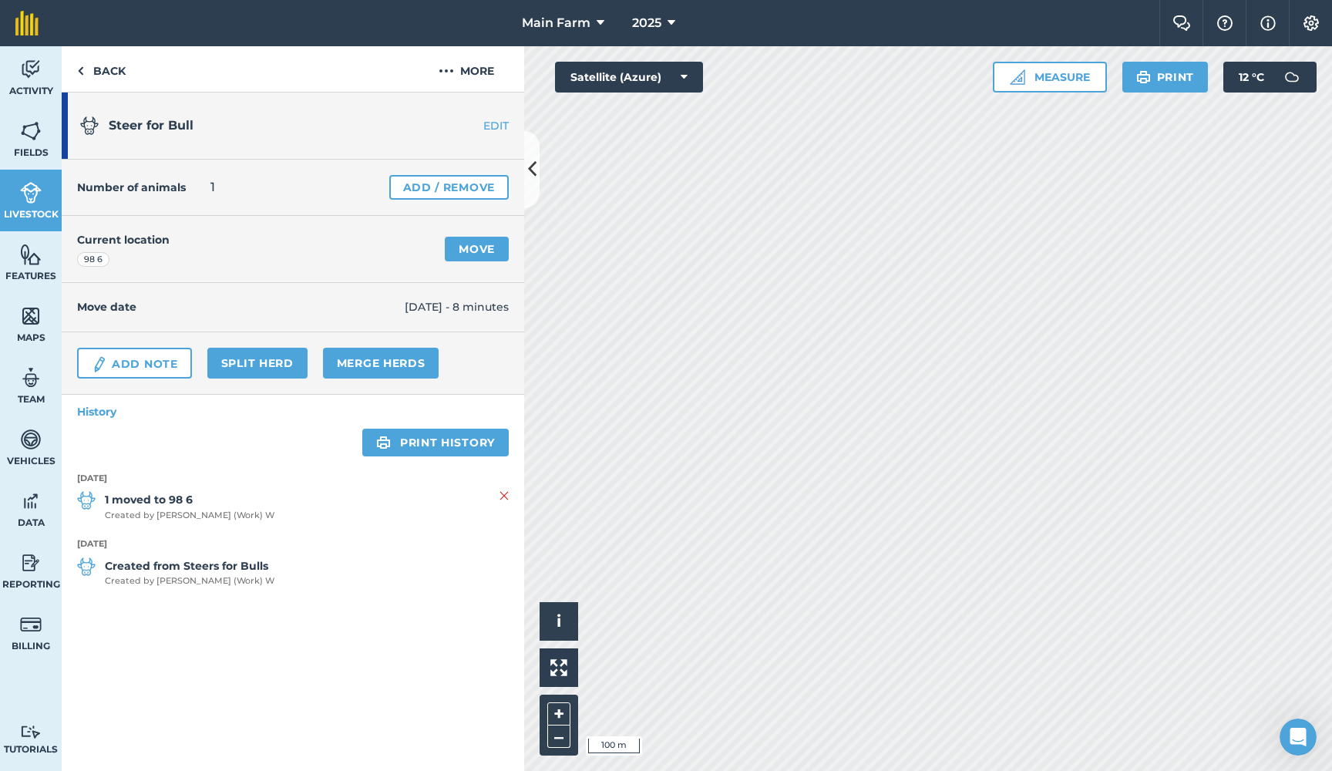
click at [473, 252] on link "Move" at bounding box center [477, 249] width 64 height 25
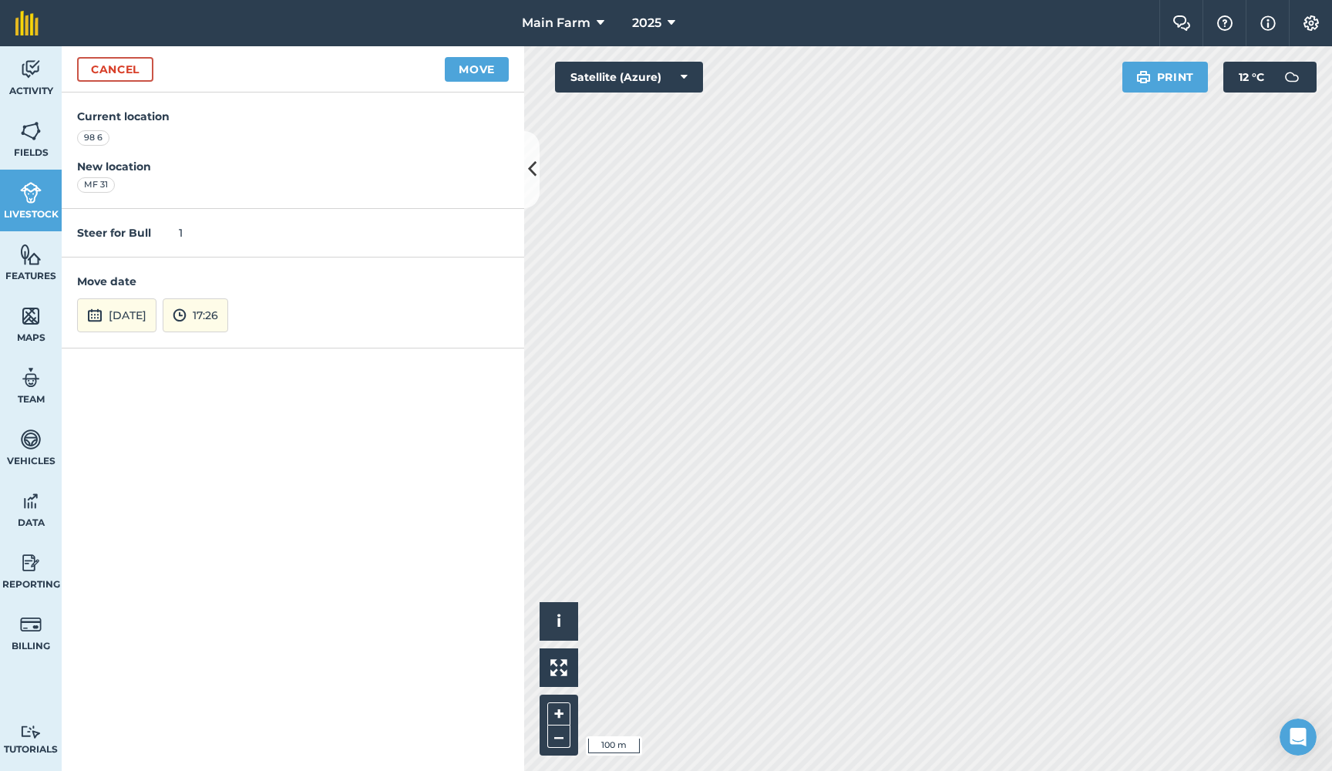
click at [133, 312] on button "6th Oct 2025" at bounding box center [116, 315] width 79 height 34
click at [126, 109] on button "‹" at bounding box center [129, 108] width 34 height 34
click at [204, 227] on abbr "25" at bounding box center [204, 230] width 10 height 10
click at [187, 309] on img at bounding box center [180, 315] width 14 height 19
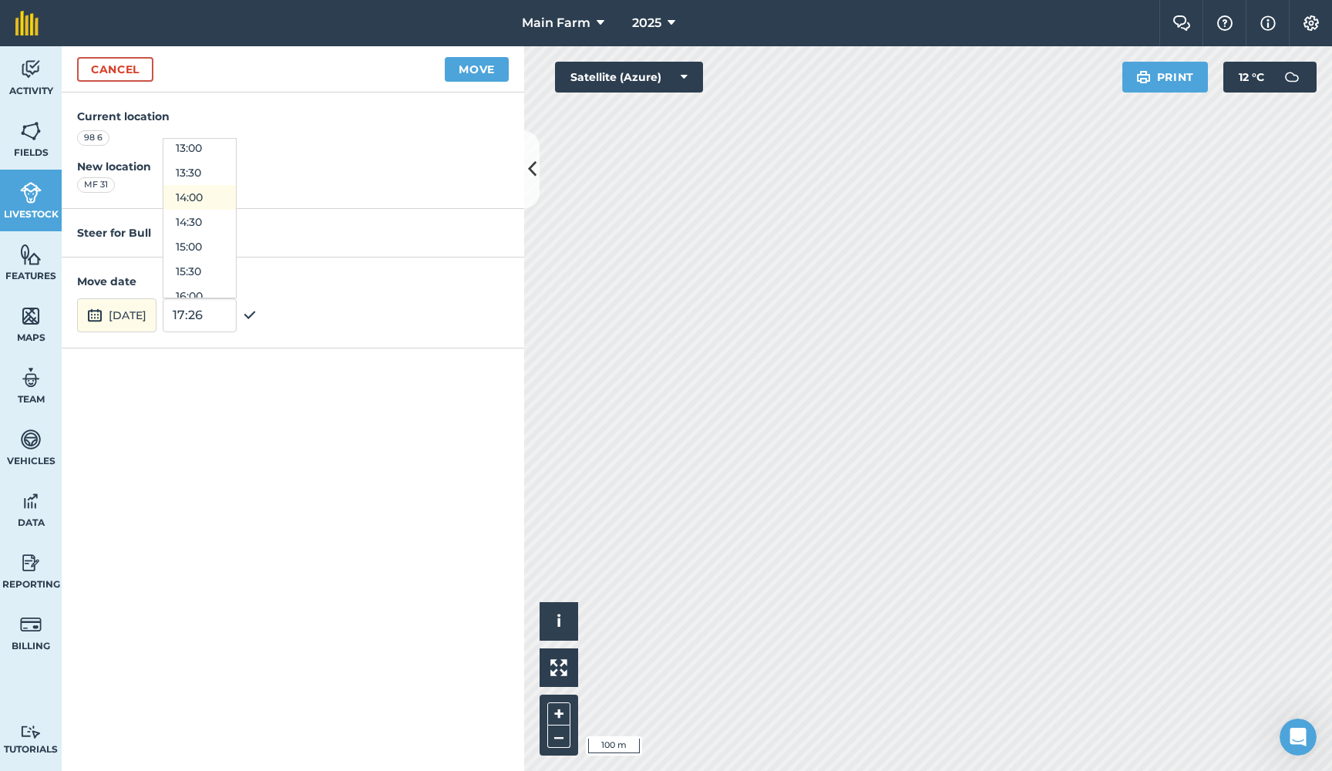
click at [223, 195] on button "14:00" at bounding box center [199, 197] width 72 height 25
click at [473, 69] on button "Move" at bounding box center [477, 69] width 64 height 25
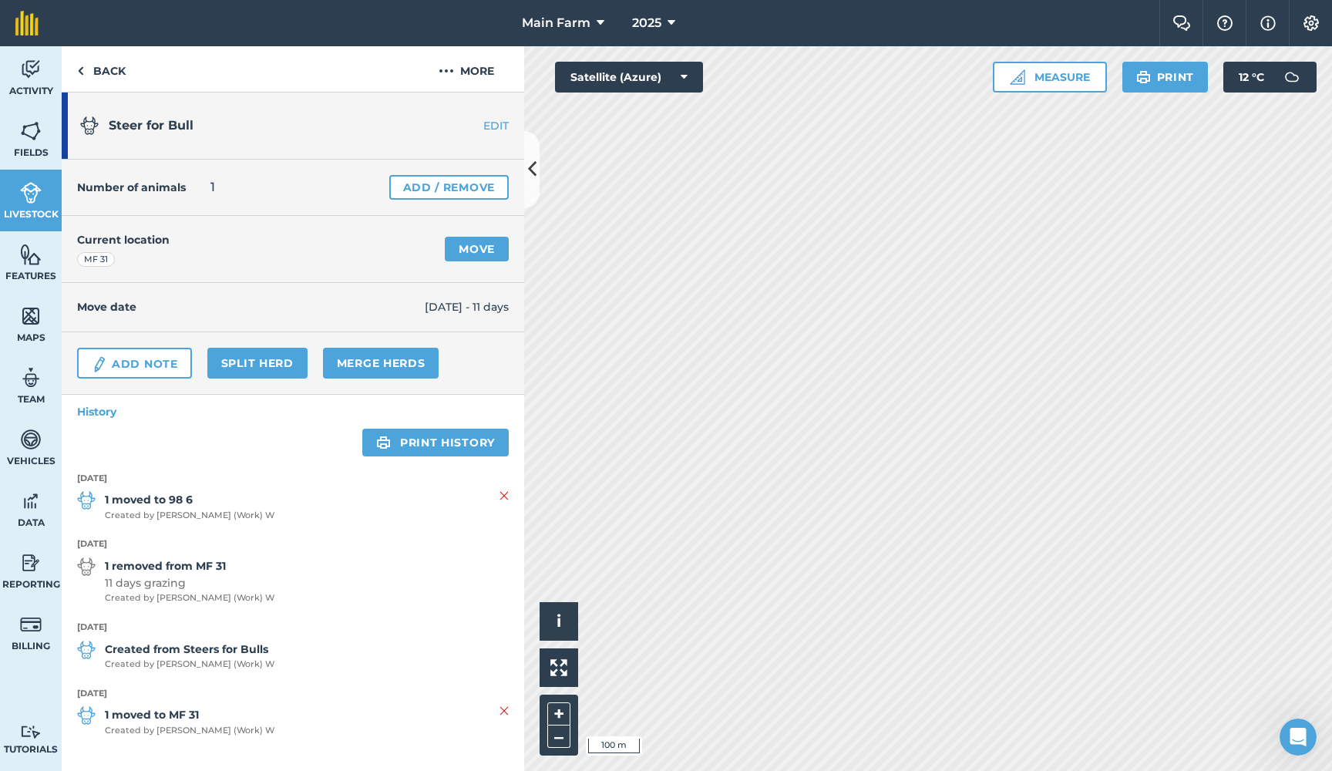
click at [25, 187] on img at bounding box center [31, 192] width 22 height 23
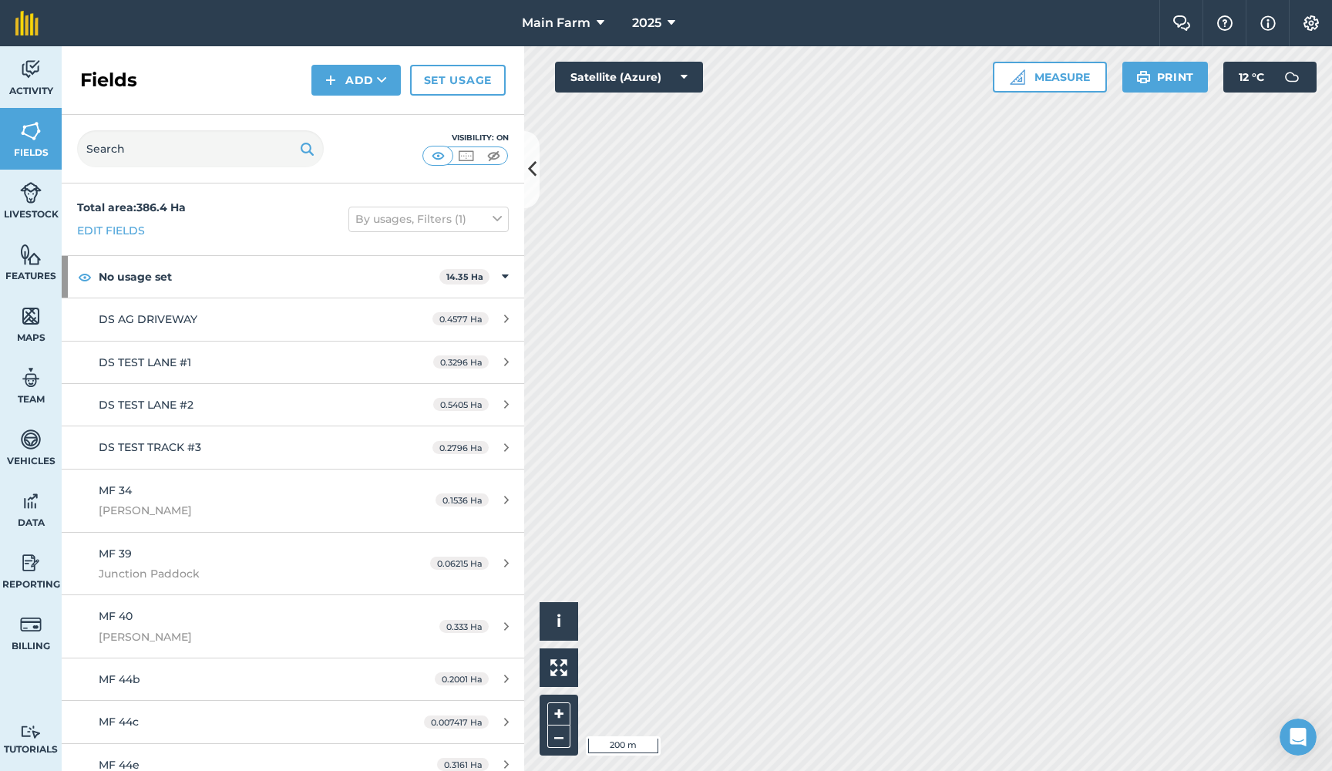
click at [25, 183] on img at bounding box center [31, 192] width 22 height 23
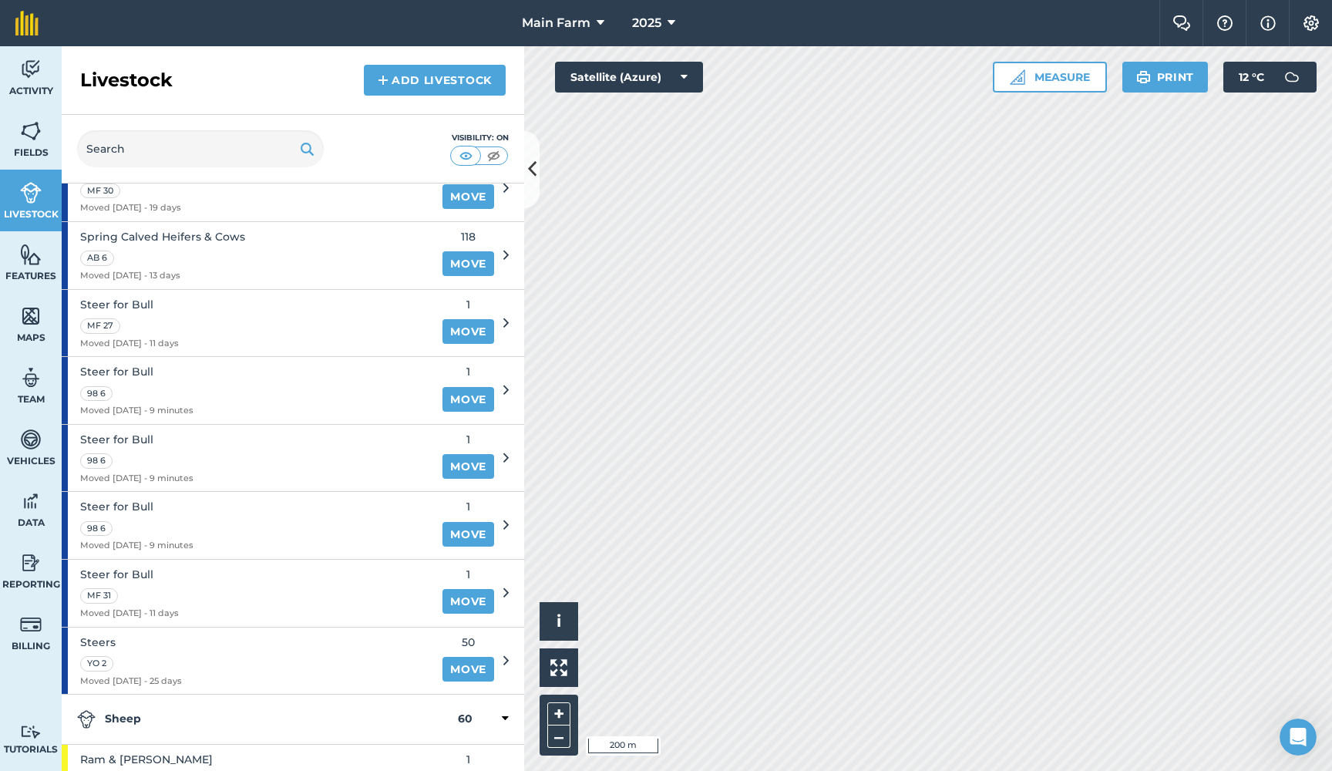
scroll to position [1216, 0]
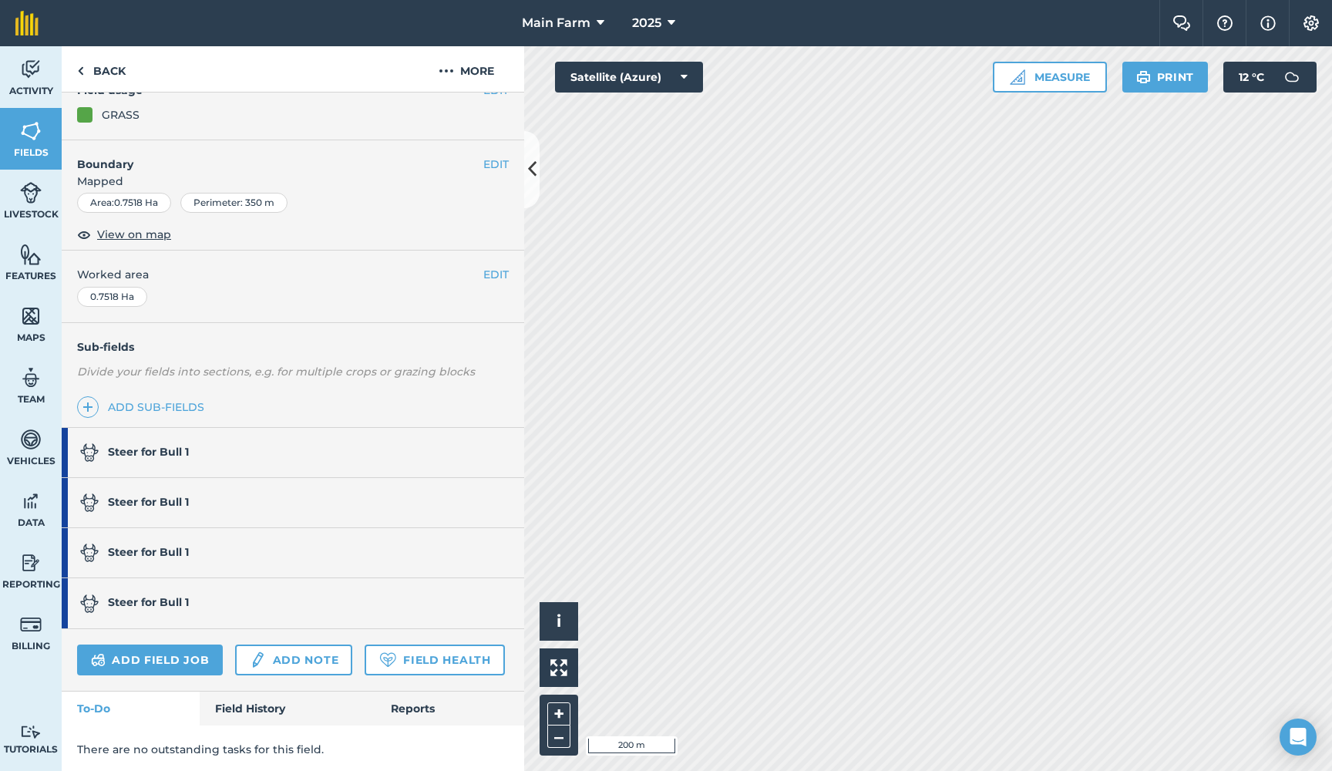
scroll to position [171, 0]
click at [29, 207] on link "Livestock" at bounding box center [31, 201] width 62 height 62
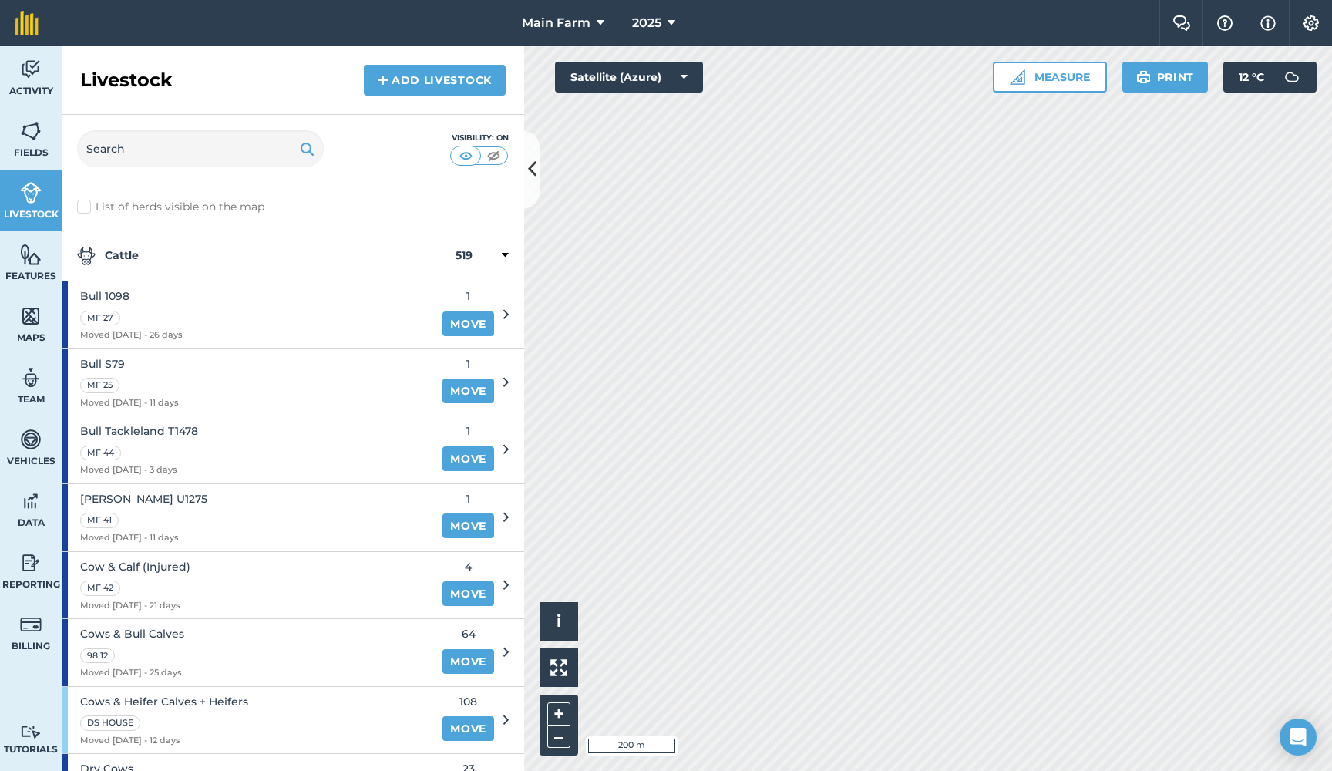
click at [212, 312] on div "Bull 1098 MF 27 Moved 10/09/25 - 26 days" at bounding box center [248, 314] width 372 height 67
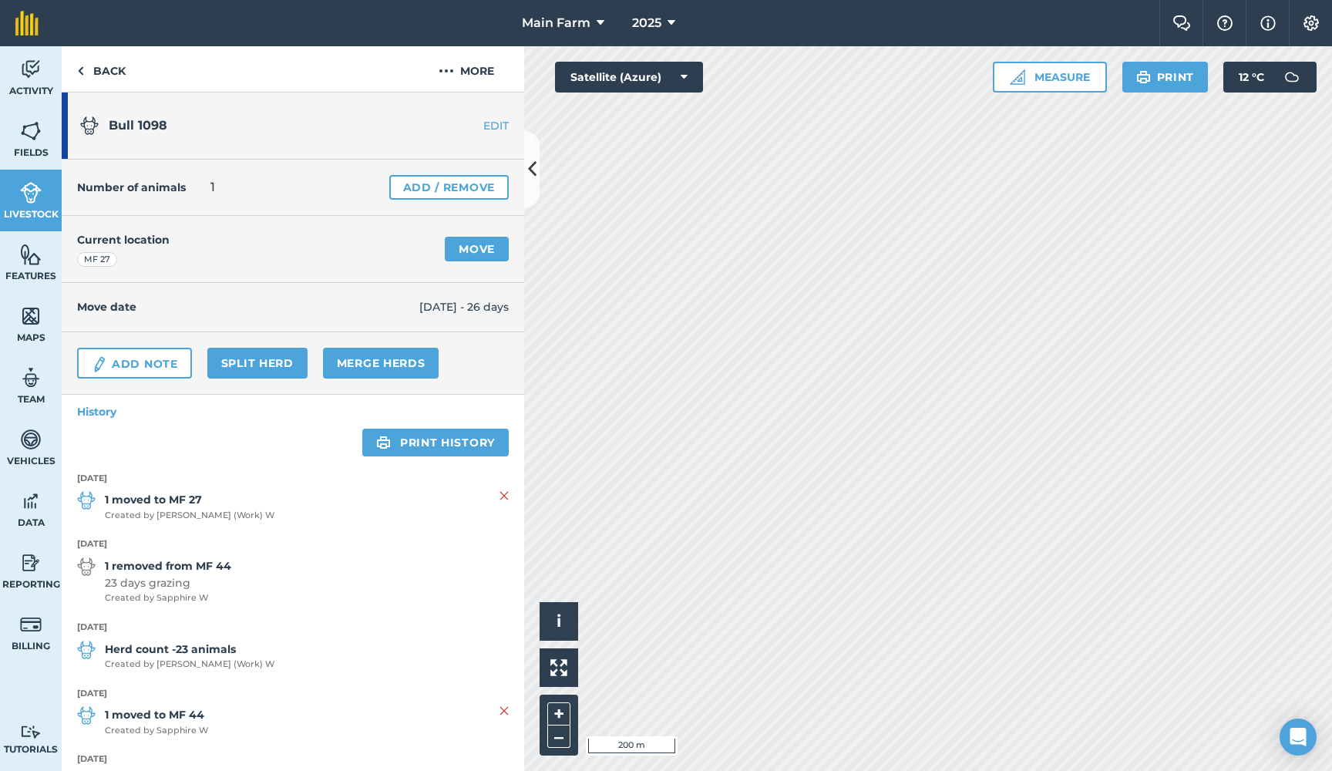
click at [24, 197] on img at bounding box center [31, 192] width 22 height 23
